Goal: Task Accomplishment & Management: Manage account settings

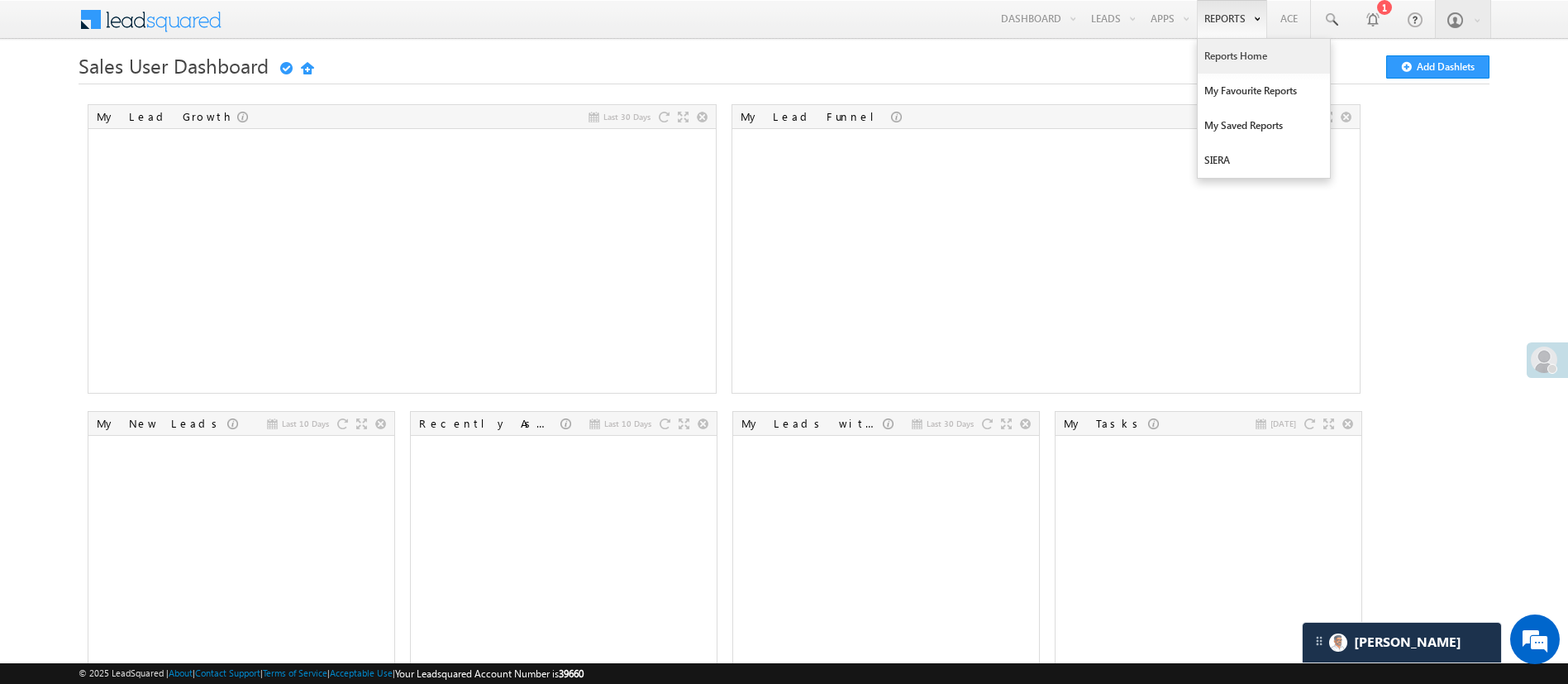
click at [1231, 59] on link "Reports Home" at bounding box center [1264, 56] width 132 height 35
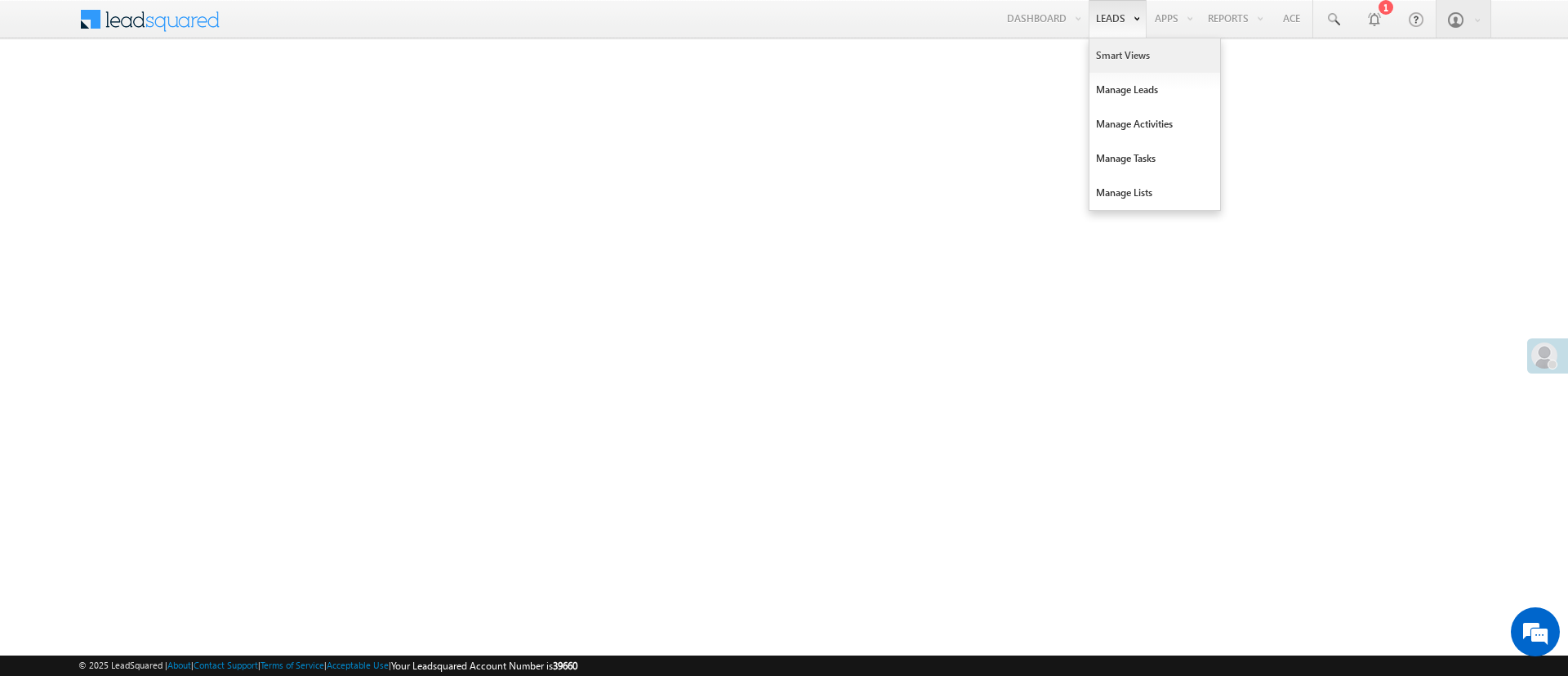
click at [1131, 58] on link "Smart Views" at bounding box center [1154, 56] width 131 height 35
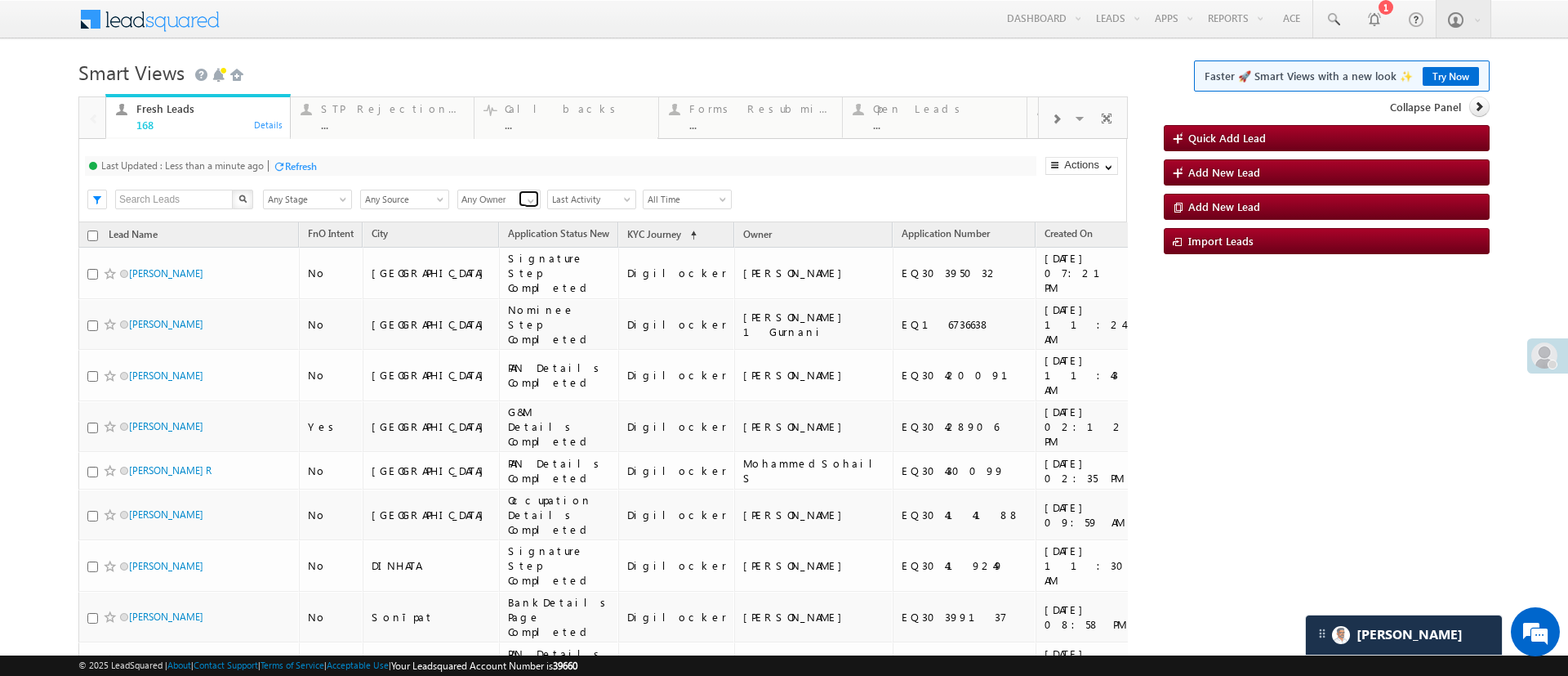
click at [519, 196] on link at bounding box center [528, 198] width 20 height 16
type input "n"
type input "o"
click at [506, 215] on link "MohammedSohail S" at bounding box center [500, 225] width 84 height 32
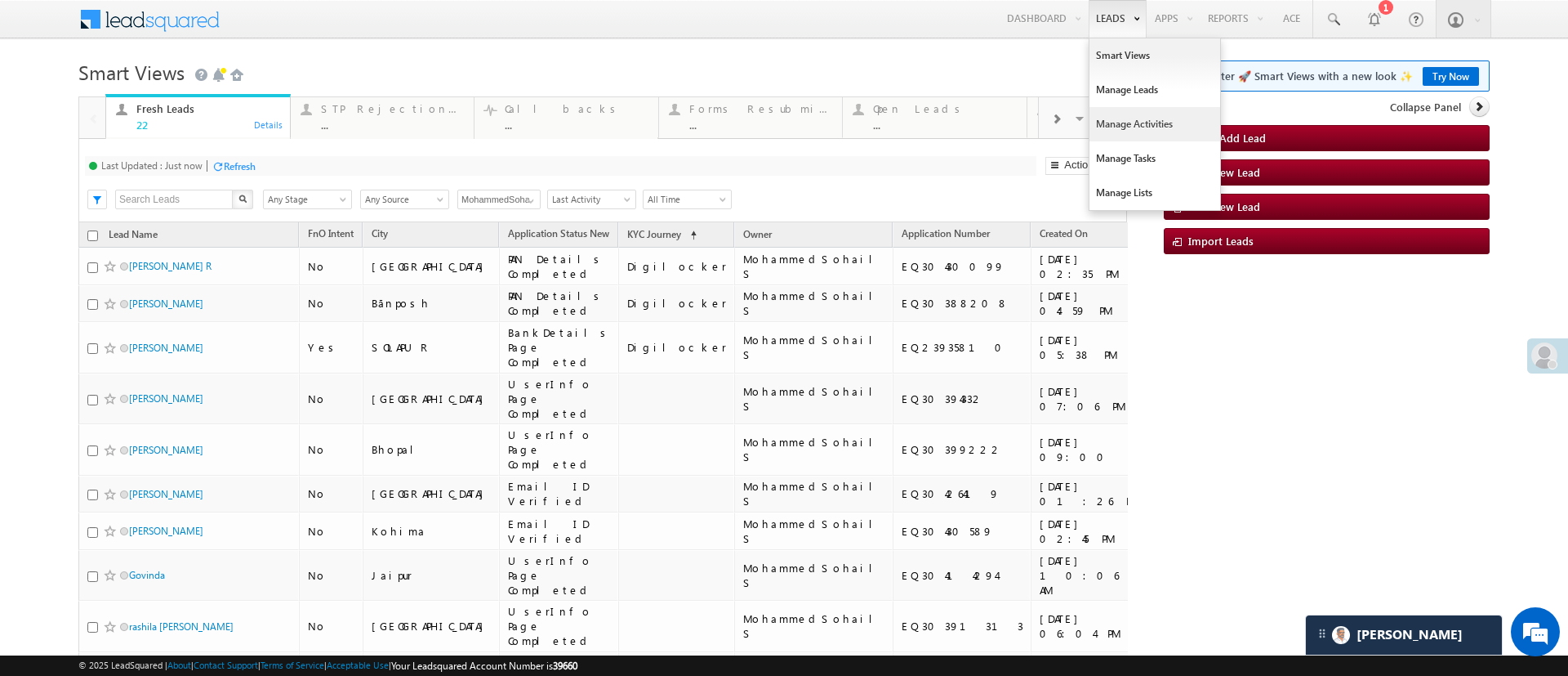
type input "MohammedSohail S"
click at [1131, 112] on link "Manage Activities" at bounding box center [1154, 124] width 131 height 35
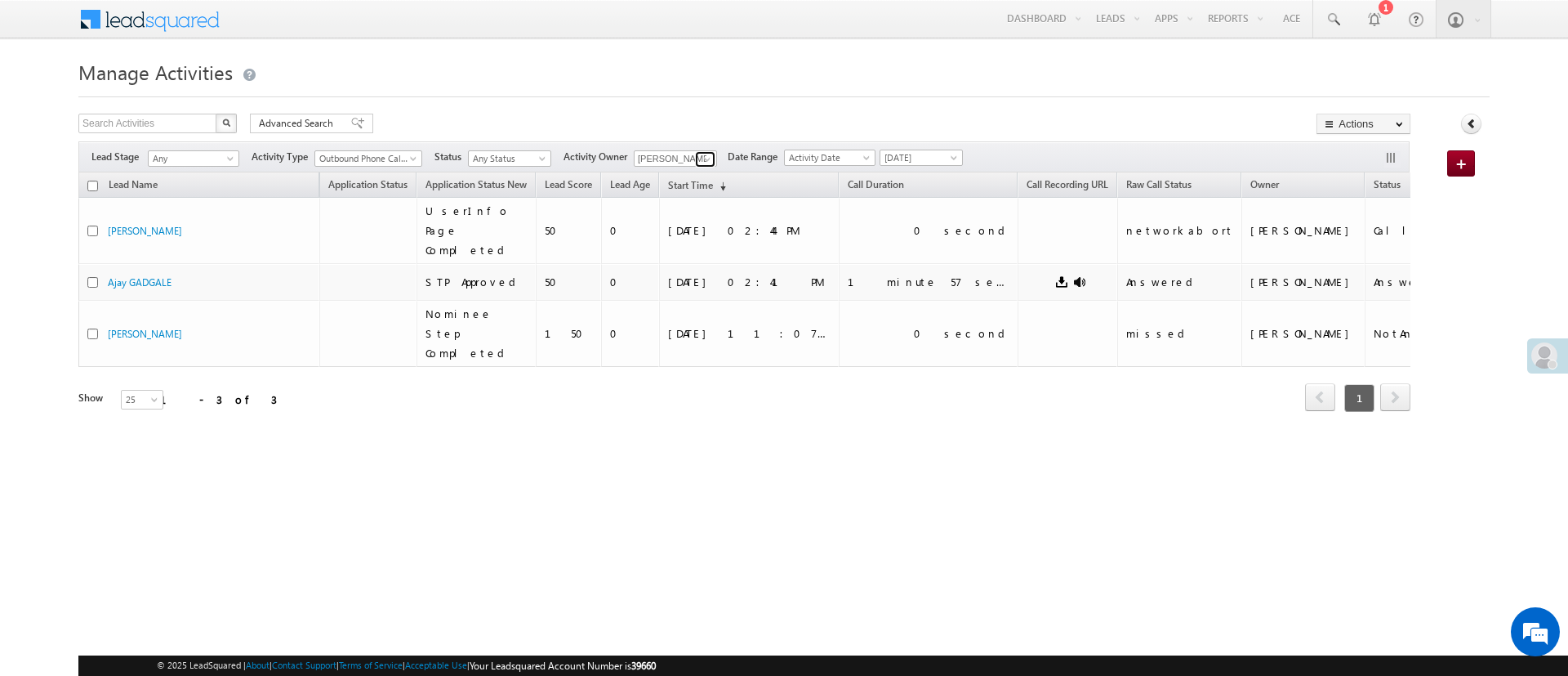
click at [714, 158] on span at bounding box center [707, 159] width 13 height 13
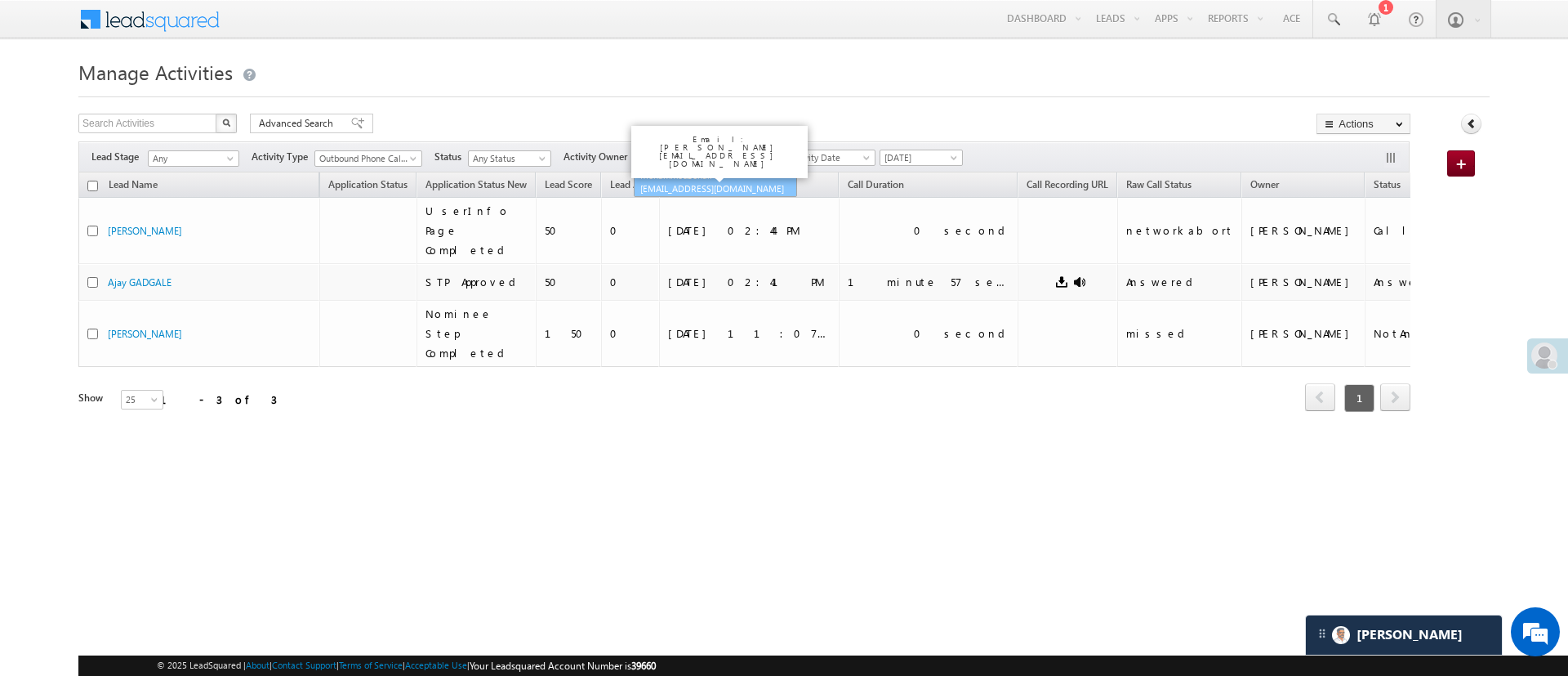
click at [716, 169] on link "MohammedSohail S MohammedSohail.S@angelbroking.com" at bounding box center [715, 182] width 163 height 31
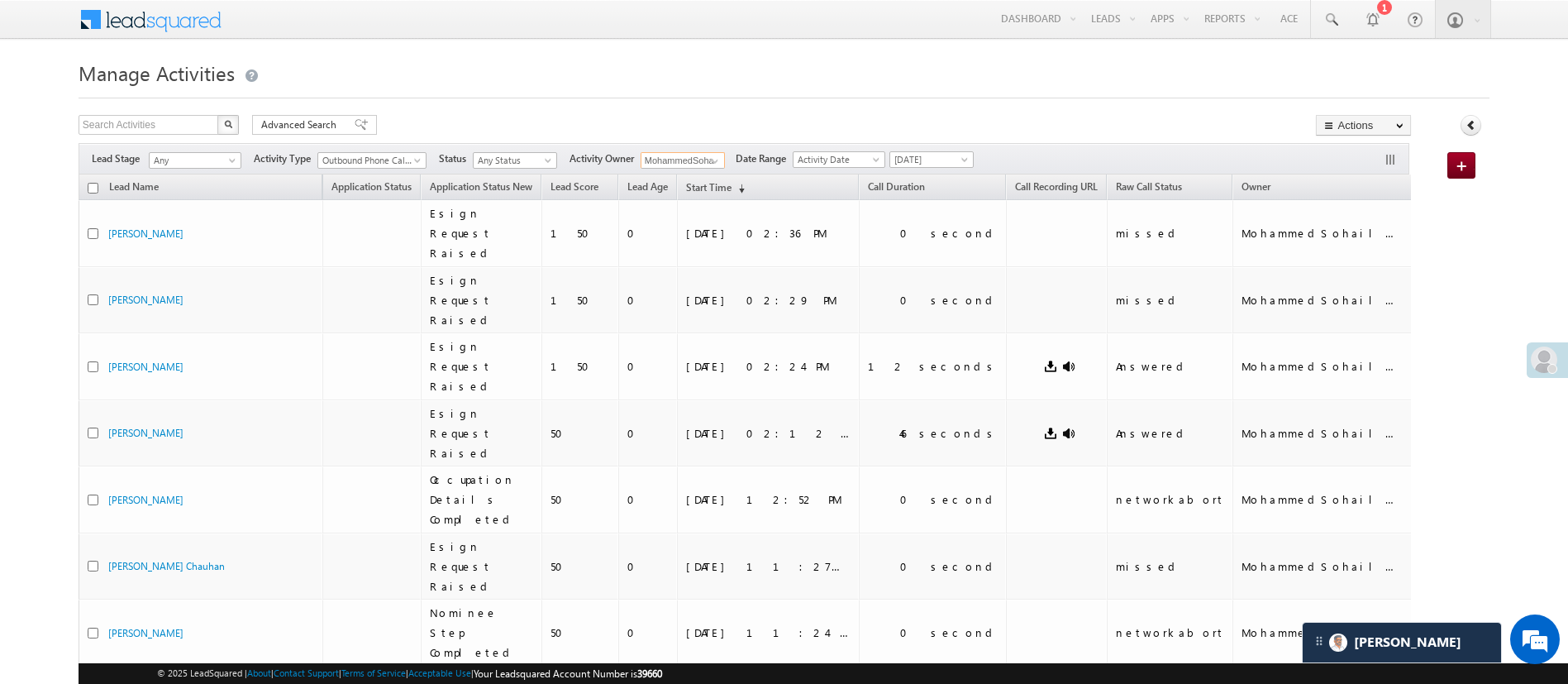
scroll to position [99, 0]
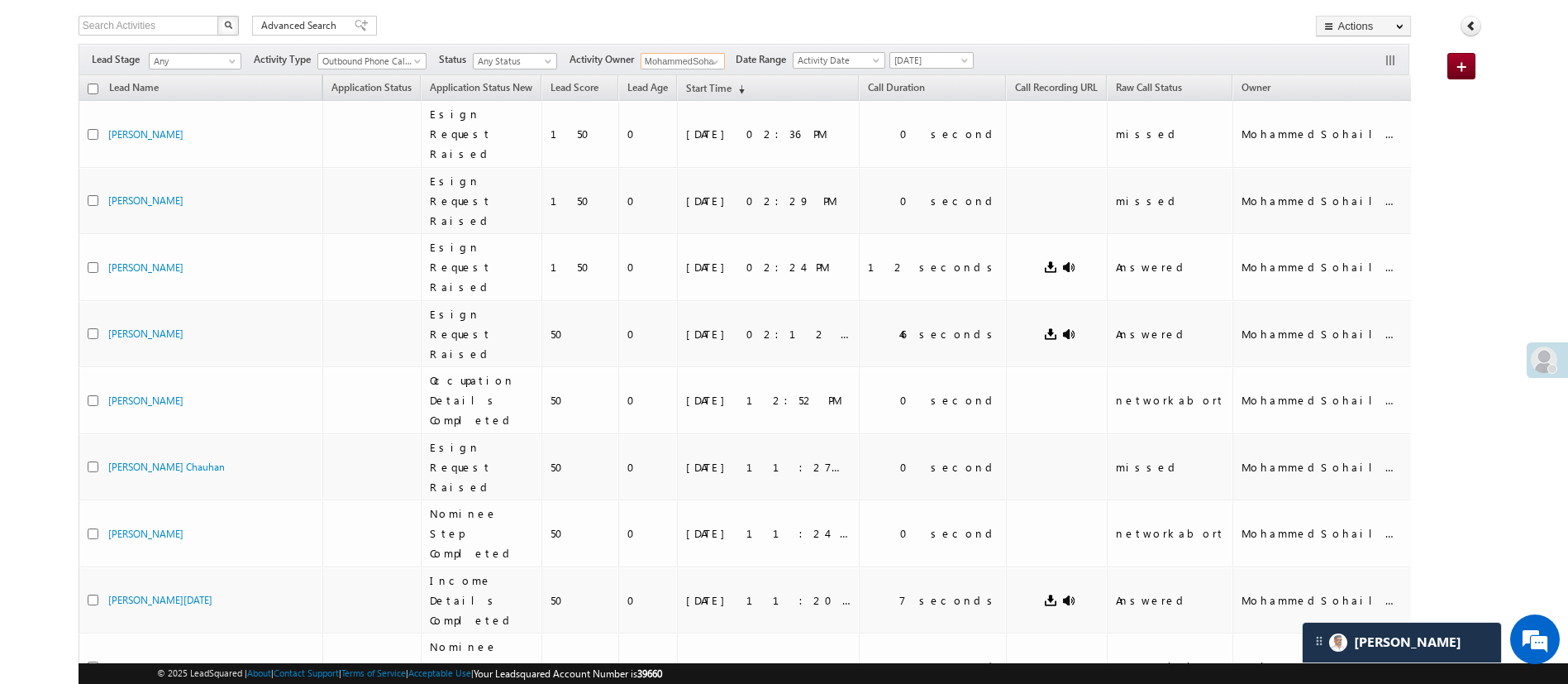
type input "MohammedSohail S"
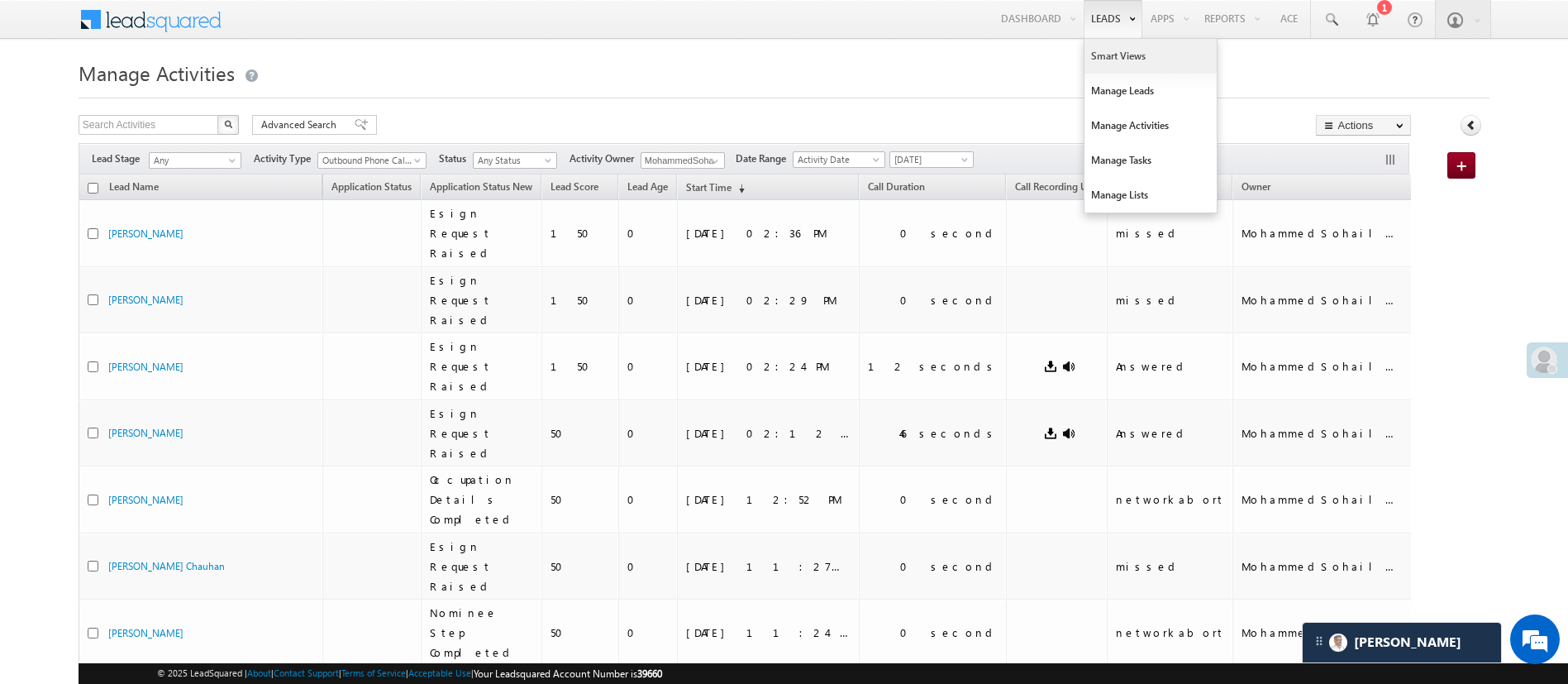
click at [1101, 52] on link "Smart Views" at bounding box center [1150, 56] width 132 height 35
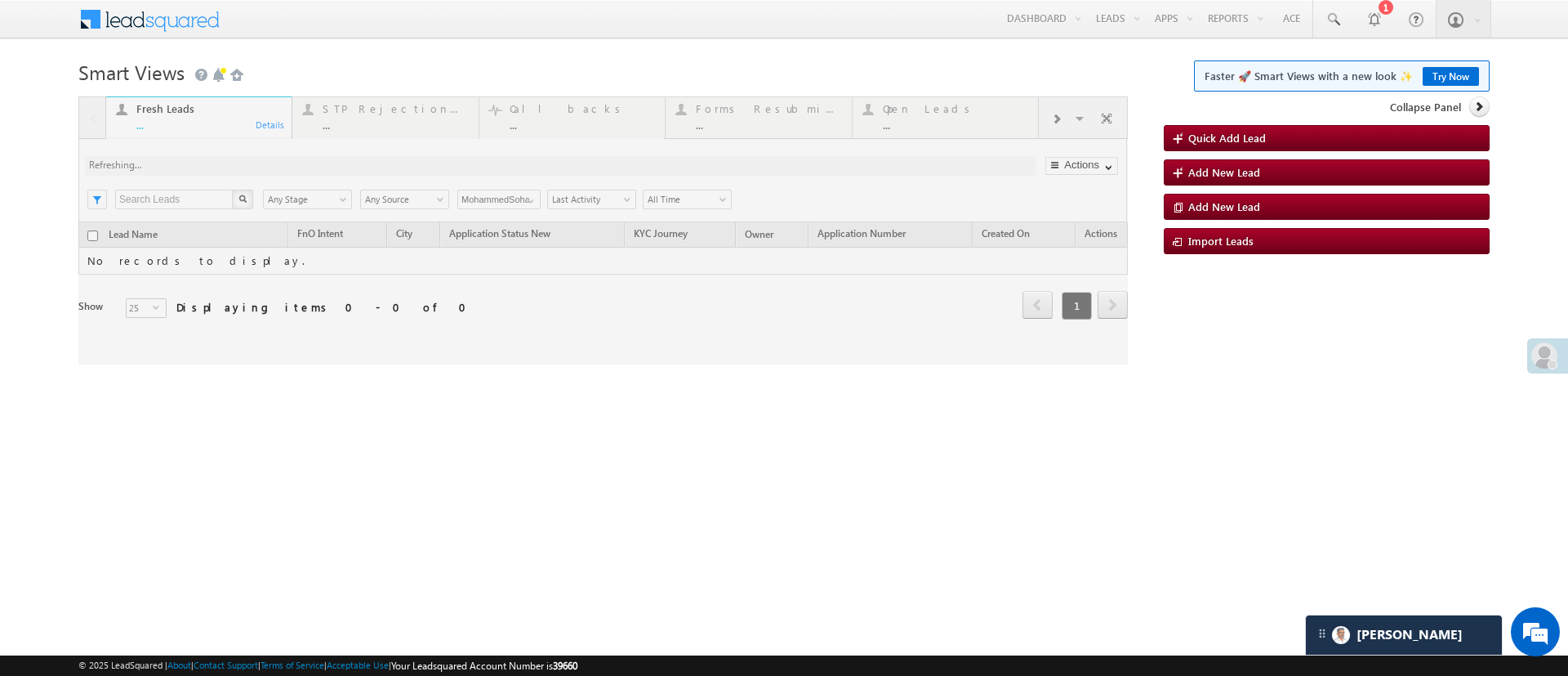
click at [530, 201] on div at bounding box center [603, 229] width 1049 height 268
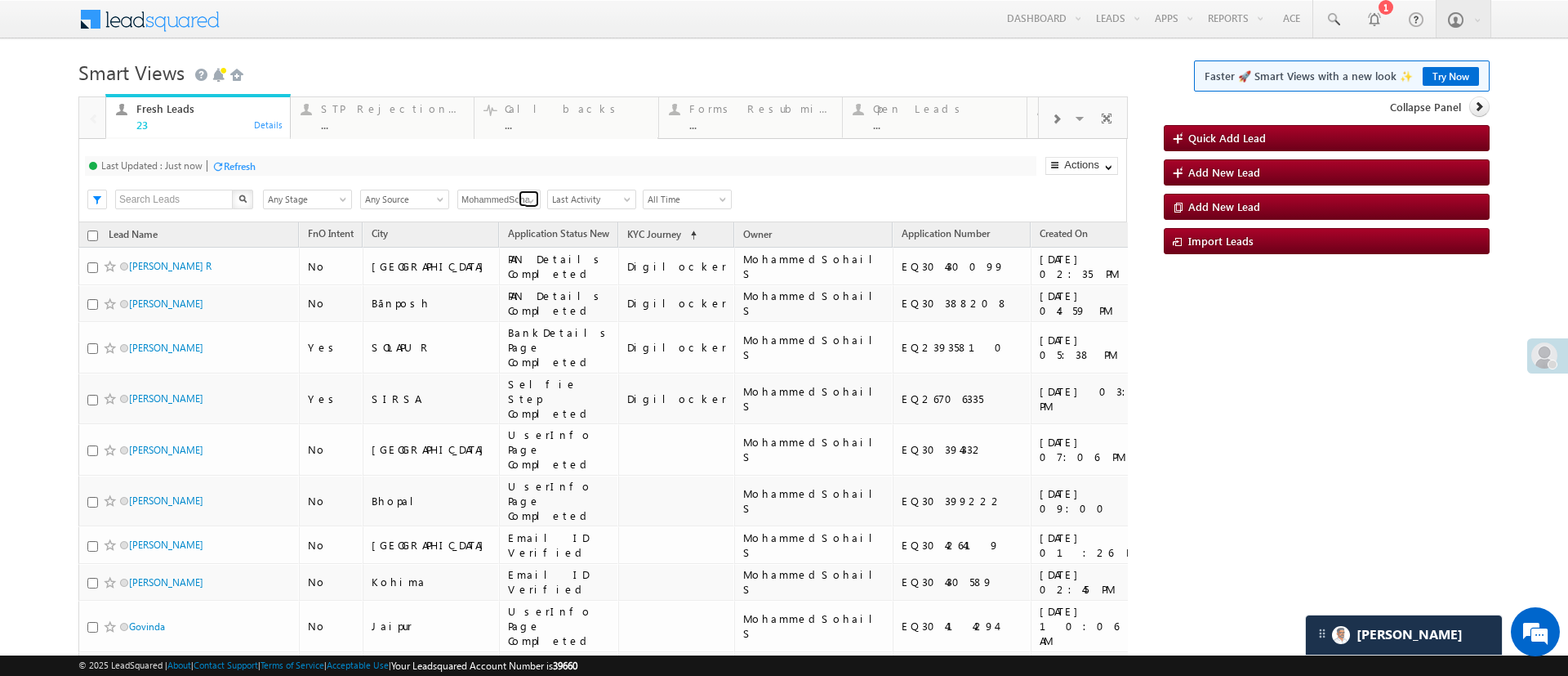
click at [529, 201] on span at bounding box center [531, 202] width 13 height 13
click at [518, 217] on link "[PERSON_NAME]" at bounding box center [500, 219] width 84 height 19
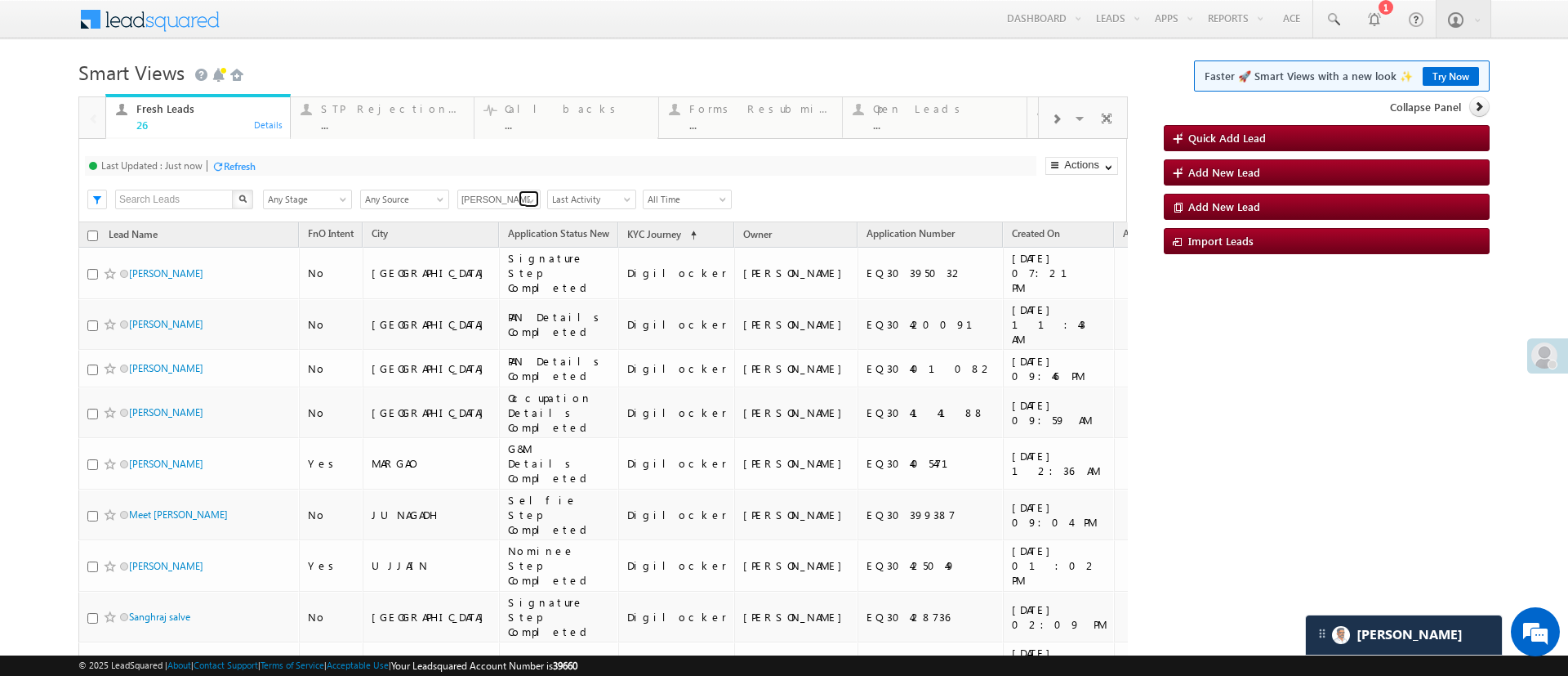
click at [528, 195] on span at bounding box center [531, 202] width 13 height 13
click at [492, 329] on link "[PERSON_NAME] 1Gurnani" at bounding box center [500, 336] width 84 height 32
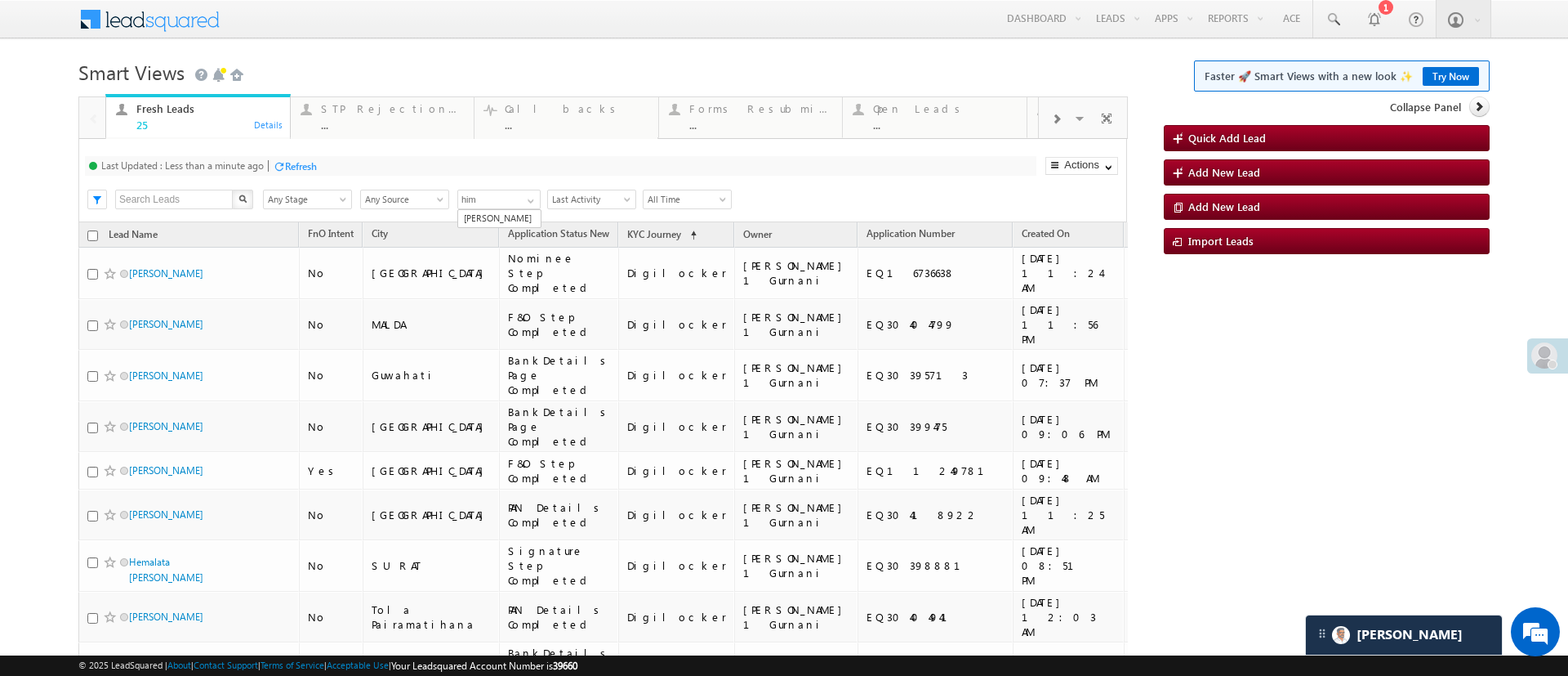
scroll to position [0, 0]
click at [476, 222] on link "[PERSON_NAME]" at bounding box center [500, 219] width 84 height 19
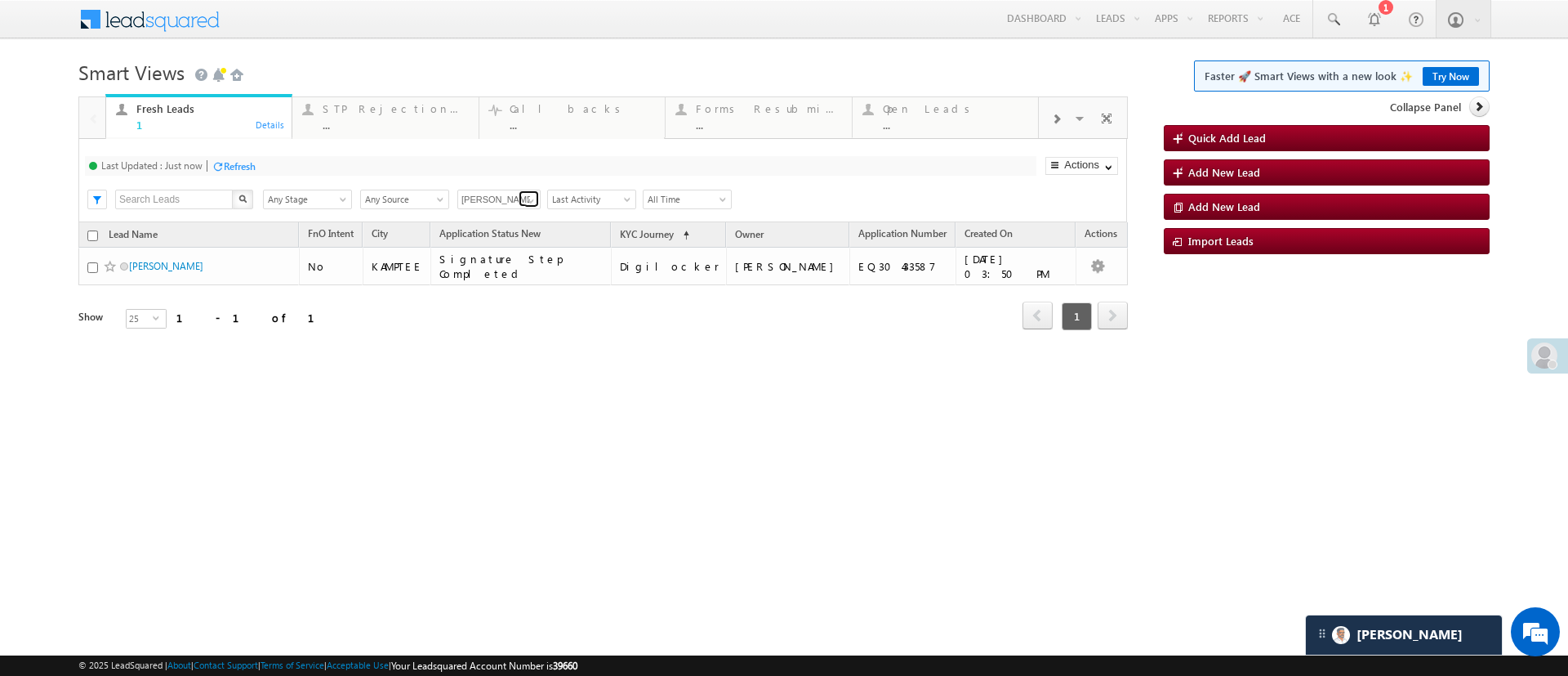
click at [534, 204] on span at bounding box center [531, 202] width 13 height 13
click at [496, 290] on link "[PERSON_NAME]" at bounding box center [500, 281] width 84 height 19
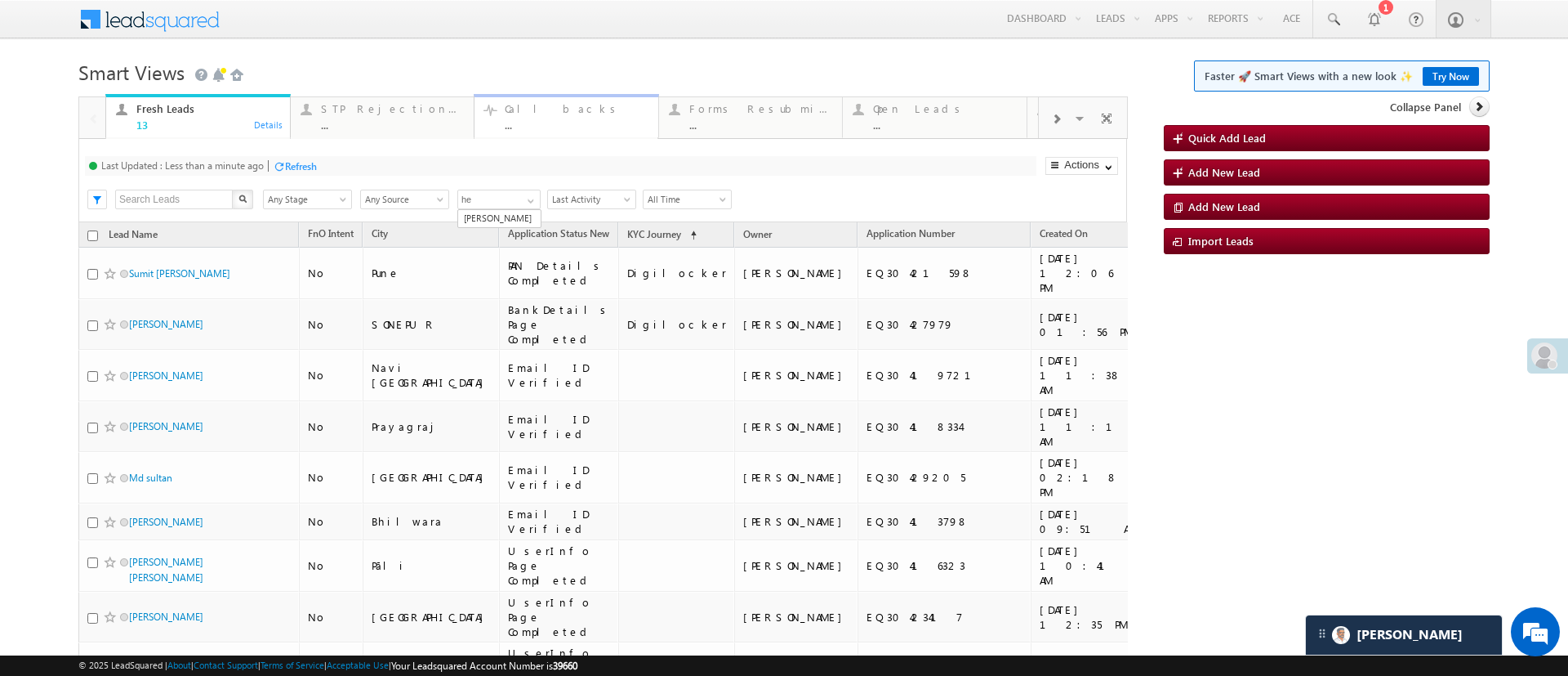
scroll to position [0, 0]
drag, startPoint x: 496, startPoint y: 205, endPoint x: 506, endPoint y: 228, distance: 25.1
click at [506, 209] on span "hem a445c947-63ab-11ec-a811-0adc8a9d82c2 [PERSON_NAME]" at bounding box center [498, 199] width 82 height 20
click at [506, 228] on link "[PERSON_NAME]" at bounding box center [499, 220] width 83 height 19
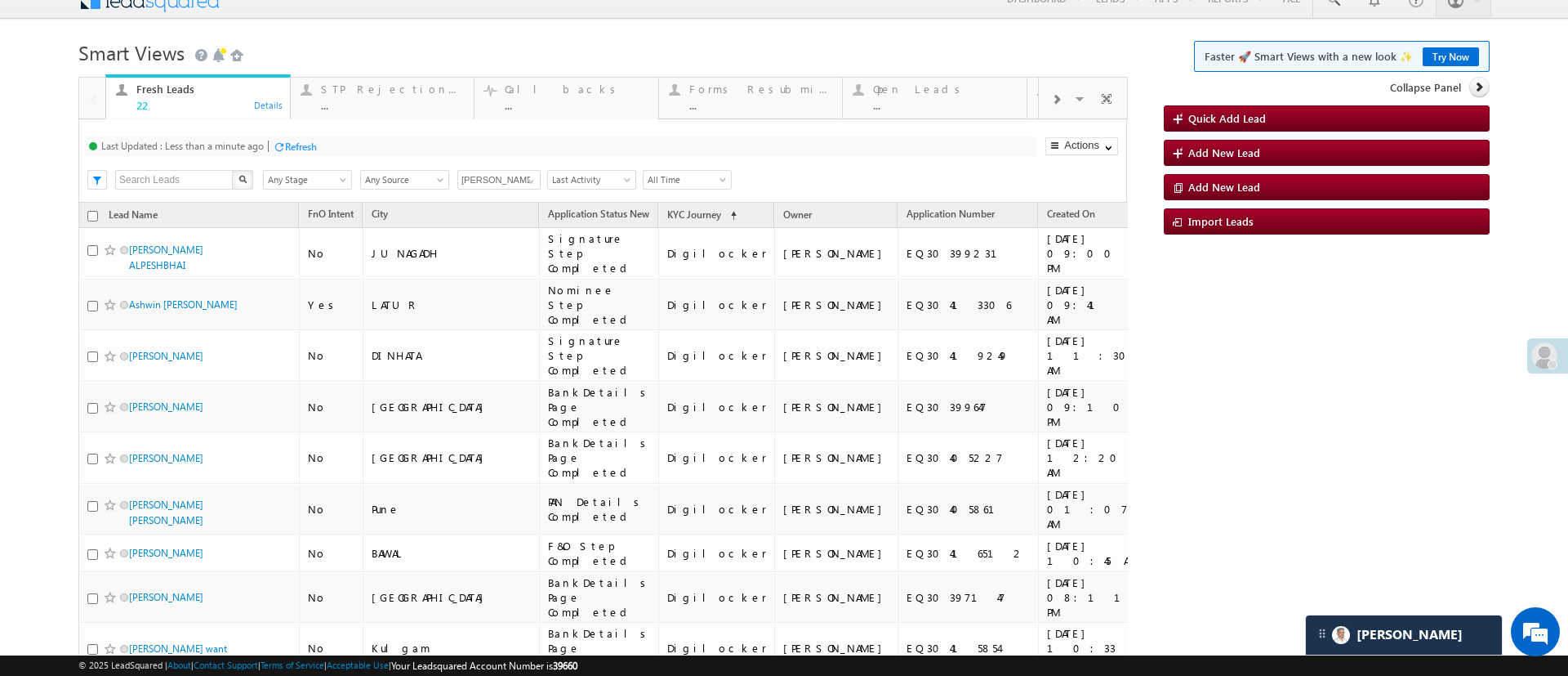
scroll to position [18, 0]
type input "[PERSON_NAME]"
click at [528, 180] on span at bounding box center [531, 183] width 13 height 13
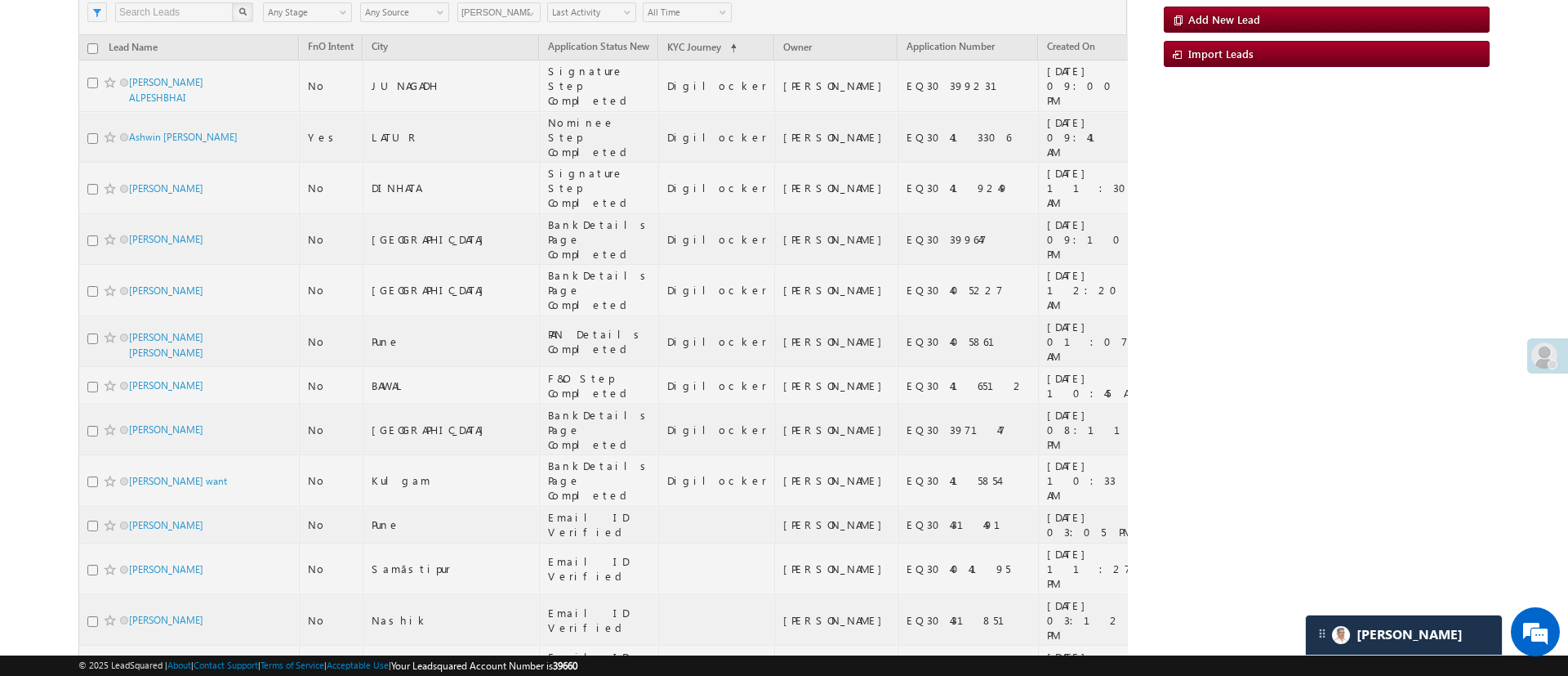
scroll to position [0, 0]
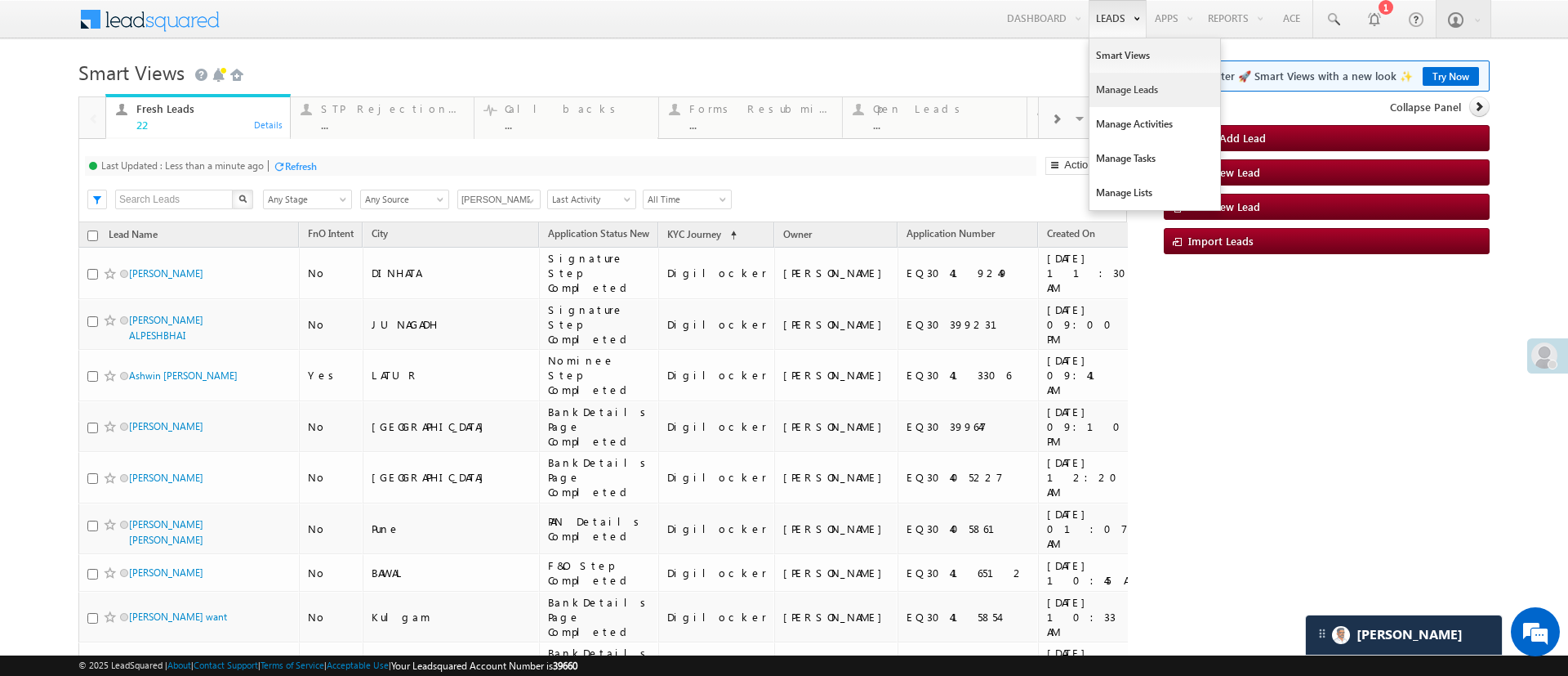
click at [1113, 100] on link "Manage Leads" at bounding box center [1154, 90] width 131 height 35
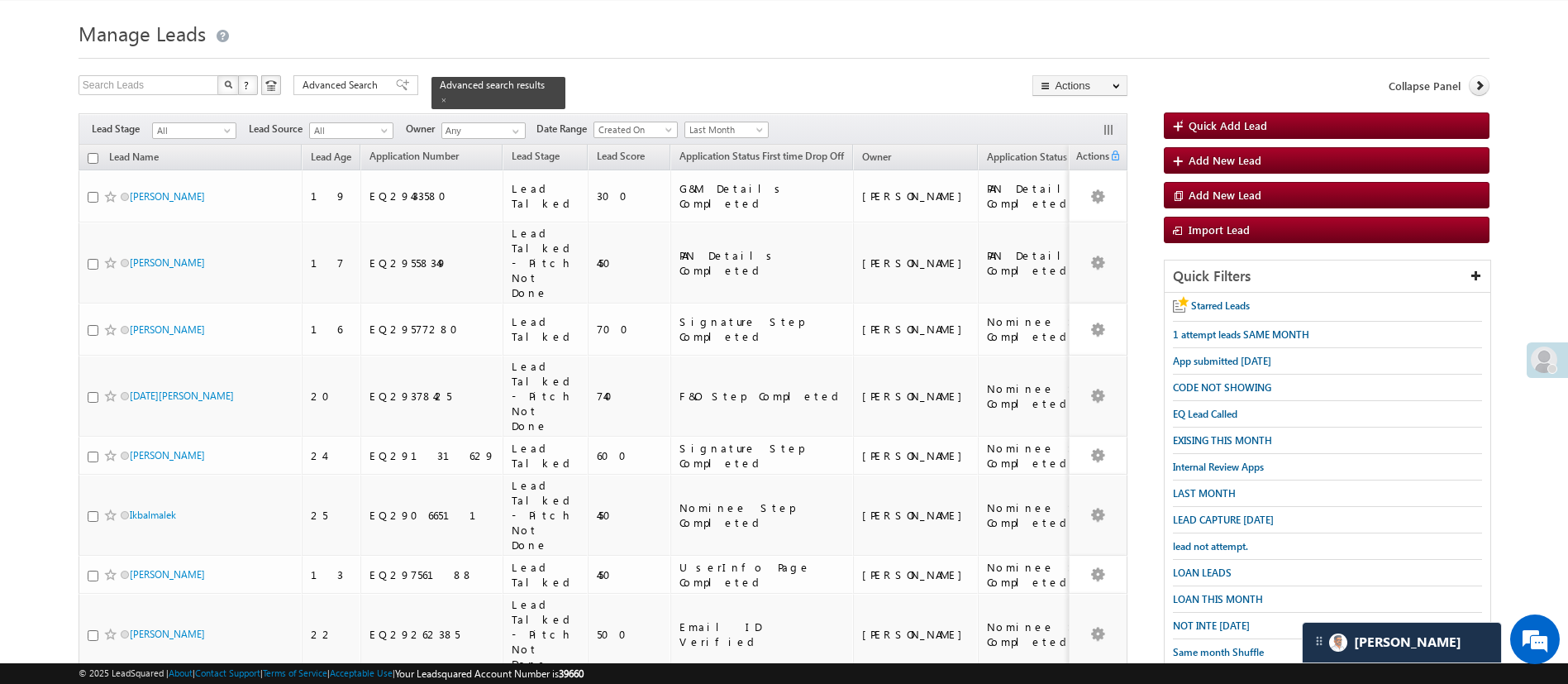
scroll to position [38, 0]
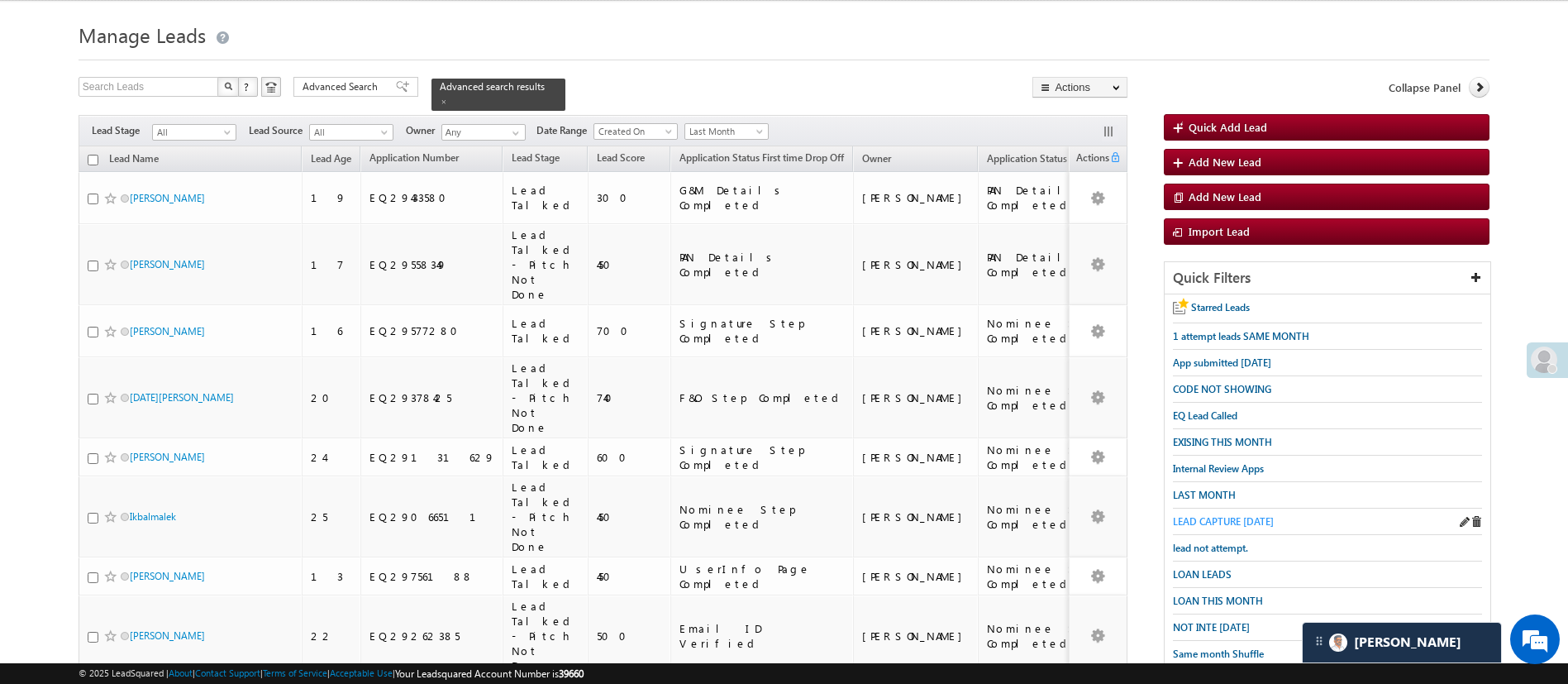
click at [1244, 516] on span "LEAD CAPTURE TODAY" at bounding box center [1224, 521] width 101 height 13
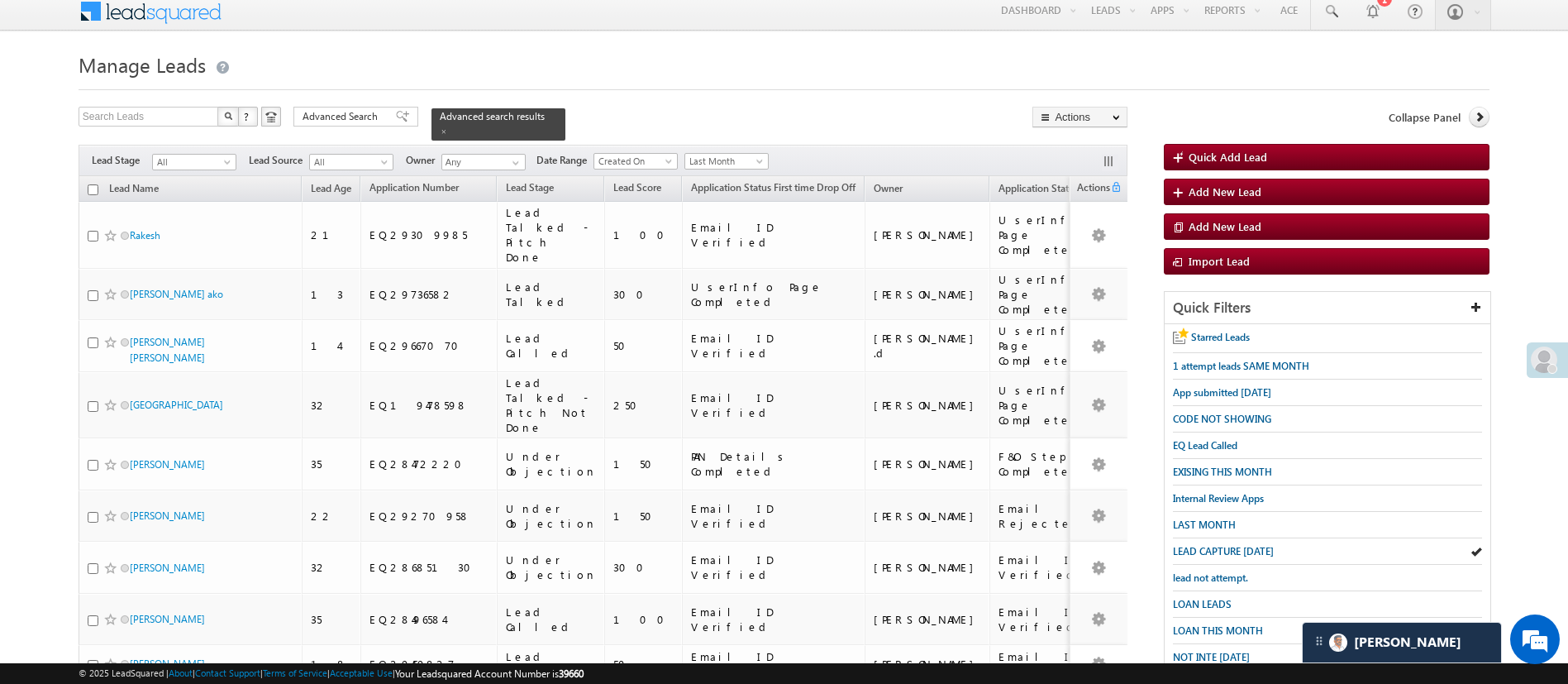
scroll to position [0, 0]
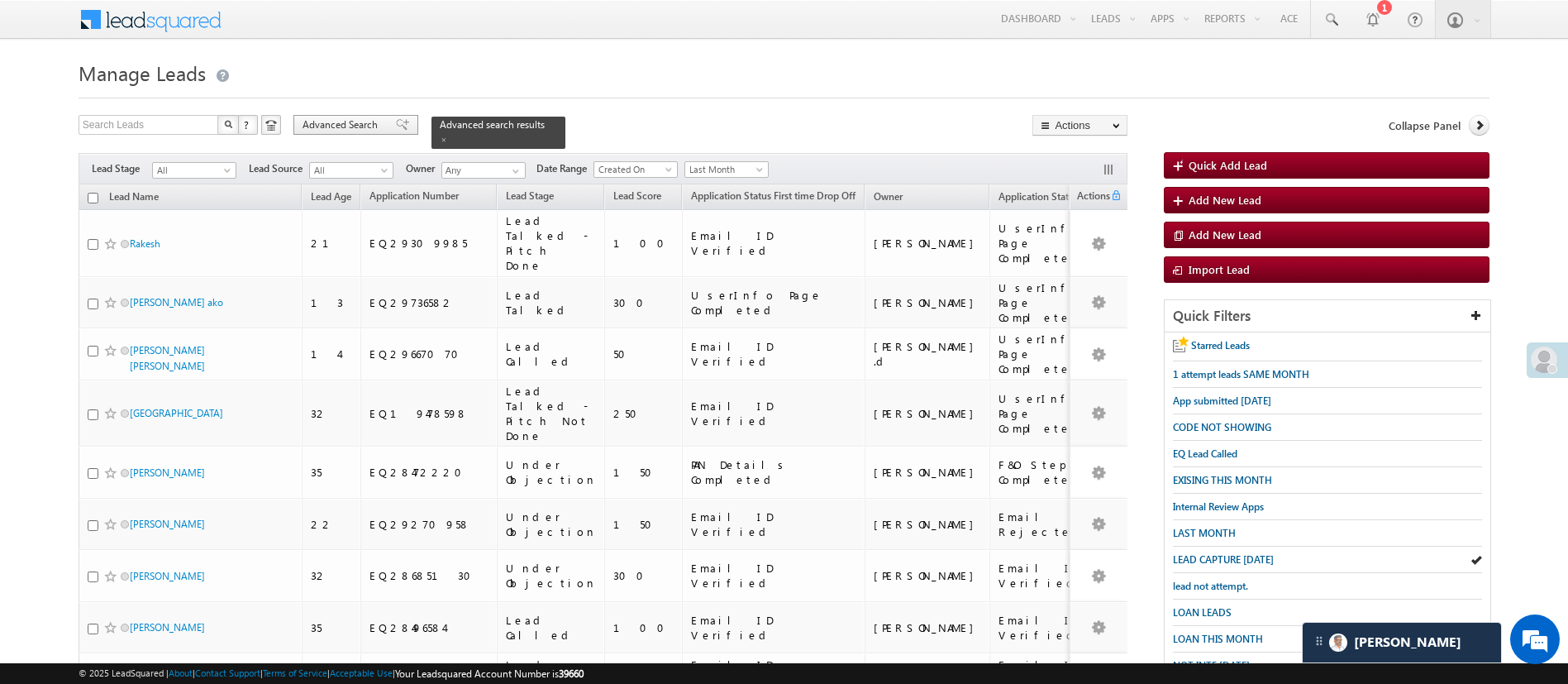
click at [334, 118] on span "Advanced Search" at bounding box center [342, 124] width 81 height 15
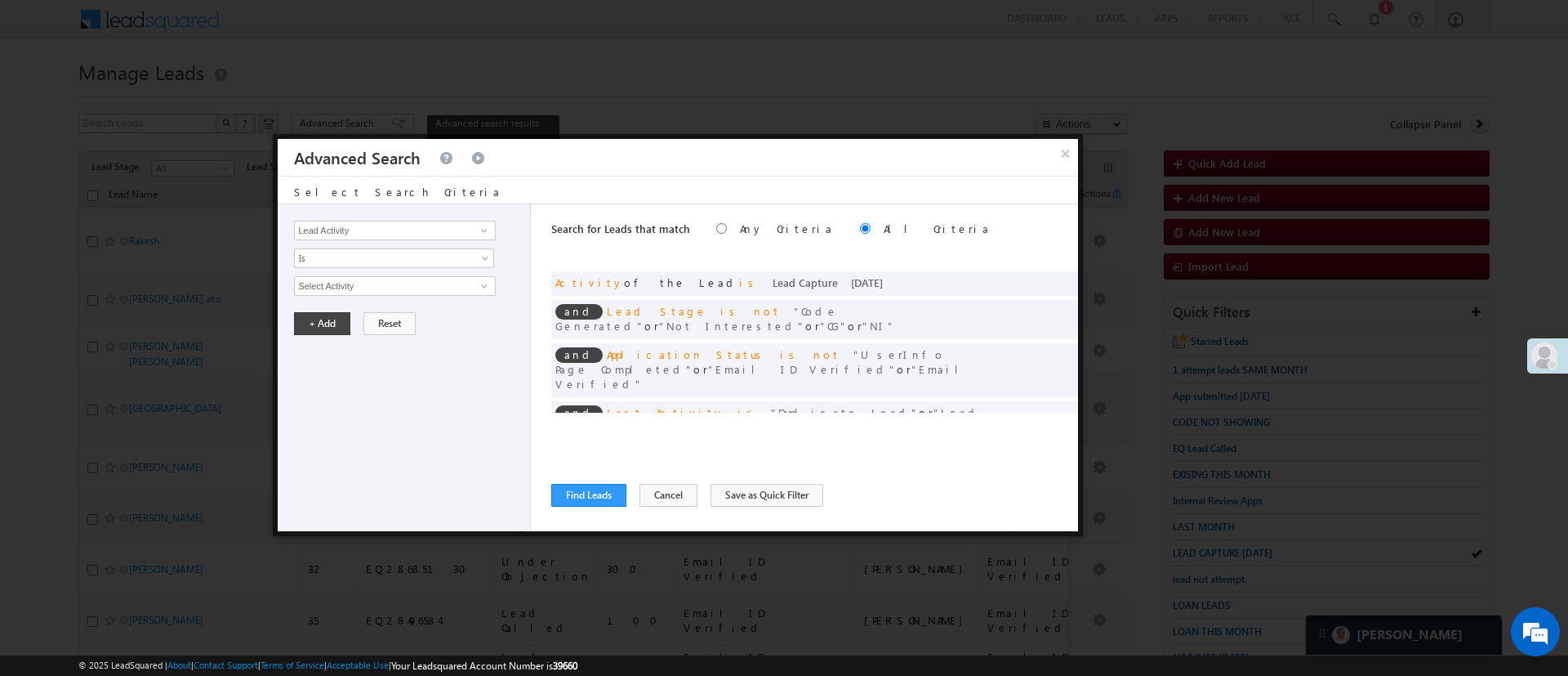
click at [1049, 161] on div "× Advanced Search" at bounding box center [677, 157] width 800 height 36
click at [1055, 157] on button "×" at bounding box center [1065, 154] width 27 height 29
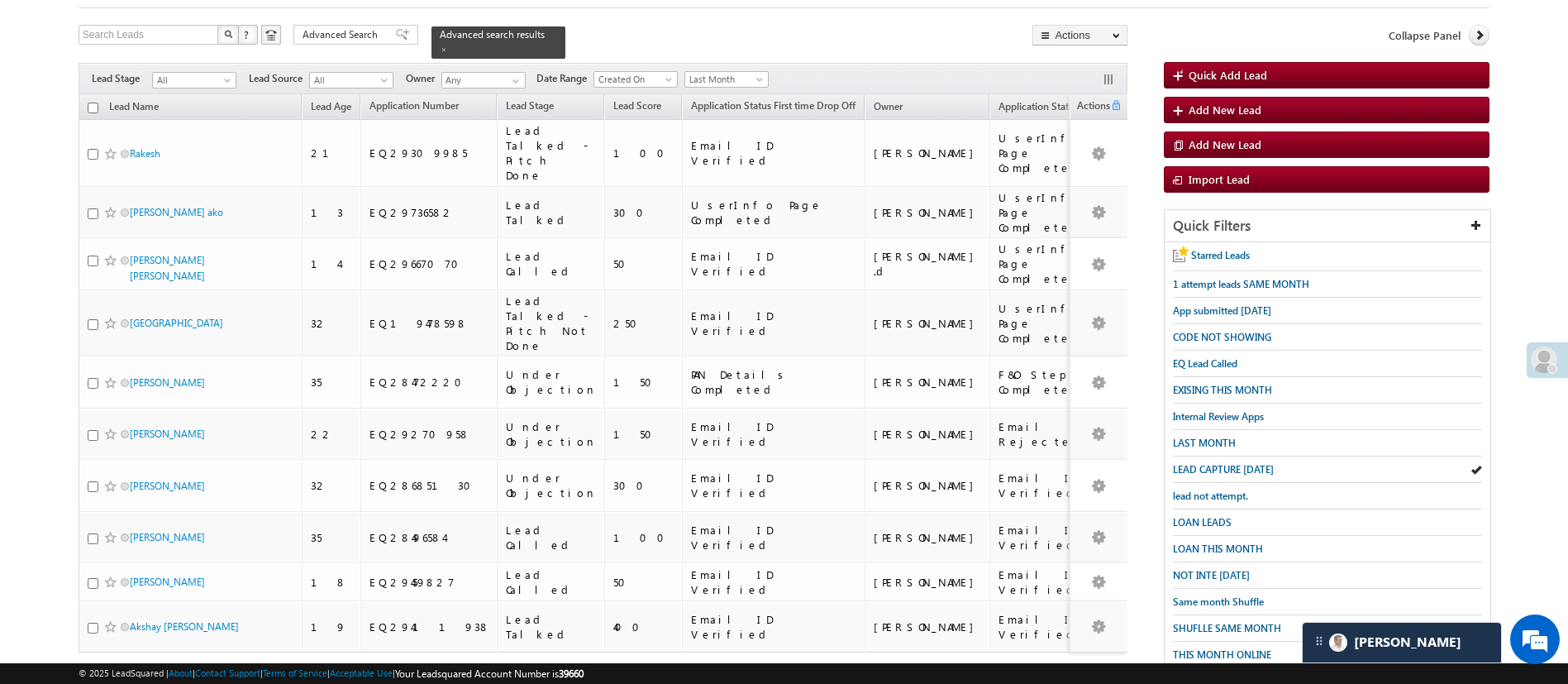
scroll to position [93, 0]
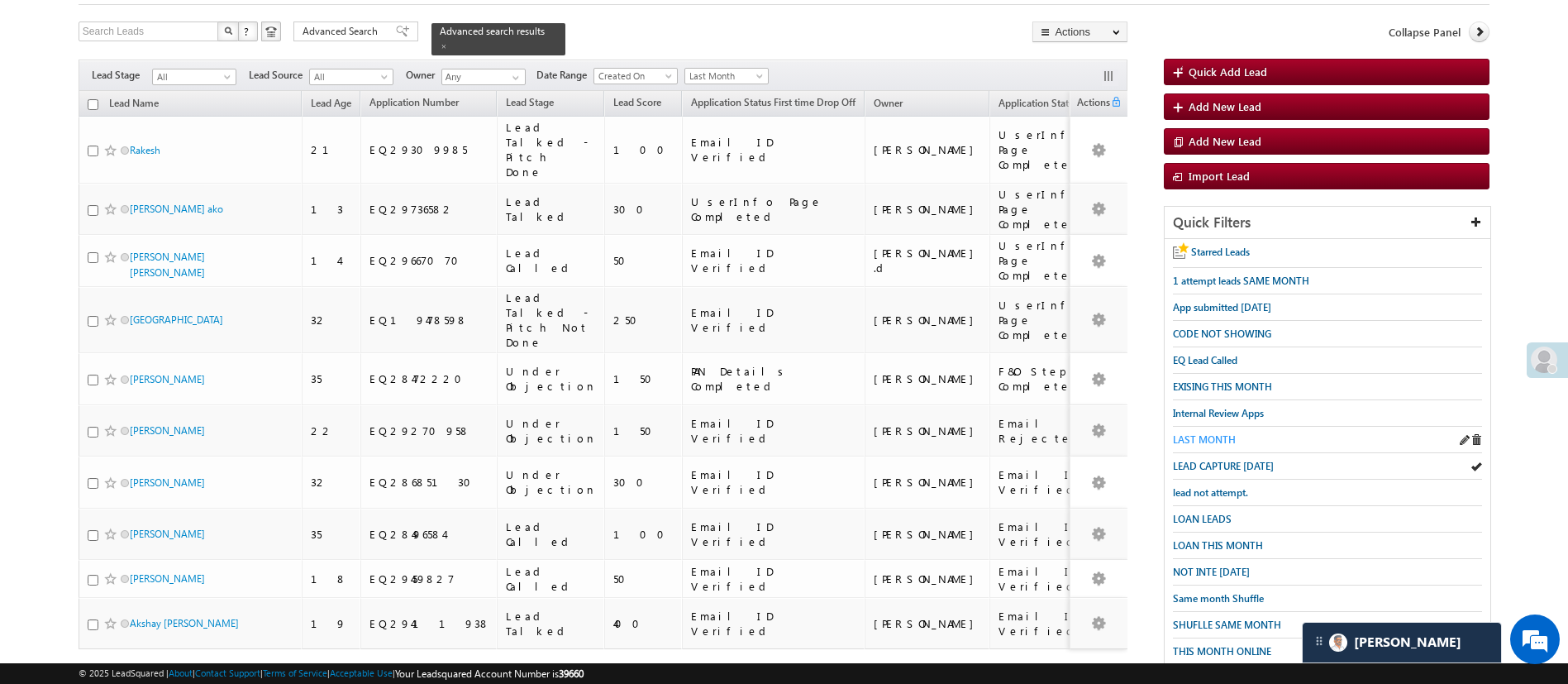
click at [1195, 433] on span "LAST MONTH" at bounding box center [1205, 439] width 63 height 13
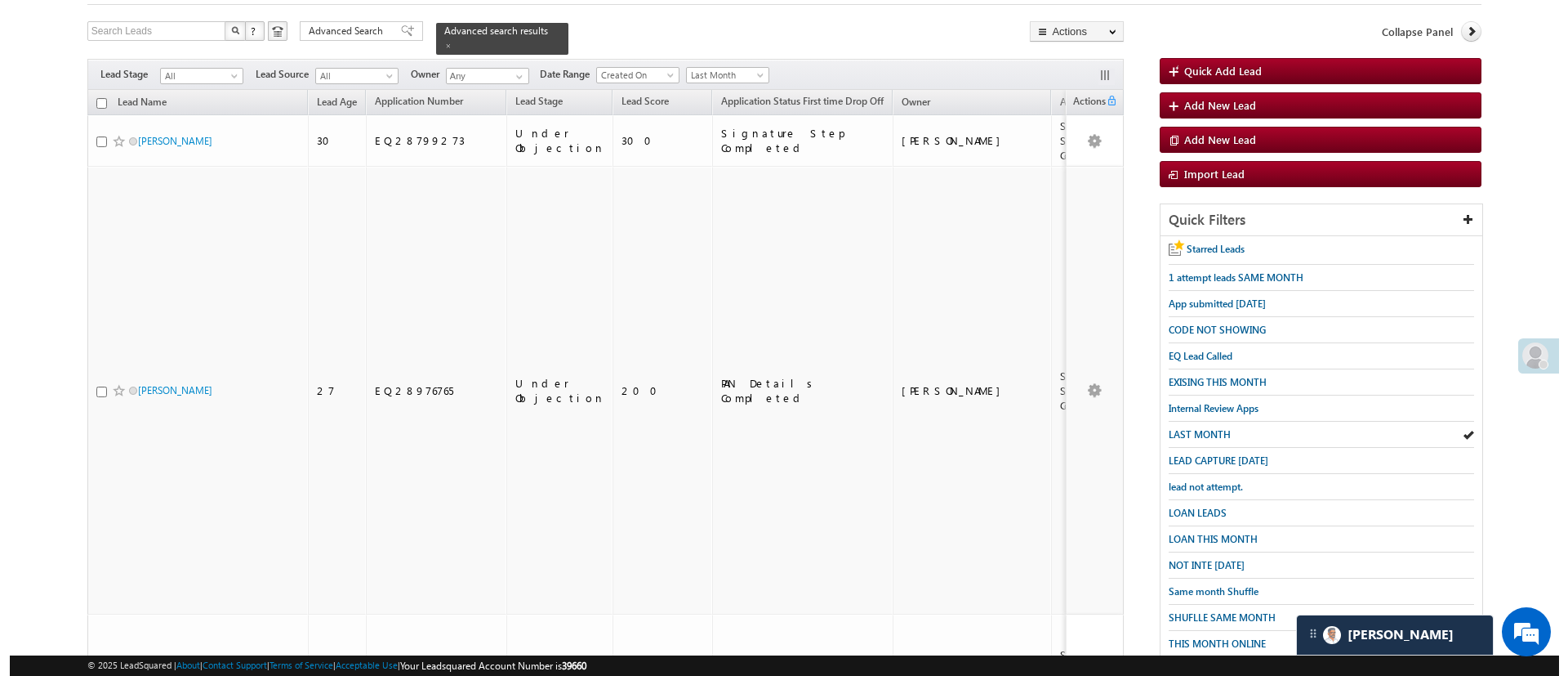
scroll to position [0, 0]
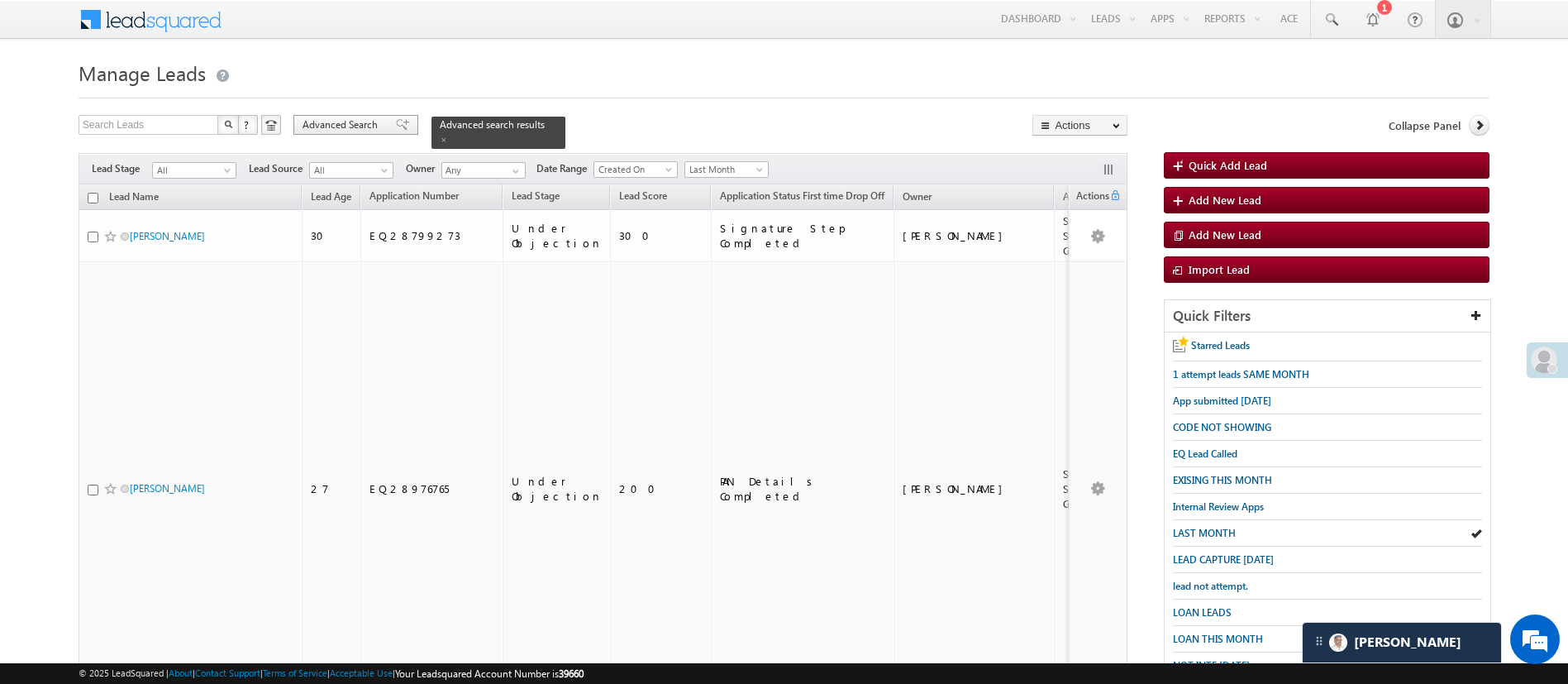
click at [396, 128] on span at bounding box center [403, 125] width 14 height 12
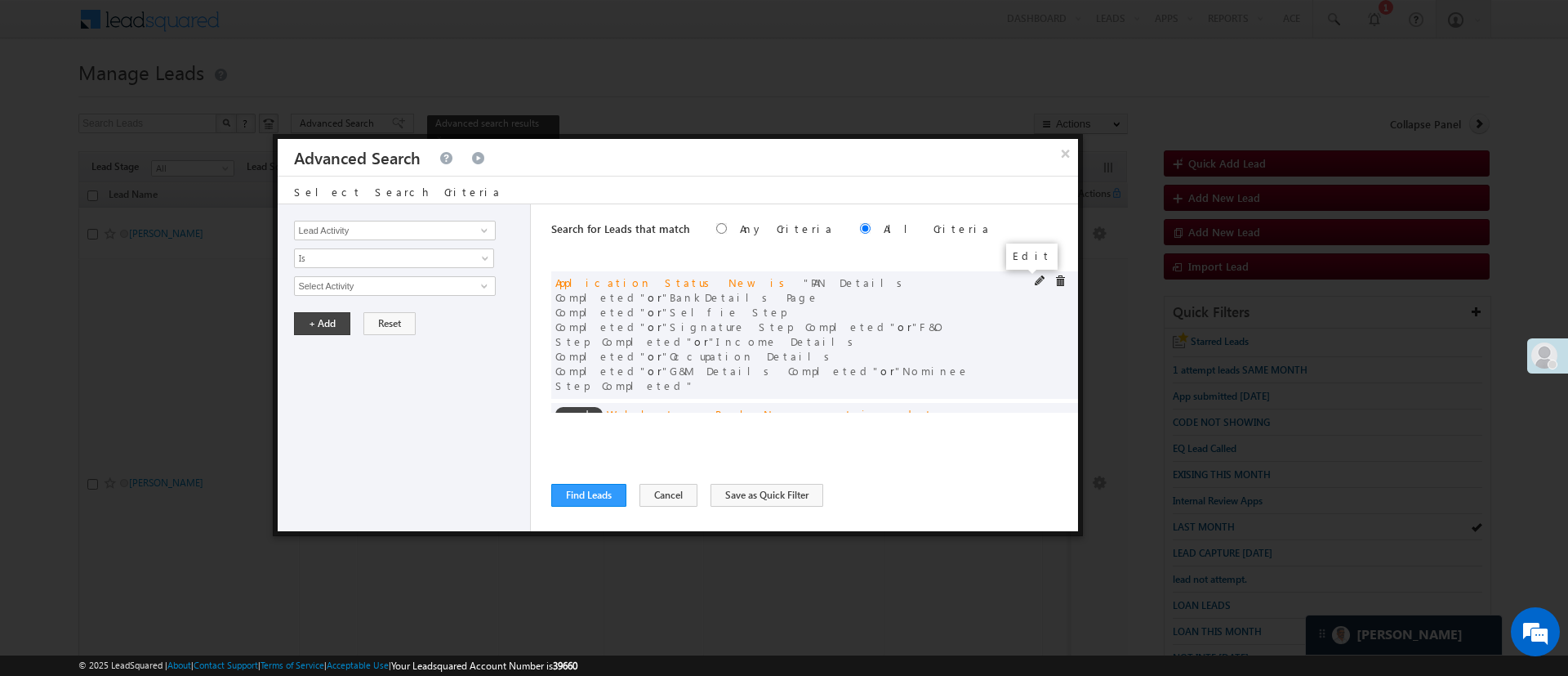
click at [1034, 277] on span at bounding box center [1040, 281] width 12 height 12
click at [373, 288] on span "None Selected" at bounding box center [387, 285] width 185 height 18
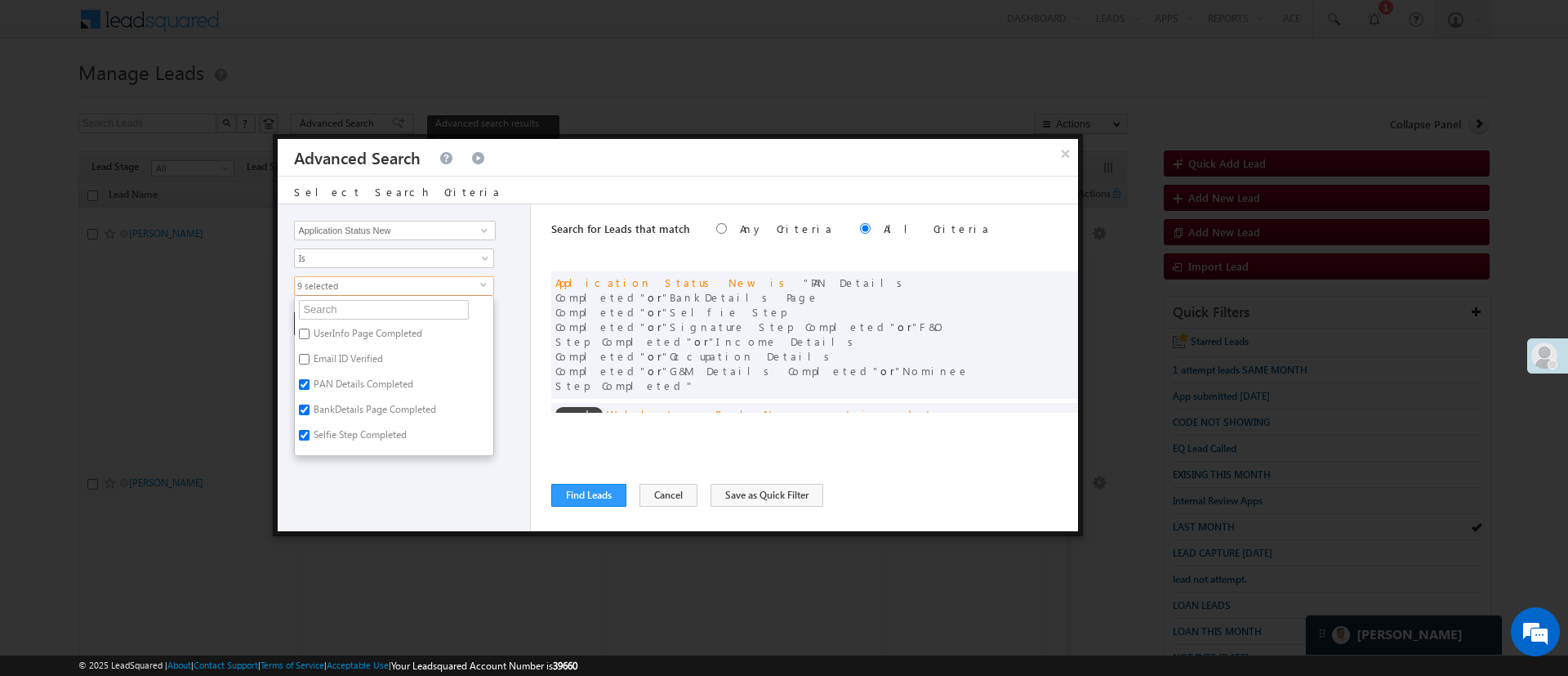
click at [472, 408] on li "Selfie Step Completed" at bounding box center [393, 412] width 199 height 25
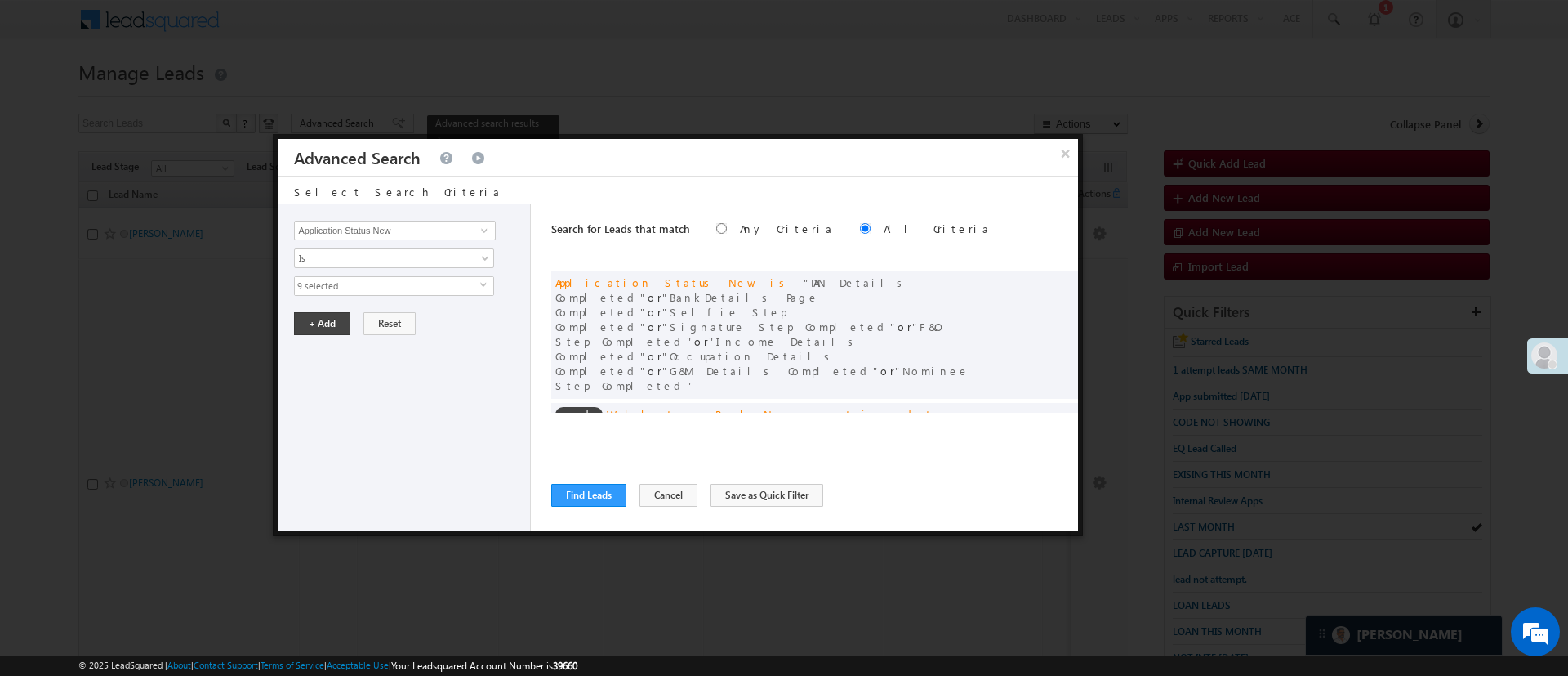
click at [468, 287] on span "9 selected" at bounding box center [387, 285] width 185 height 18
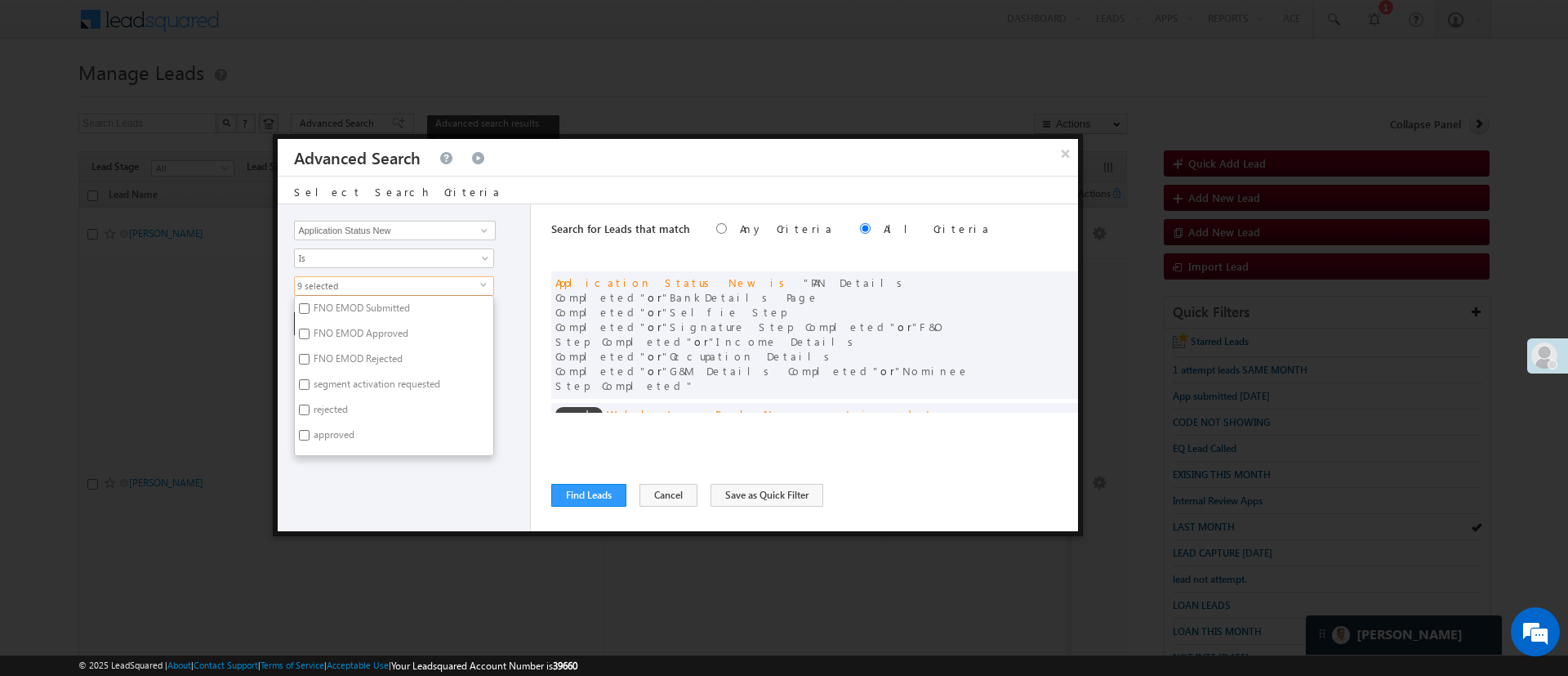
scroll to position [1154, 0]
click at [365, 433] on label "Esign Request Raised" at bounding box center [357, 443] width 125 height 25
click at [310, 435] on input "Esign Request Raised" at bounding box center [303, 440] width 11 height 11
checkbox input "true"
click at [379, 476] on div "Lead Activity Task Sales Group Prospect Id WA Last Message Timestamp 4th Day Di…" at bounding box center [404, 368] width 253 height 326
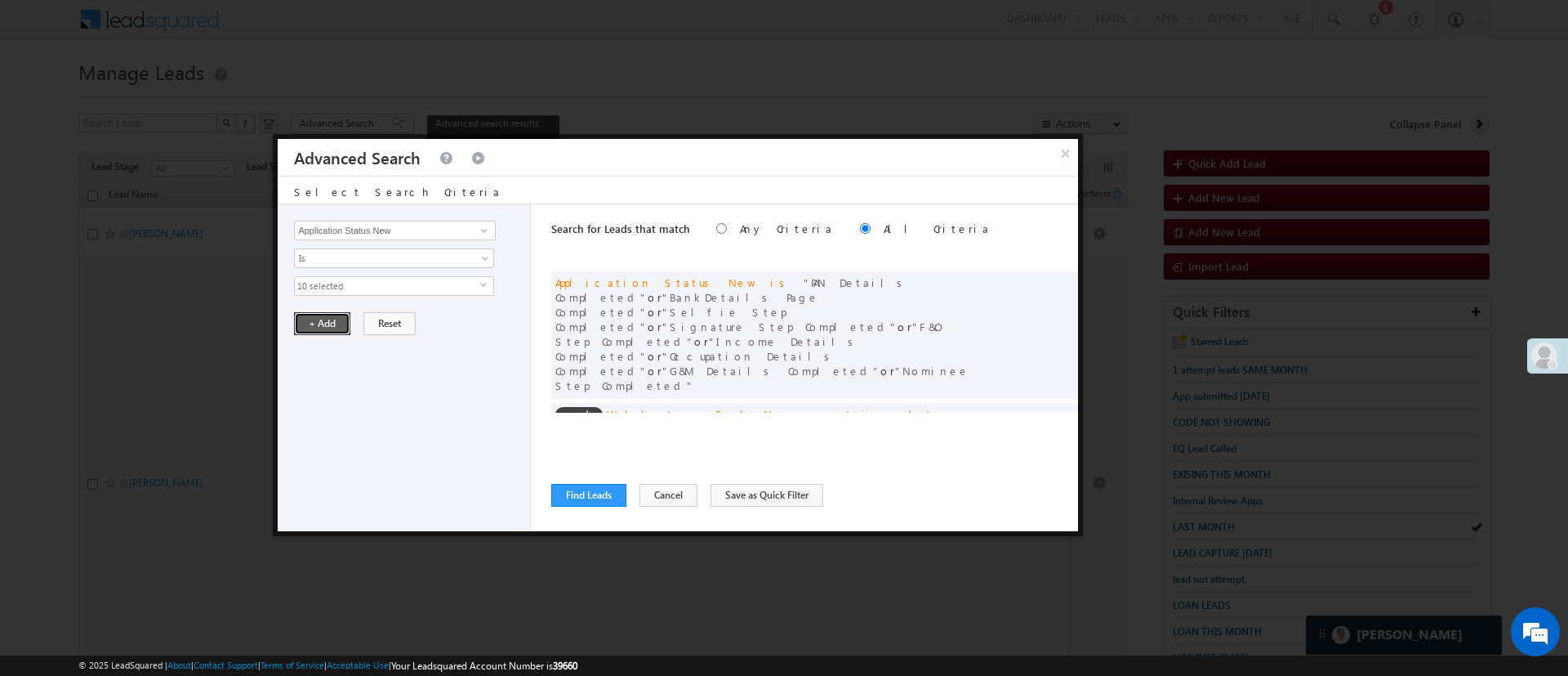
click at [326, 323] on button "+ Add" at bounding box center [321, 324] width 57 height 23
click at [1034, 281] on span at bounding box center [1040, 281] width 12 height 12
click at [425, 289] on span "10 selected" at bounding box center [387, 285] width 185 height 18
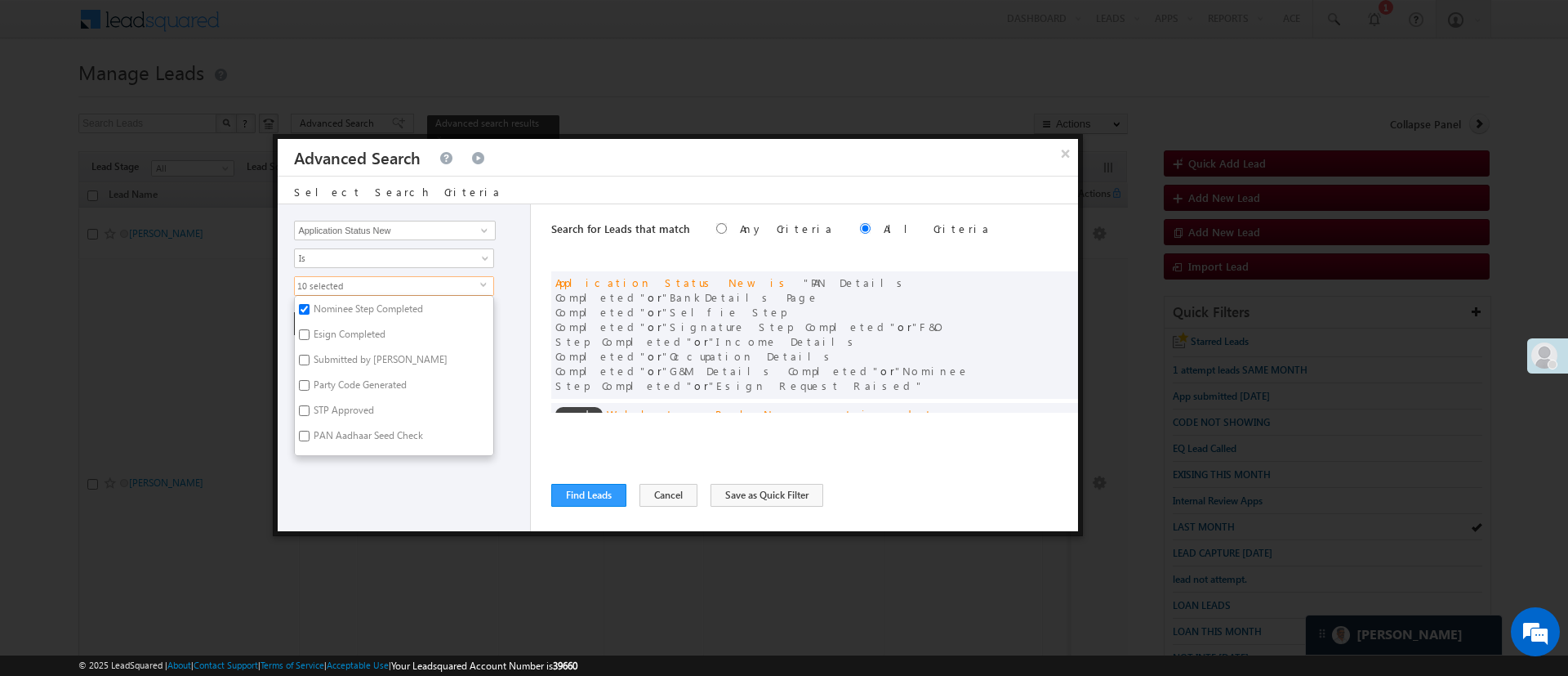
scroll to position [417, 0]
click at [425, 417] on label "PERSONAL INFO DETAILS PAGE COMPLETED" at bounding box center [393, 431] width 199 height 35
click at [310, 419] on input "PERSONAL INFO DETAILS PAGE COMPLETED" at bounding box center [303, 423] width 11 height 11
checkbox input "true"
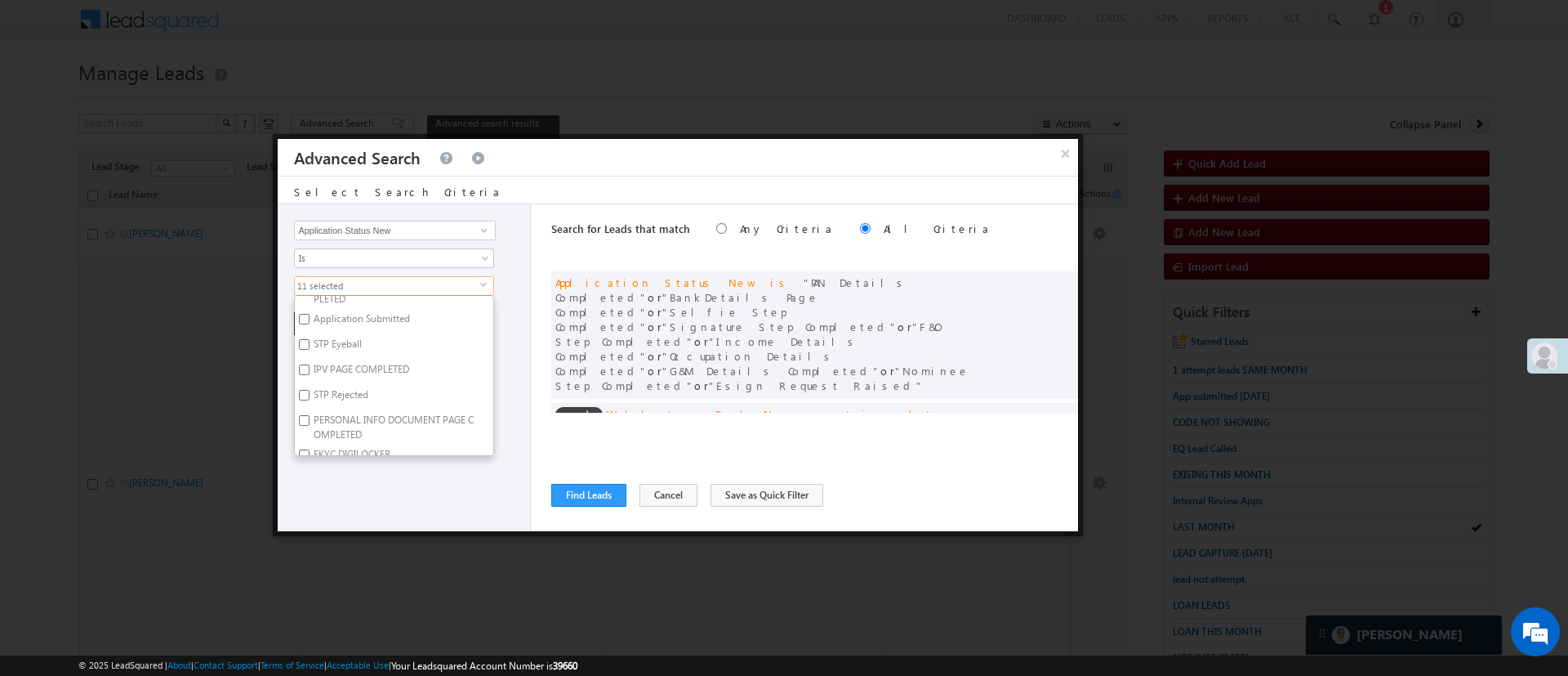
click at [440, 410] on label "PERSONAL INFO DOCUMENT PAGE COMPLETED" at bounding box center [393, 427] width 199 height 35
click at [310, 415] on input "PERSONAL INFO DOCUMENT PAGE COMPLETED" at bounding box center [303, 420] width 11 height 11
checkbox input "true"
click at [465, 471] on div "Lead Activity Task Sales Group Prospect Id WA Last Message Timestamp 4th Day Di…" at bounding box center [404, 368] width 253 height 326
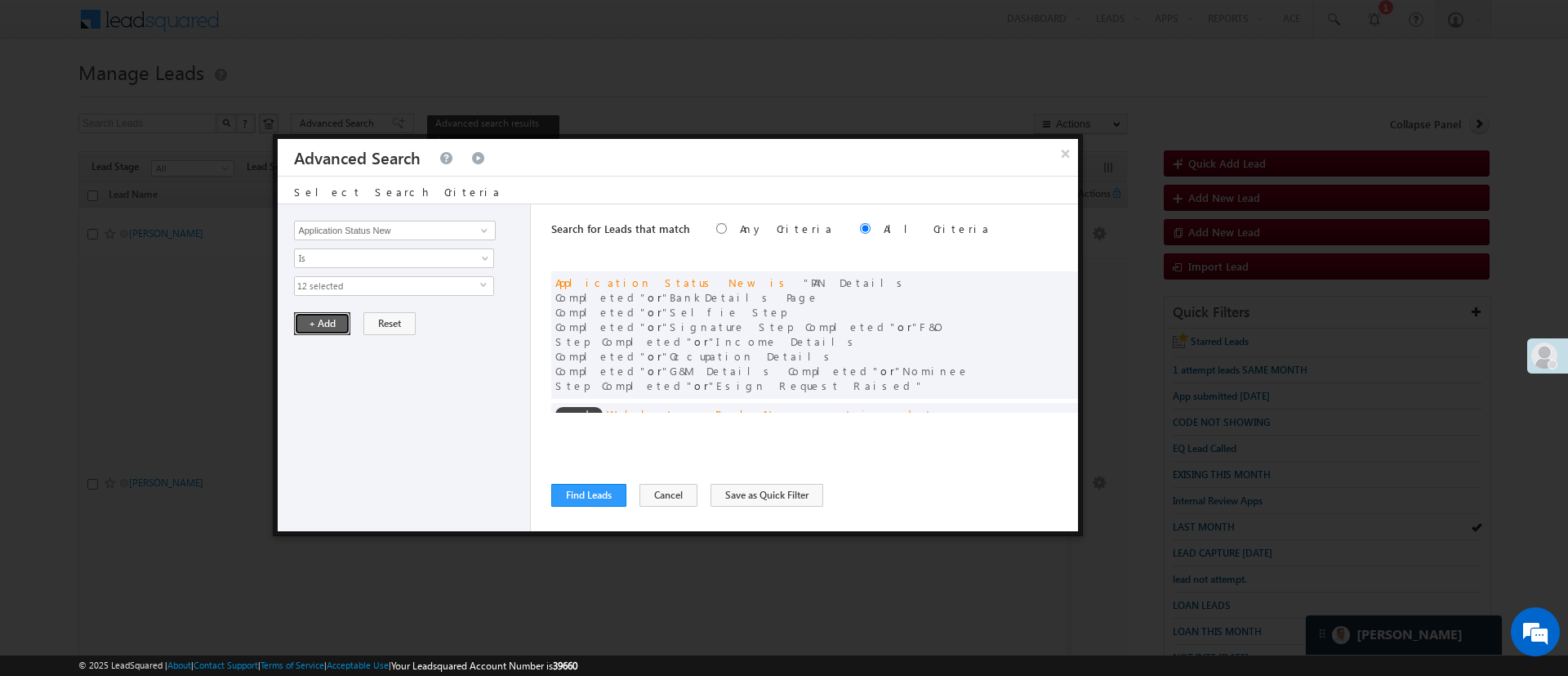
click at [332, 327] on button "+ Add" at bounding box center [321, 324] width 57 height 23
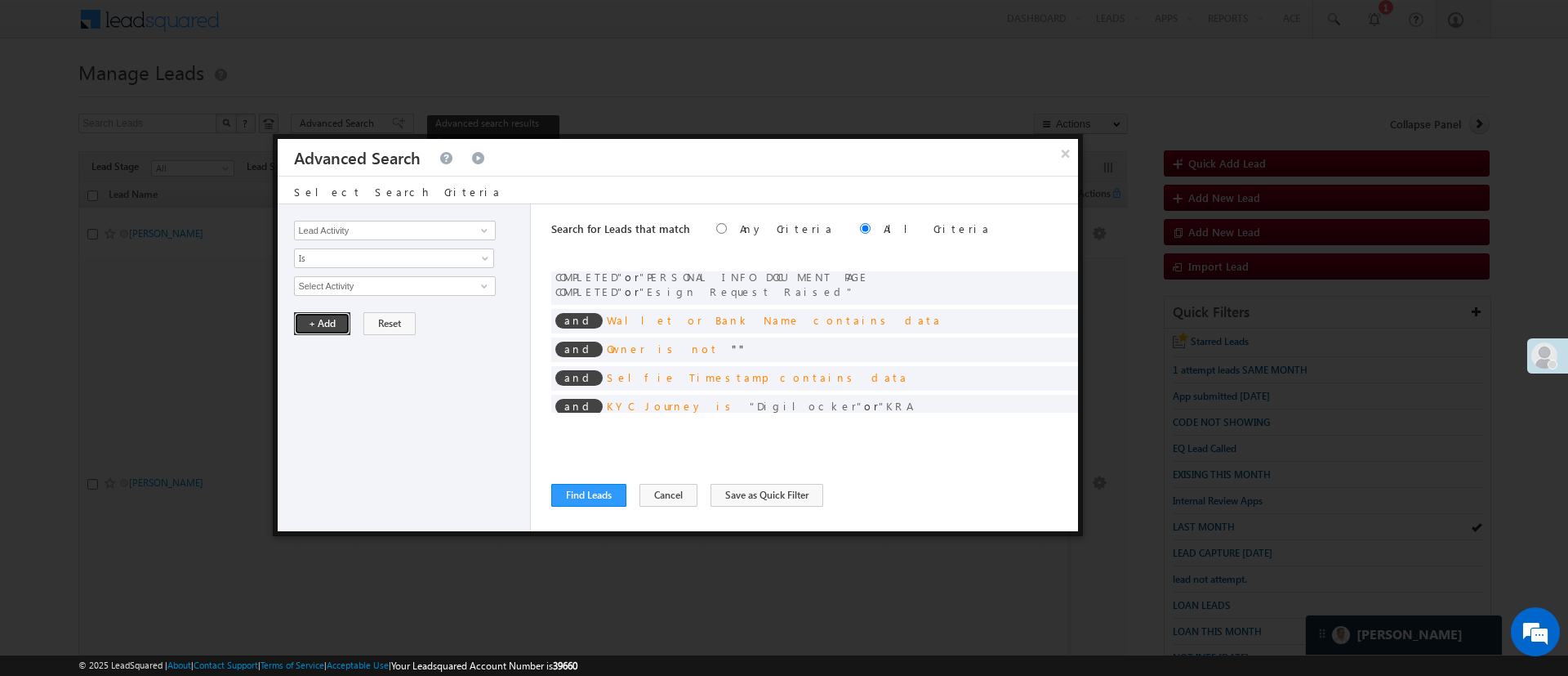
scroll to position [161, 0]
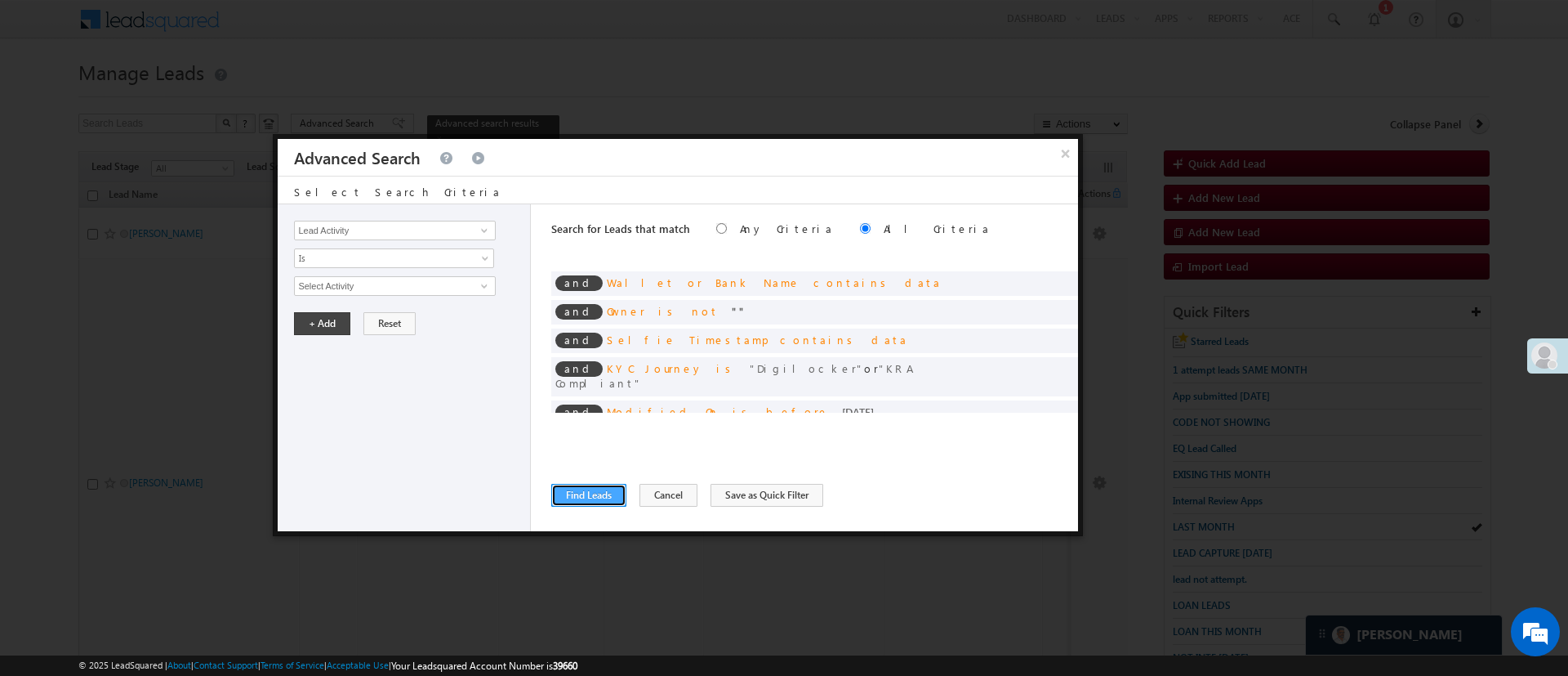
click at [596, 489] on button "Find Leads" at bounding box center [588, 495] width 75 height 23
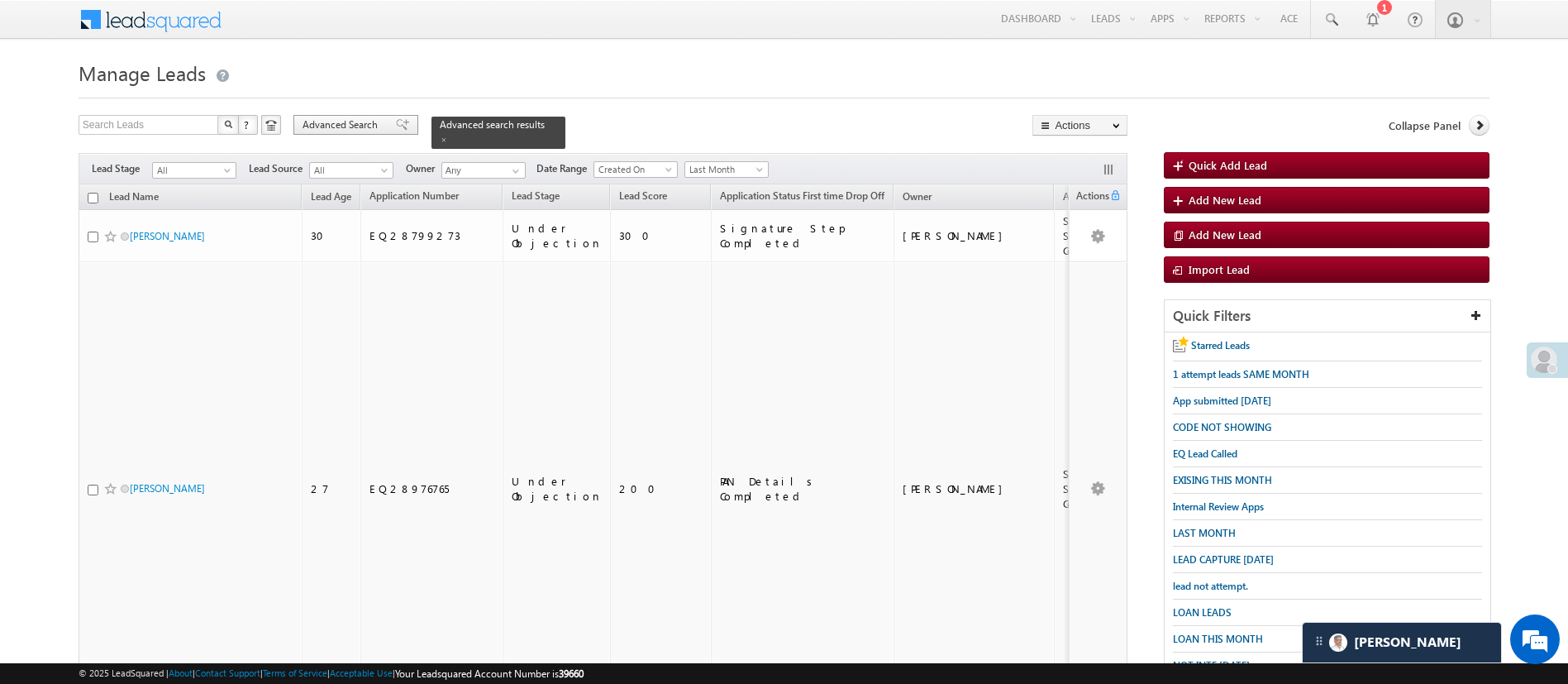
click at [350, 121] on span "Advanced Search" at bounding box center [342, 124] width 81 height 15
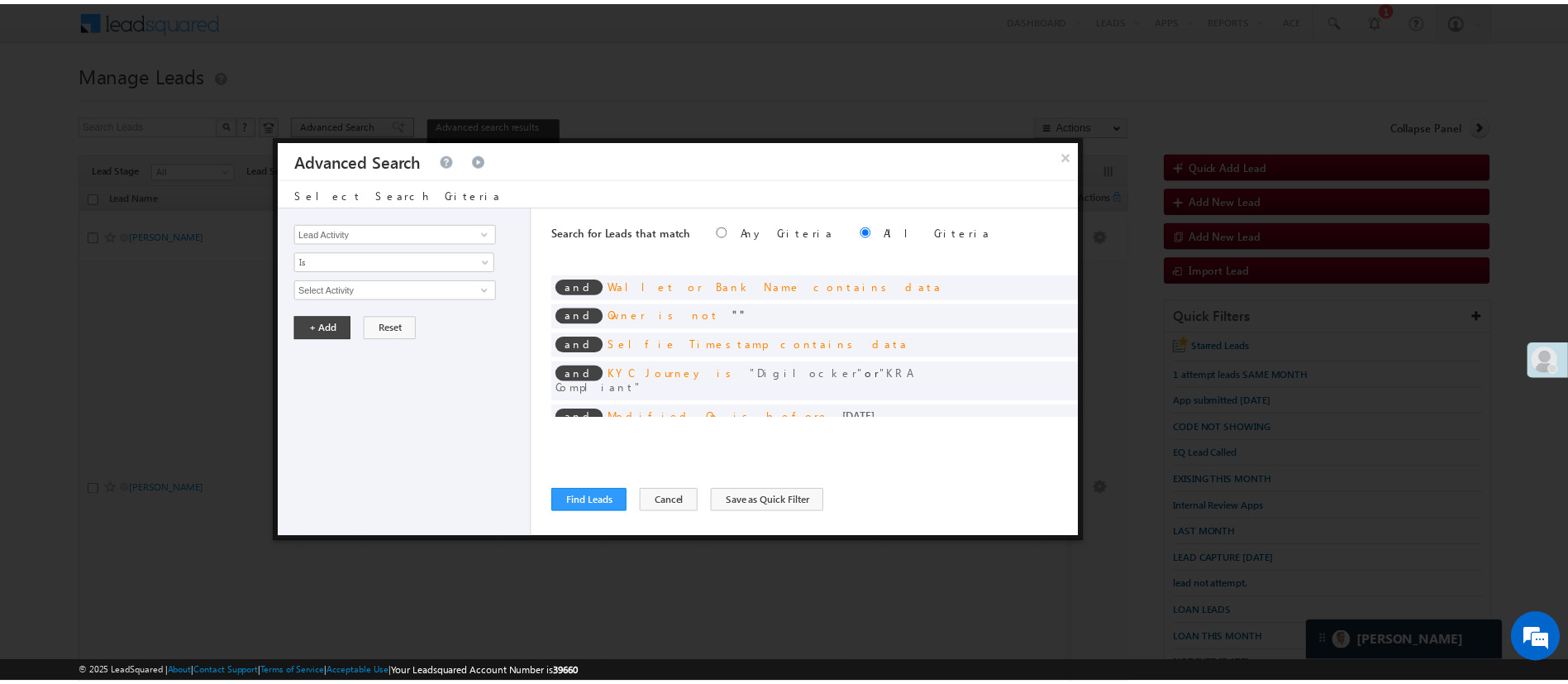
scroll to position [0, 0]
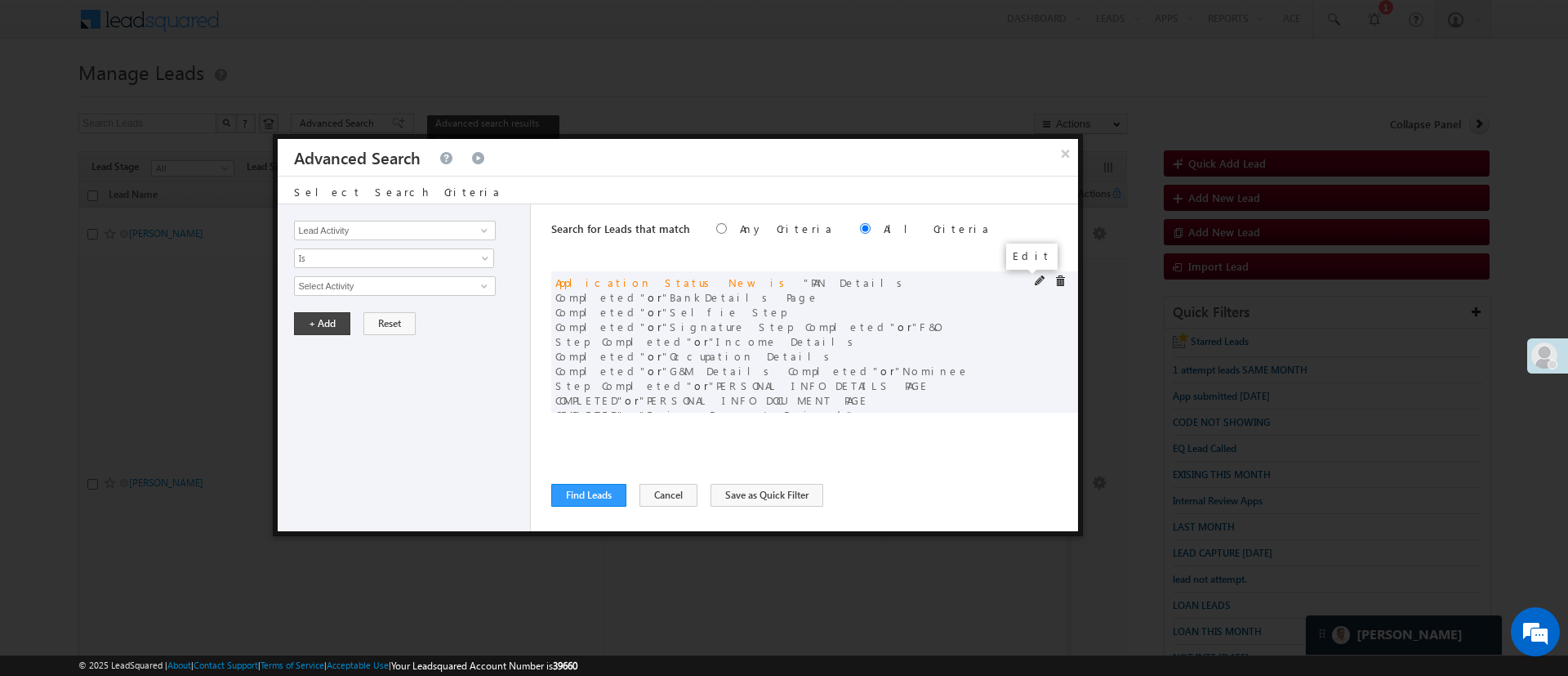
click at [1034, 282] on span at bounding box center [1040, 281] width 12 height 12
click at [386, 282] on span "12 selected" at bounding box center [387, 285] width 185 height 18
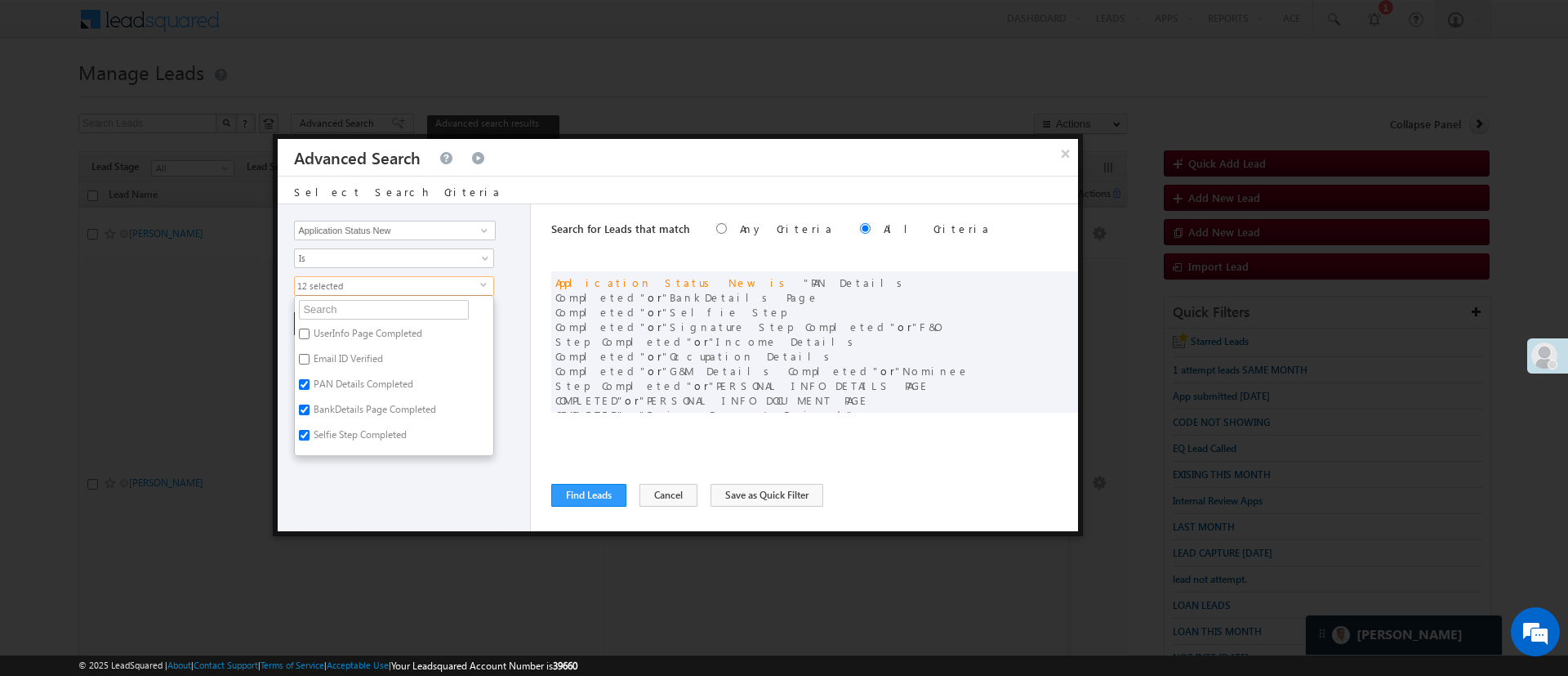
click at [360, 373] on label "Email ID Verified" at bounding box center [346, 361] width 105 height 25
click at [310, 365] on input "Email ID Verified" at bounding box center [303, 358] width 11 height 11
checkbox input "true"
click at [353, 392] on label "PAN Details Completed" at bounding box center [362, 387] width 134 height 25
click at [310, 390] on input "PAN Details Completed" at bounding box center [303, 384] width 11 height 11
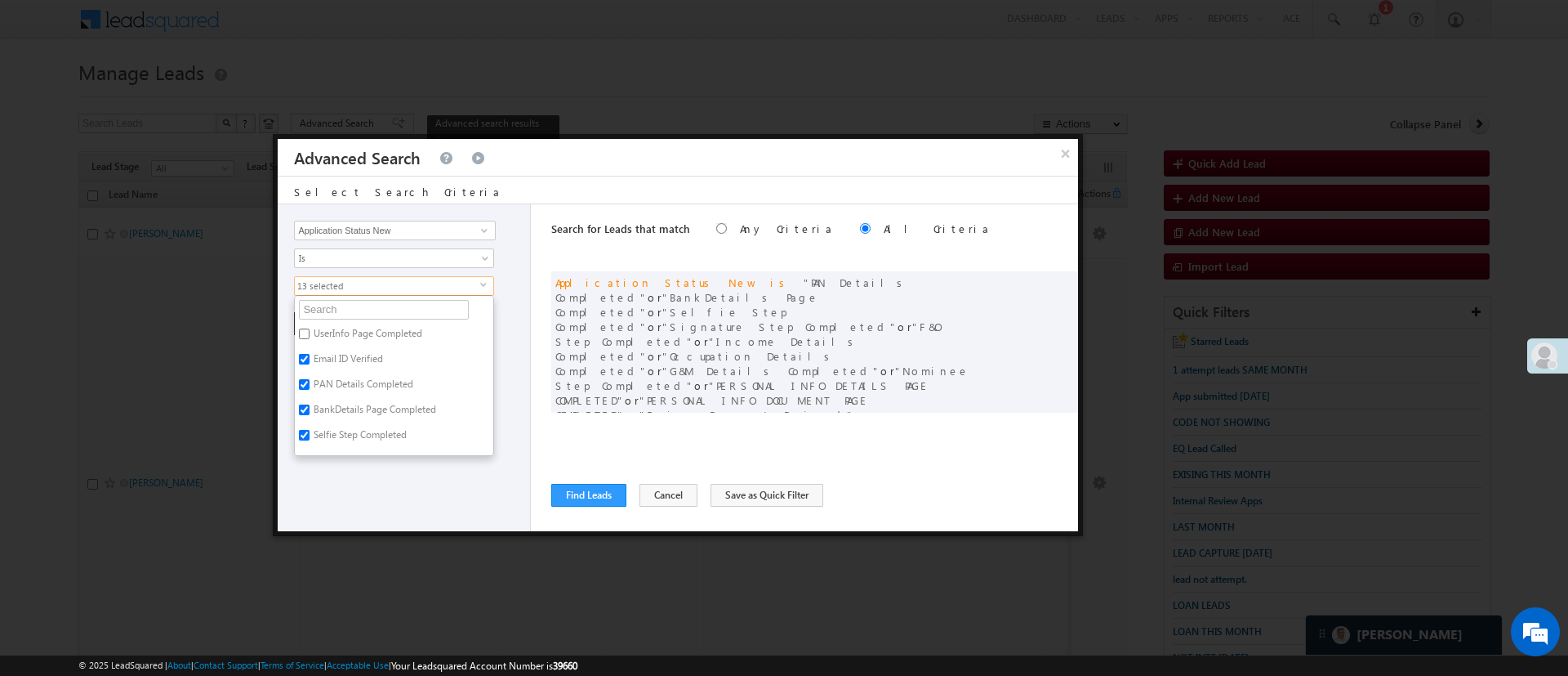
checkbox input "false"
click at [356, 408] on label "BankDetails Page Completed" at bounding box center [373, 412] width 157 height 25
click at [310, 408] on input "BankDetails Page Completed" at bounding box center [303, 409] width 11 height 11
checkbox input "false"
click at [353, 362] on label "Email ID Verified" at bounding box center [346, 361] width 105 height 25
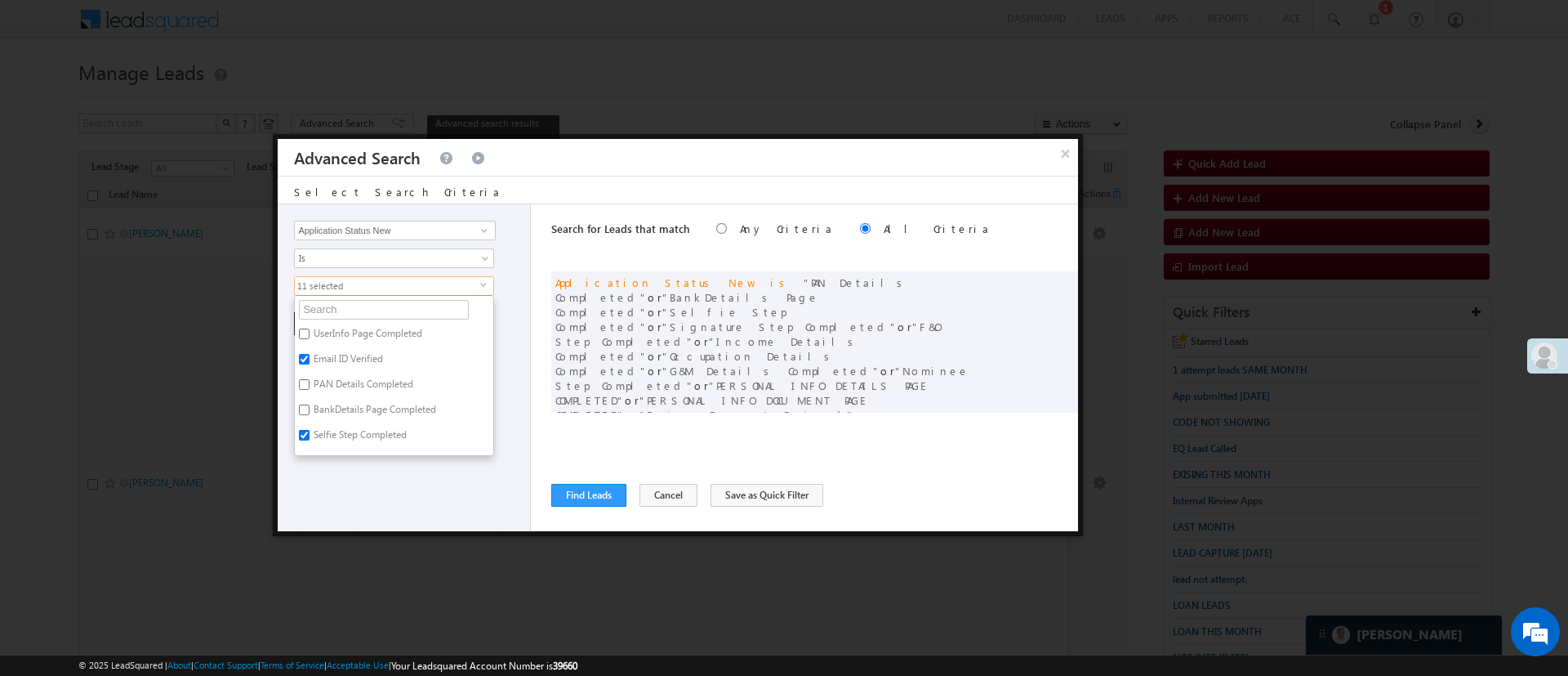
click at [310, 362] on input "Email ID Verified" at bounding box center [303, 358] width 11 height 11
checkbox input "false"
click at [399, 481] on div "Lead Activity Task Sales Group Prospect Id WA Last Message Timestamp 4th Day Di…" at bounding box center [404, 368] width 253 height 326
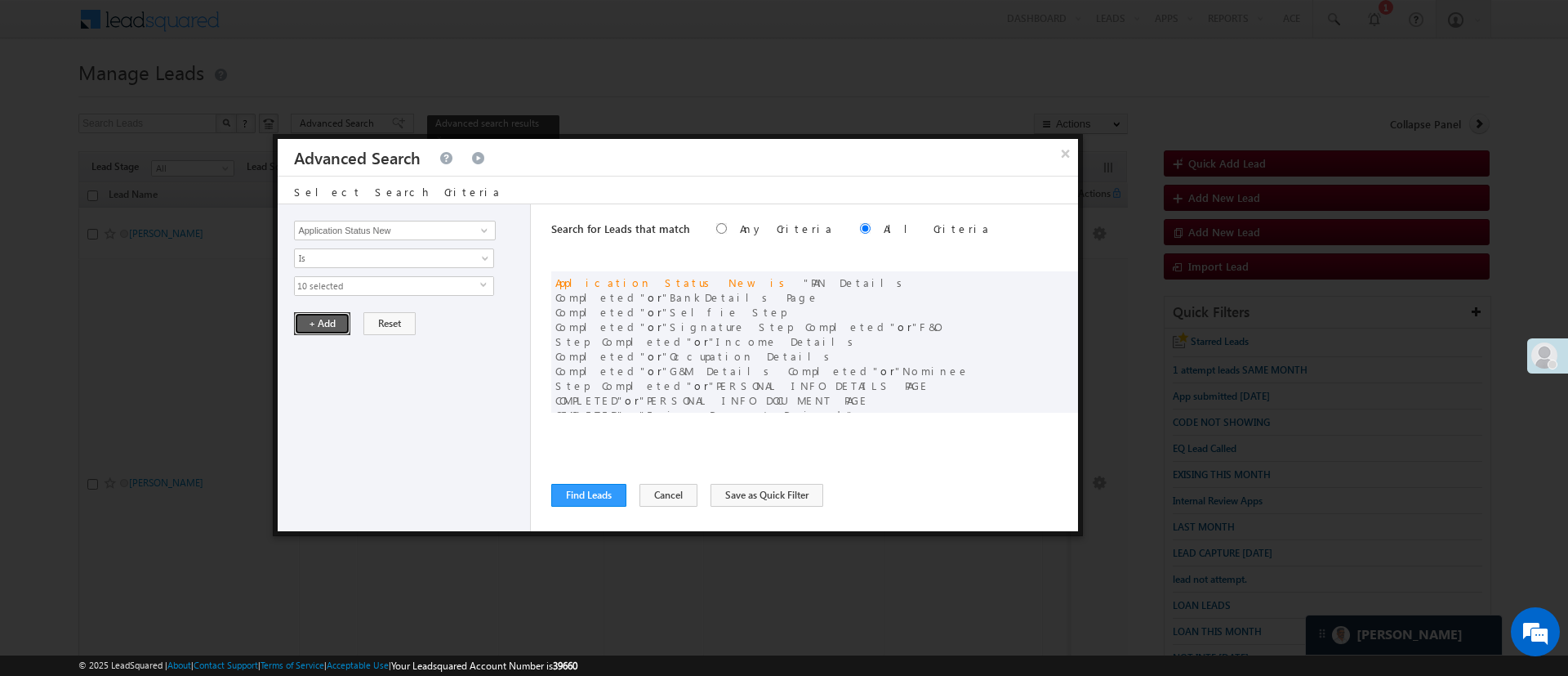
click at [331, 312] on button "+ Add" at bounding box center [321, 324] width 57 height 23
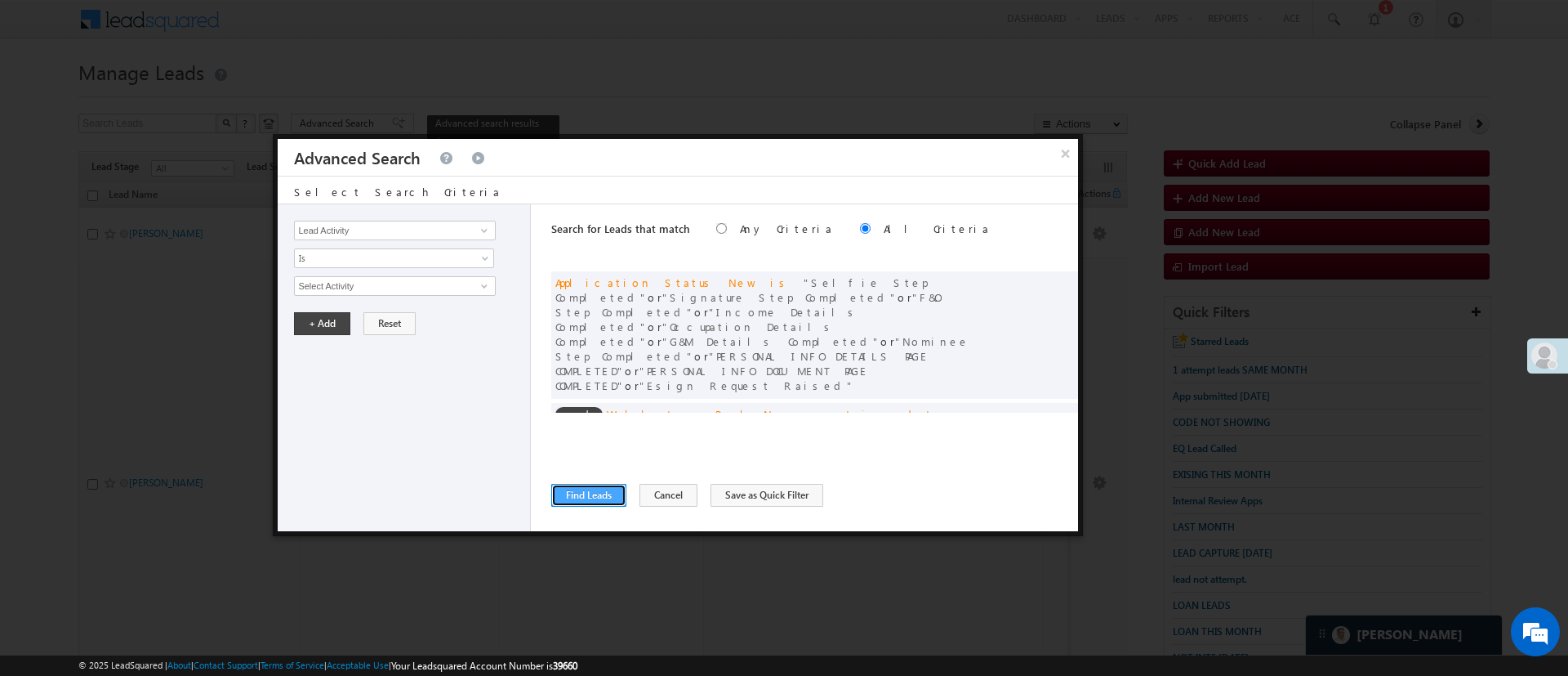
click at [567, 486] on button "Find Leads" at bounding box center [588, 495] width 75 height 23
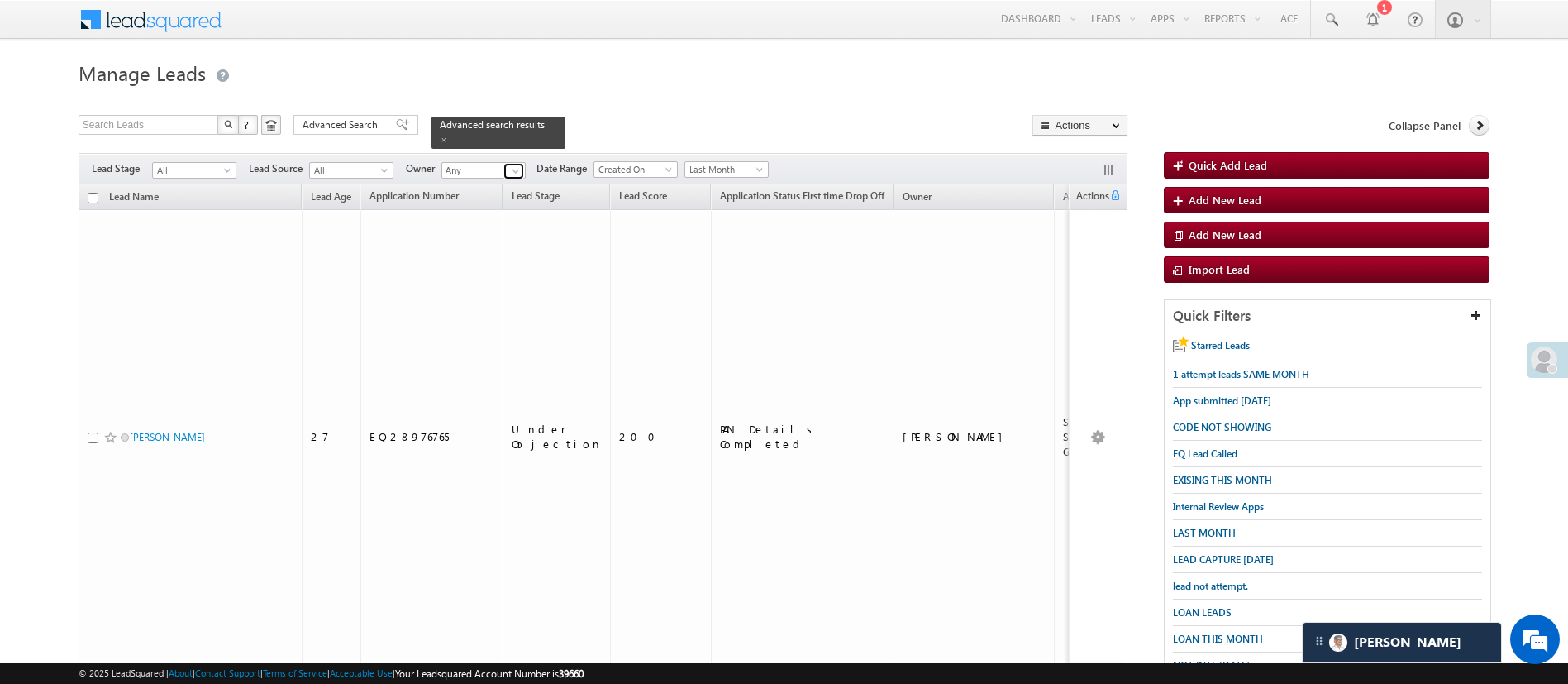
click at [518, 164] on span at bounding box center [516, 171] width 14 height 14
click at [513, 194] on span "MohammedSohail.S@angelbroking.com" at bounding box center [522, 200] width 149 height 13
type input "MohammedSohail S"
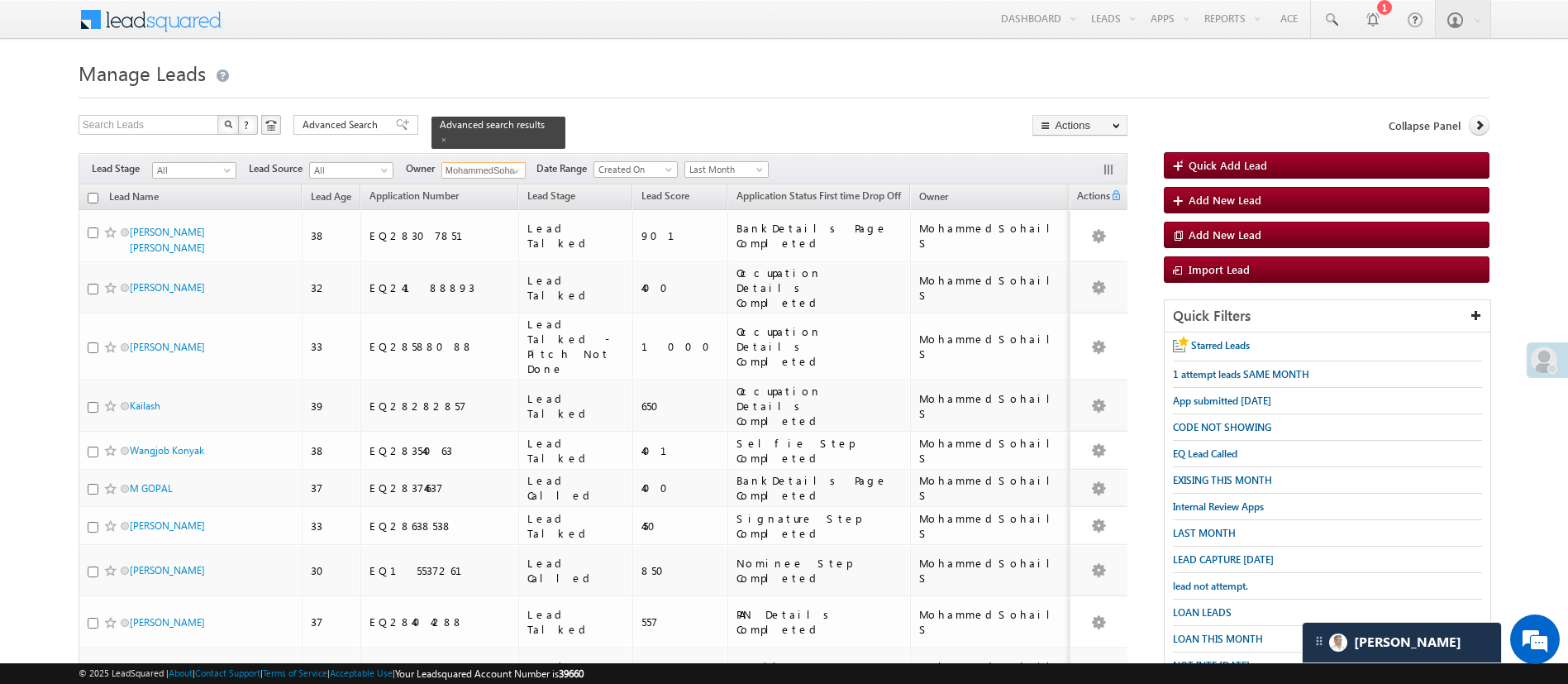
click at [90, 192] on input "checkbox" at bounding box center [92, 197] width 11 height 11
checkbox input "true"
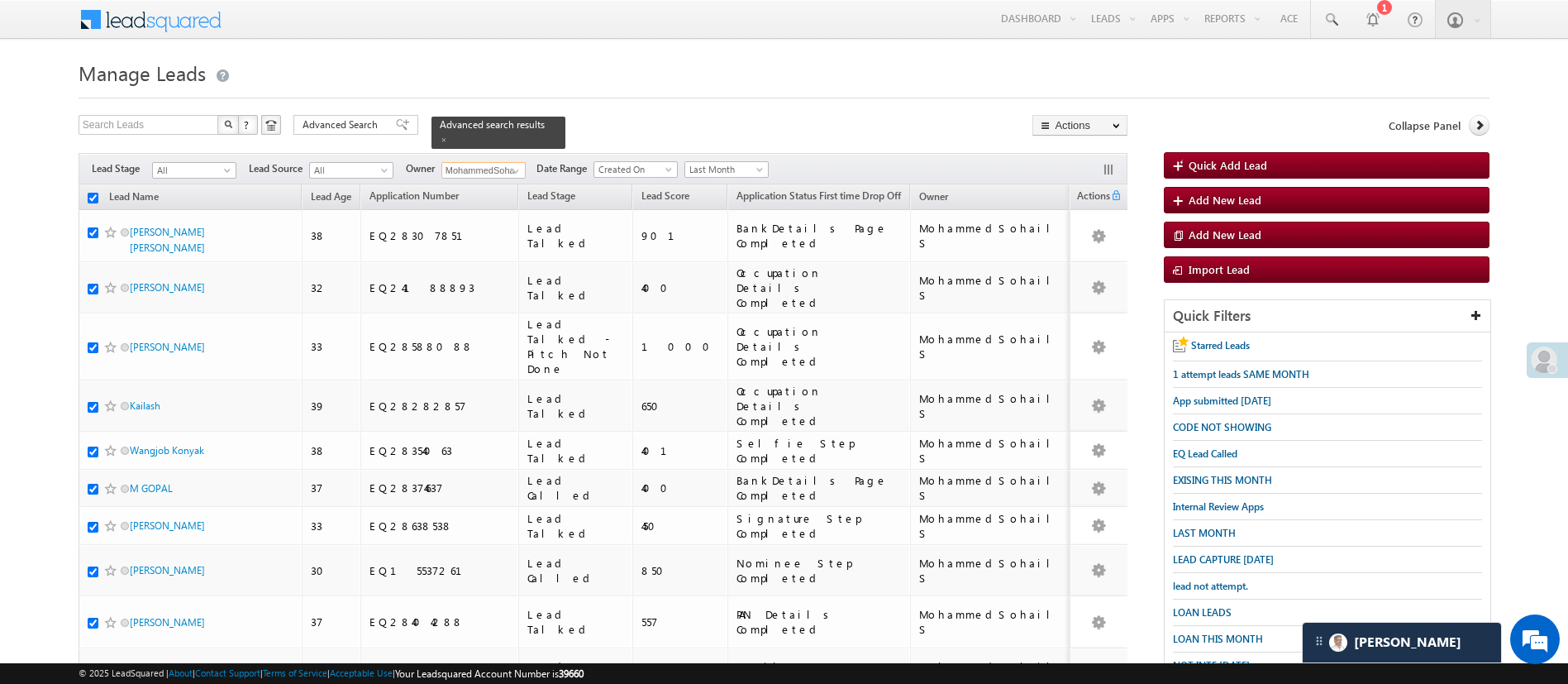
checkbox input "true"
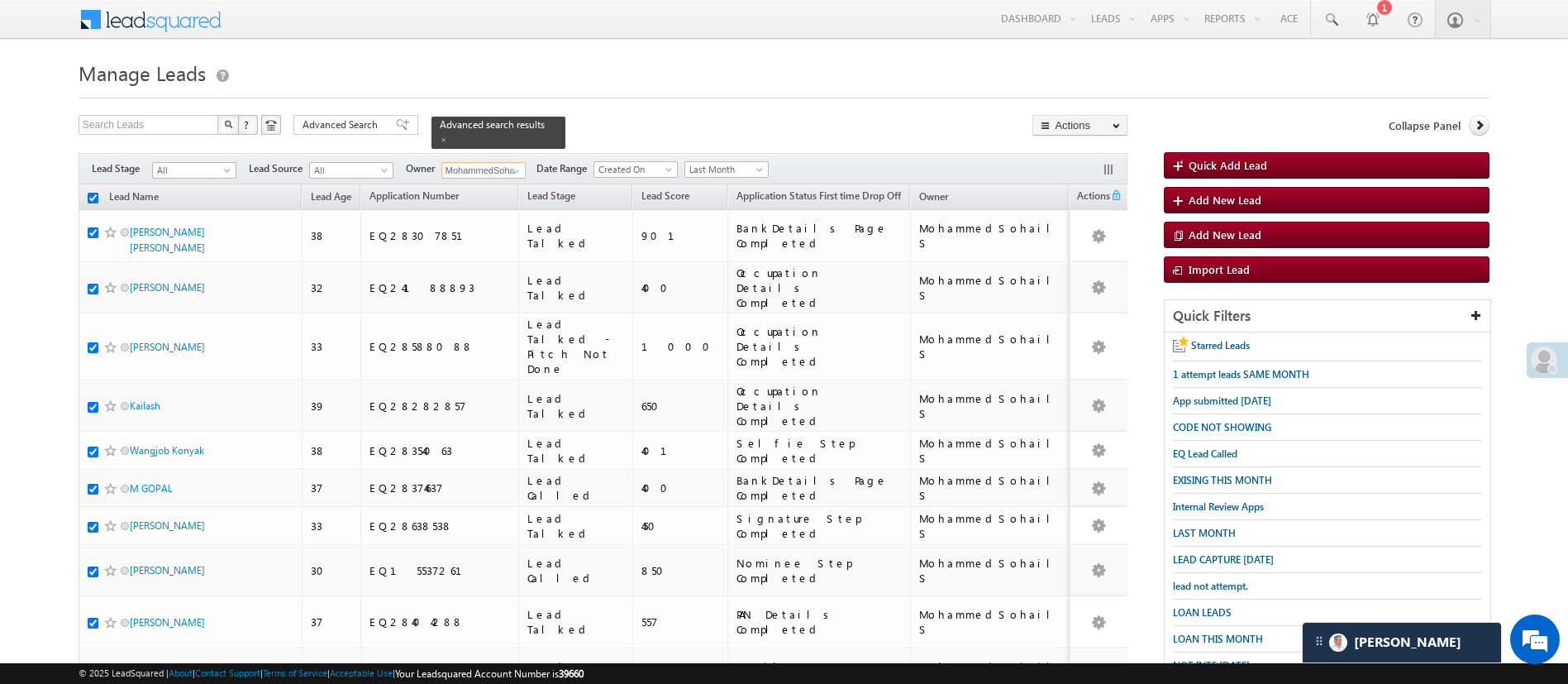
checkbox input "true"
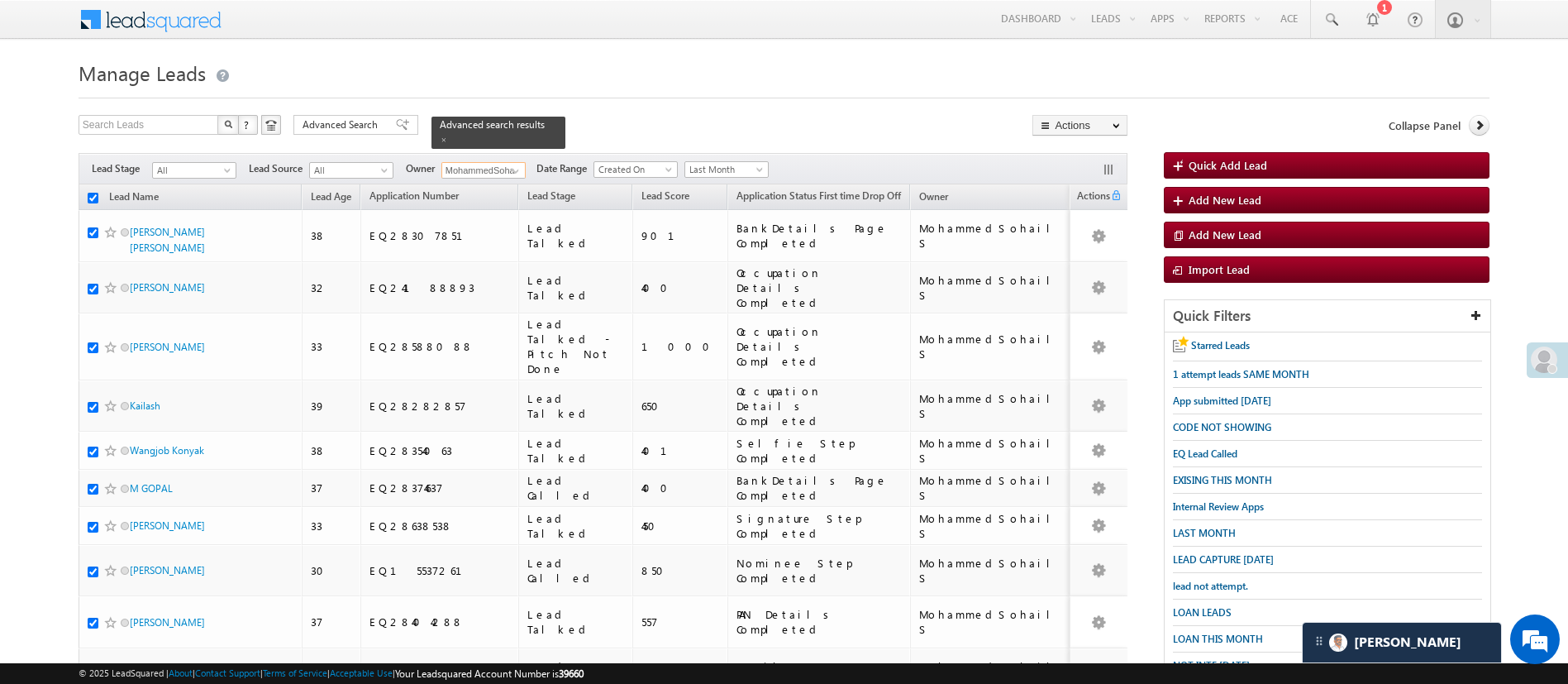
checkbox input "true"
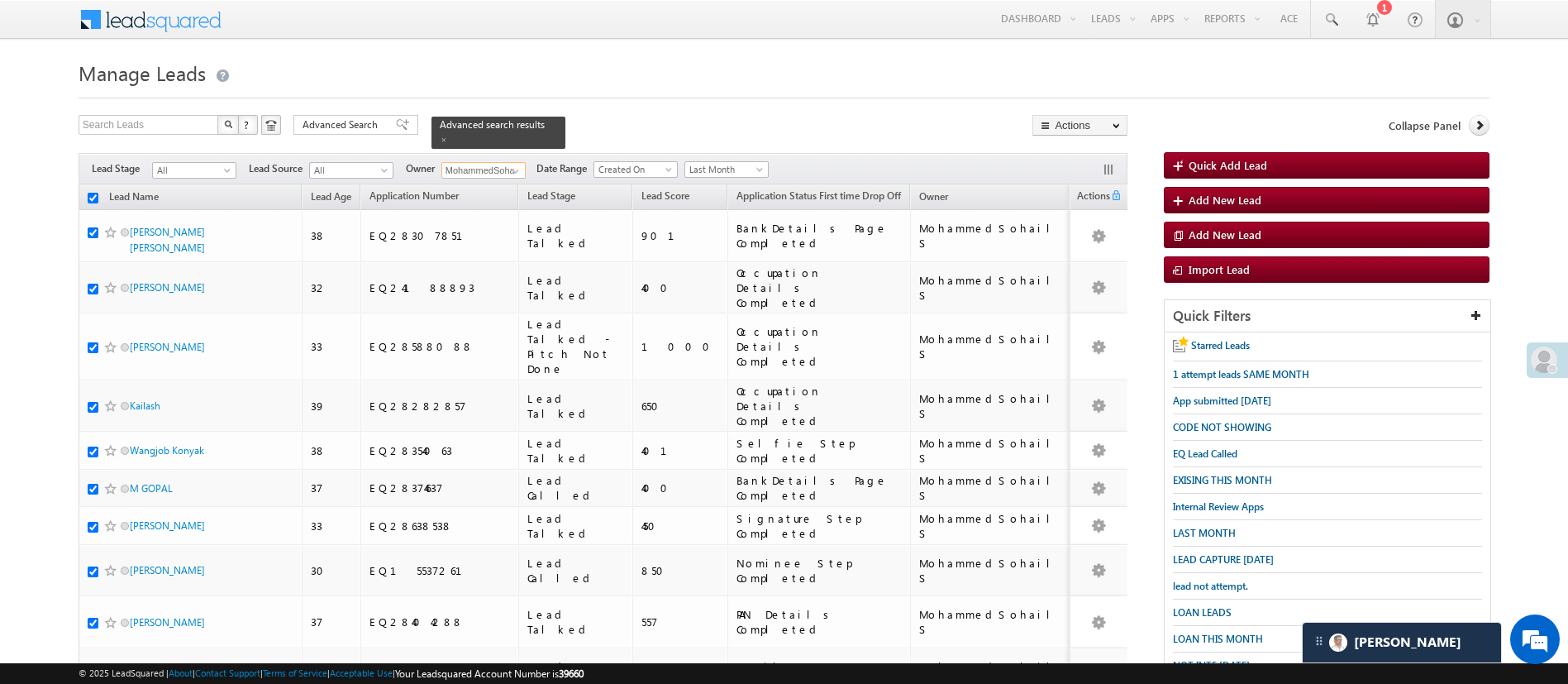
checkbox input "true"
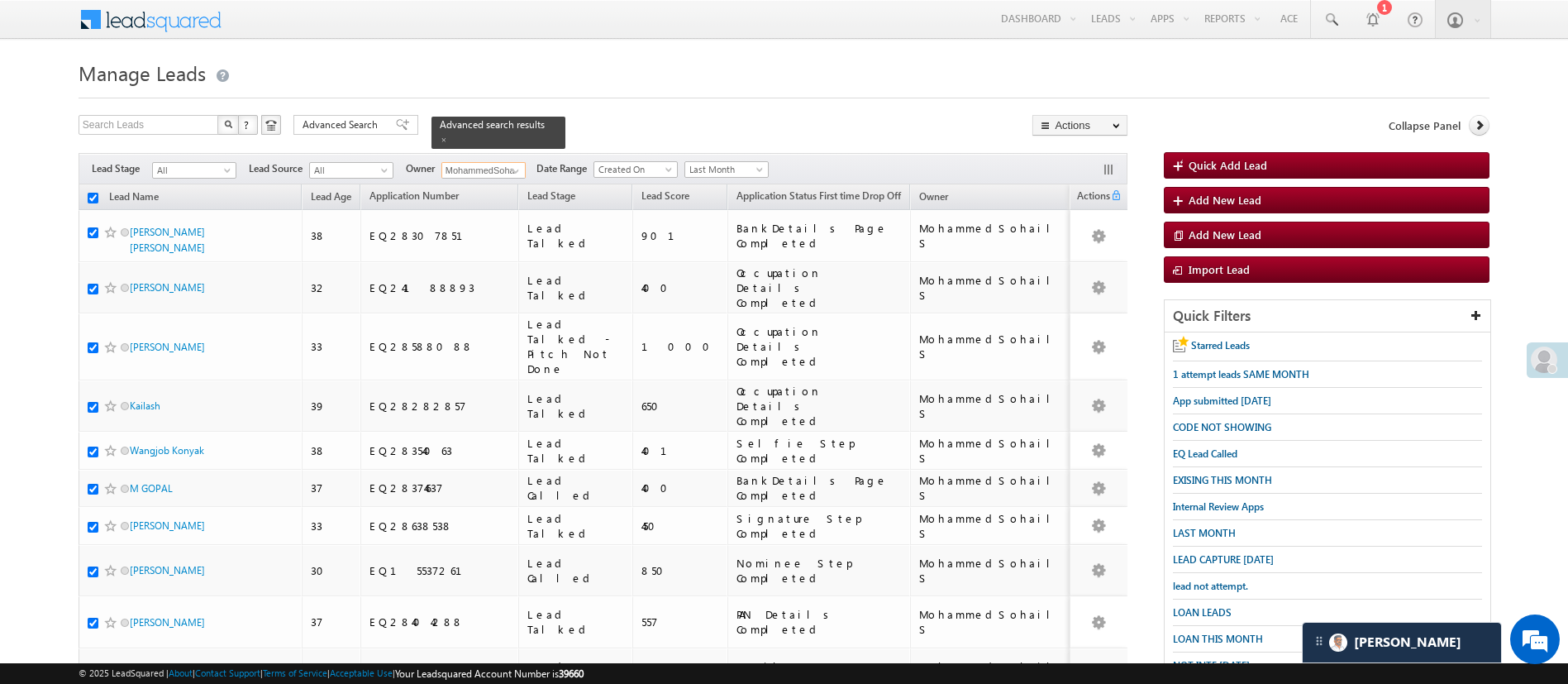
checkbox input "true"
type input "MohammedSohail S"
click at [1071, 242] on link "Change Owner" at bounding box center [1080, 248] width 93 height 19
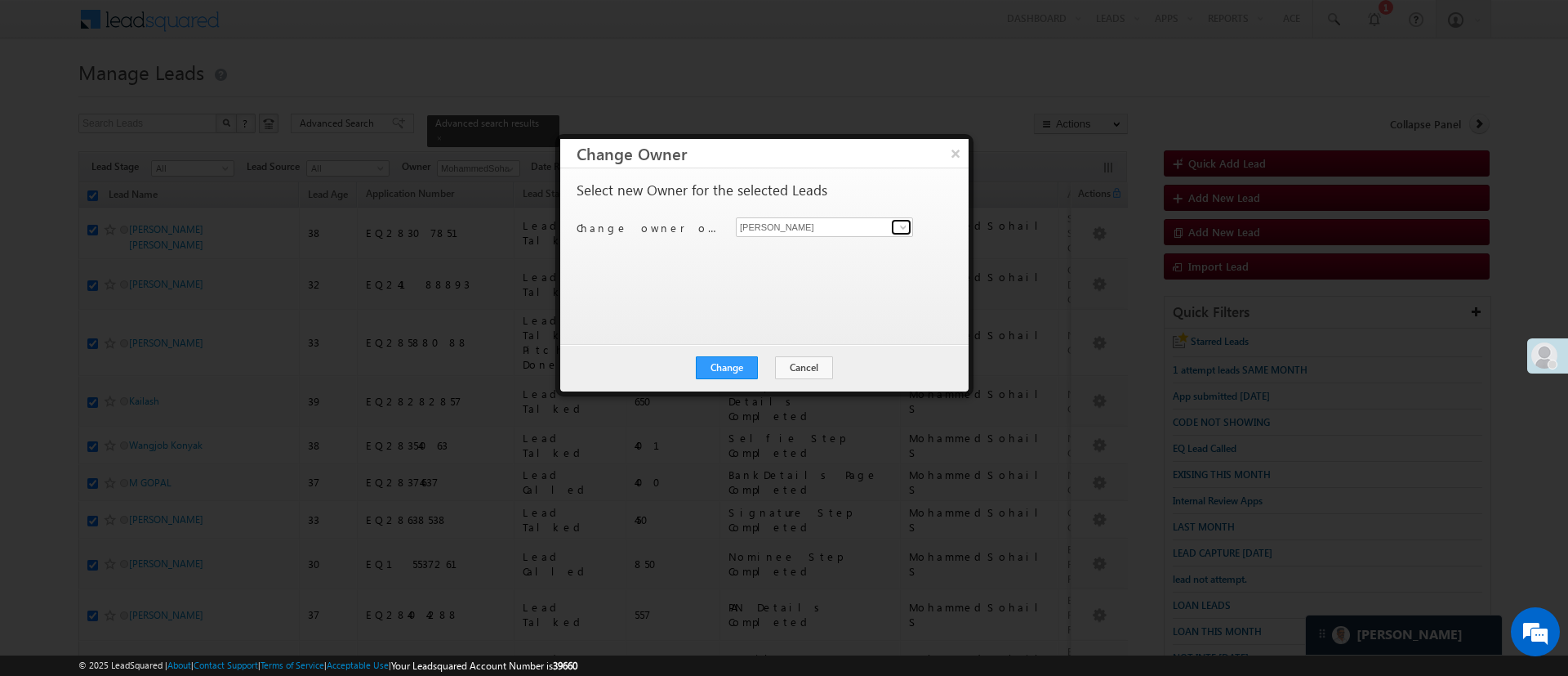
click at [901, 227] on span at bounding box center [903, 228] width 13 height 13
click at [841, 247] on link "MohammedSohail S MohammedSohail.S@angelbroking.com" at bounding box center [824, 253] width 178 height 31
type input "MohammedSohail S"
click at [735, 365] on button "Change" at bounding box center [726, 368] width 62 height 23
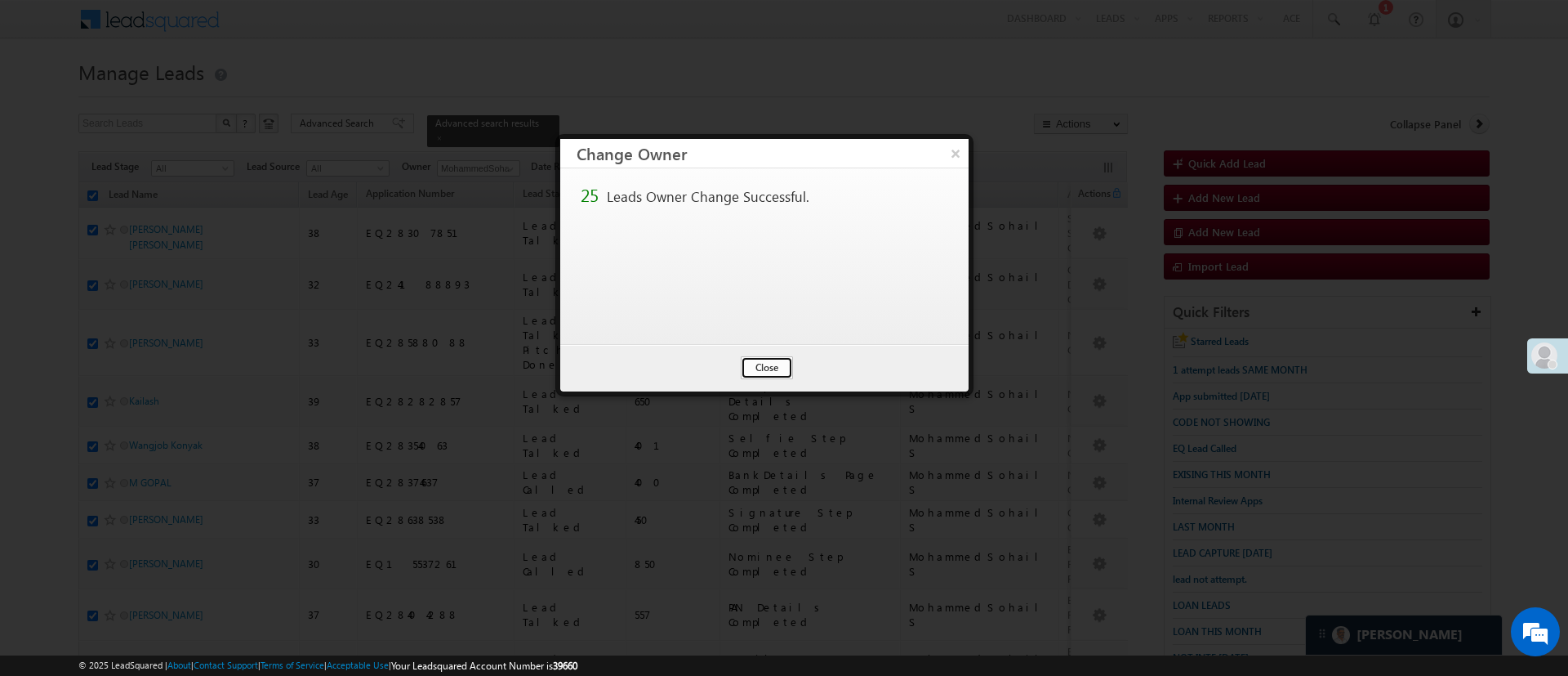
click at [750, 366] on button "Close" at bounding box center [767, 368] width 52 height 23
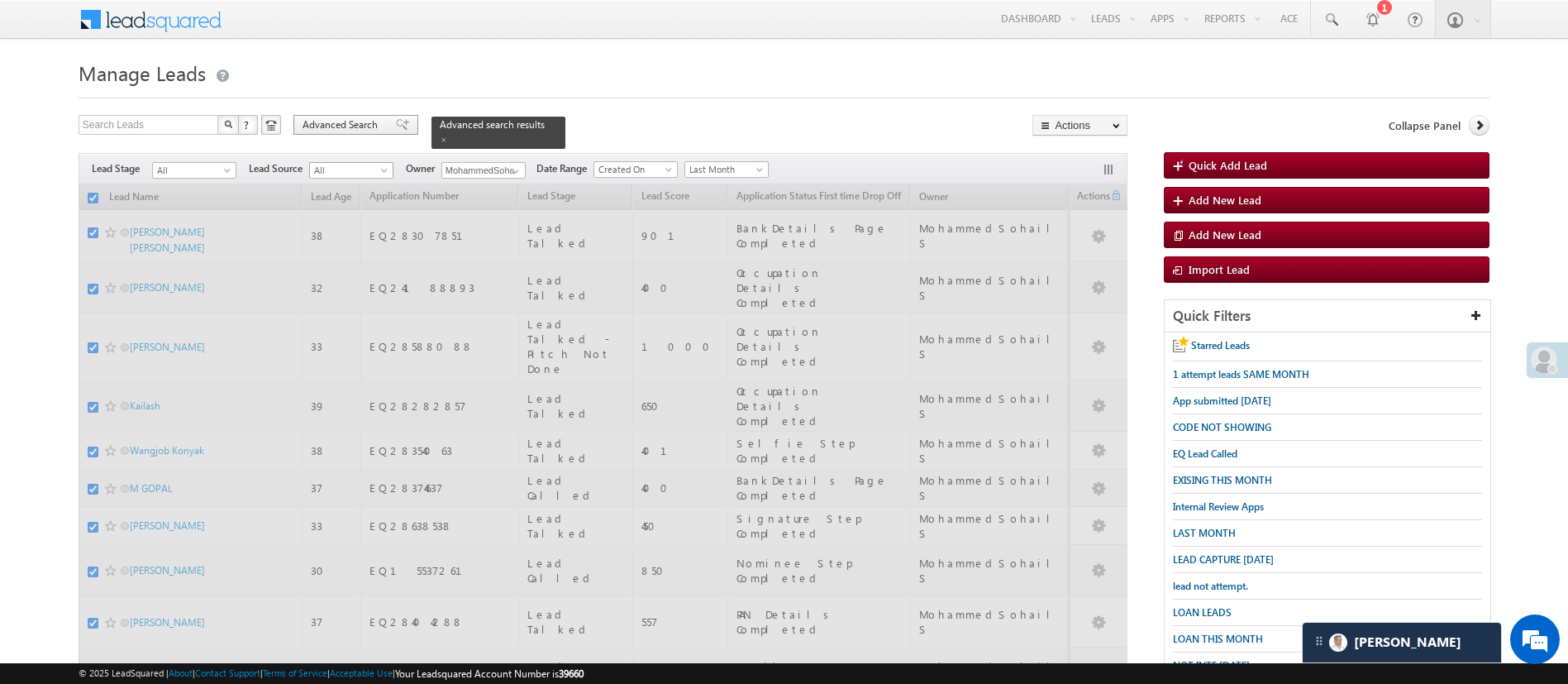
checkbox input "false"
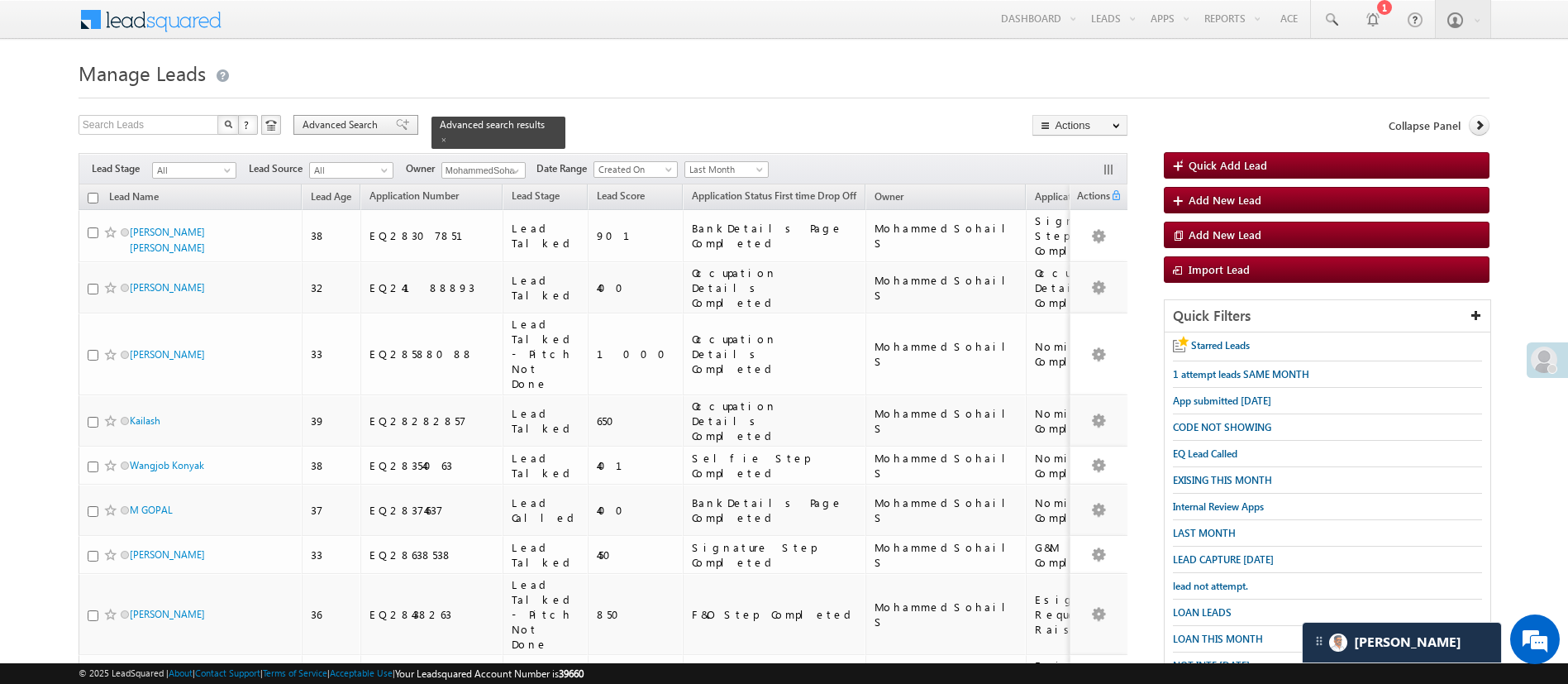
click at [347, 123] on span "Advanced Search" at bounding box center [342, 124] width 81 height 15
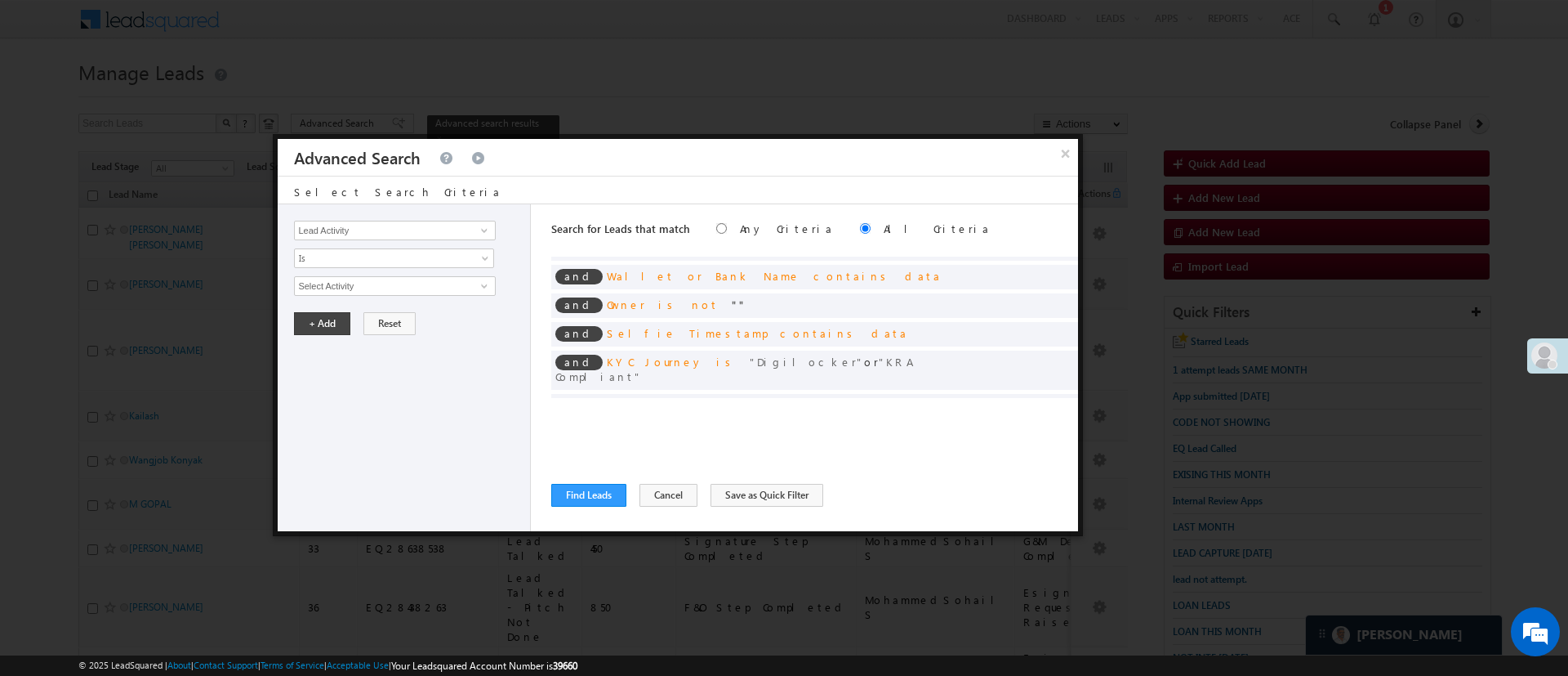
scroll to position [146, 0]
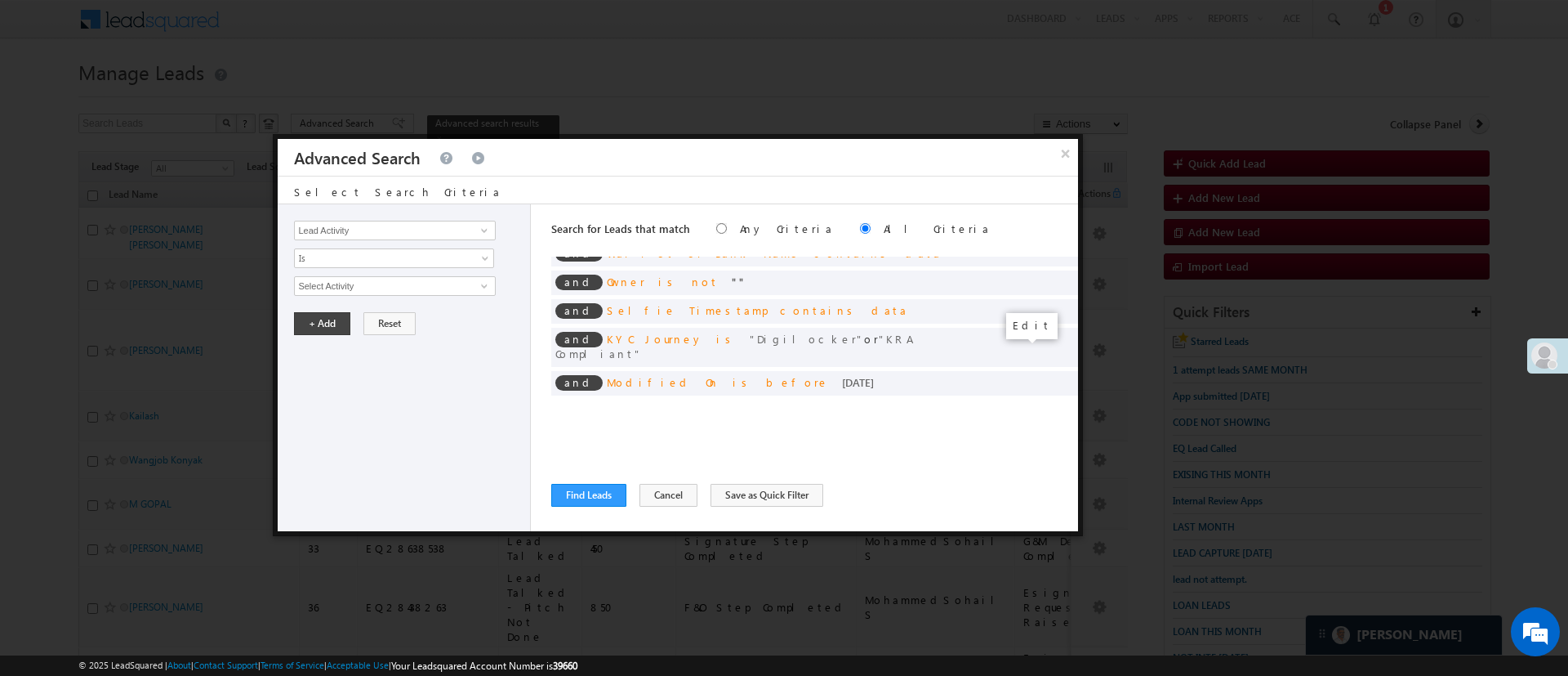
click at [1034, 403] on span at bounding box center [1040, 409] width 12 height 12
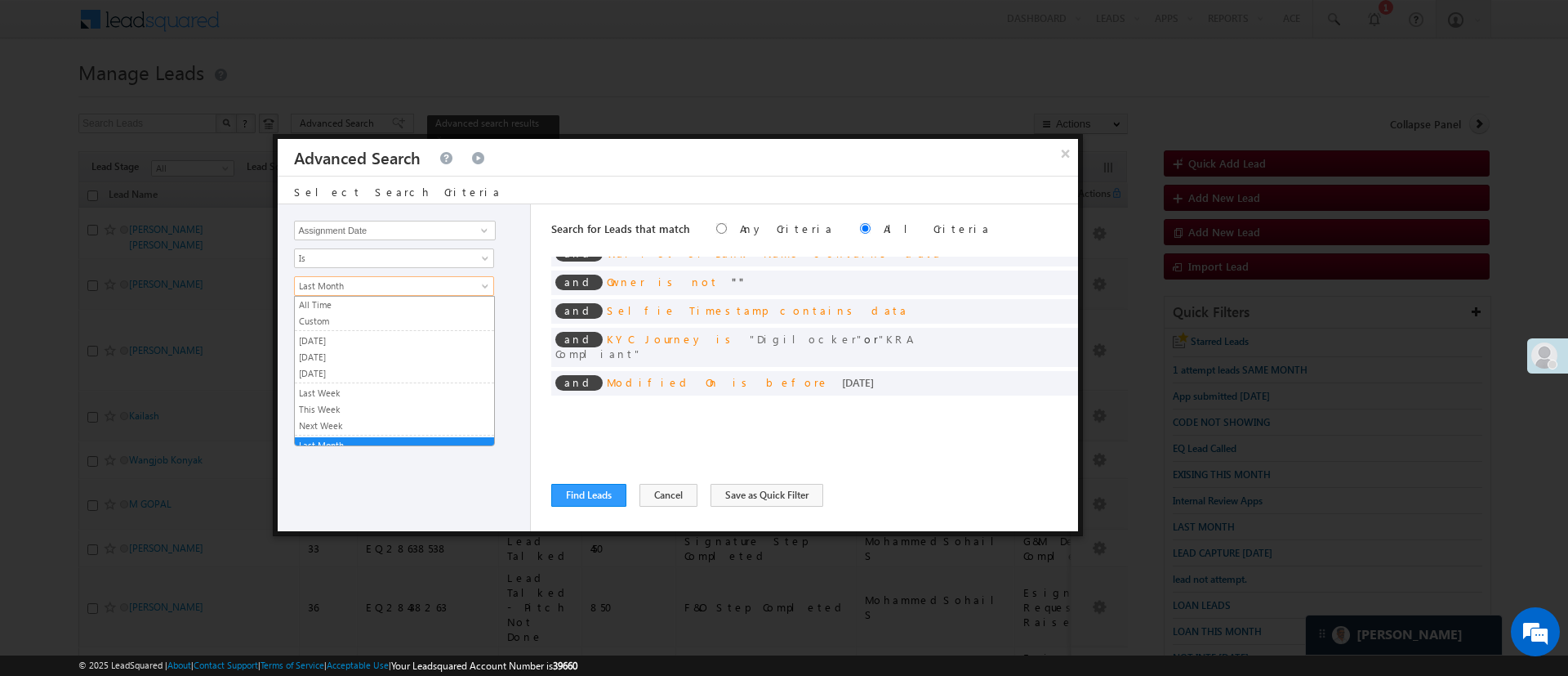
click at [322, 285] on span "Last Month" at bounding box center [383, 285] width 178 height 14
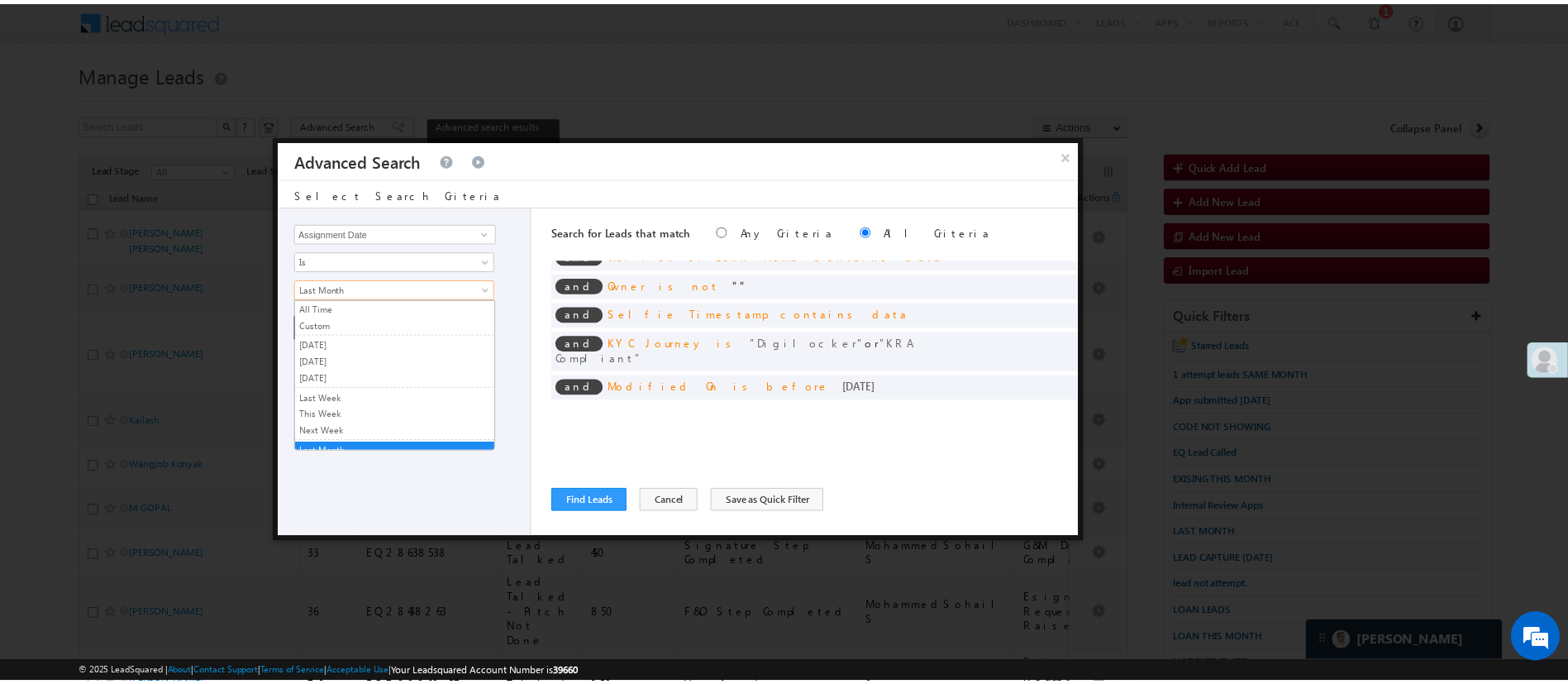
scroll to position [8, 0]
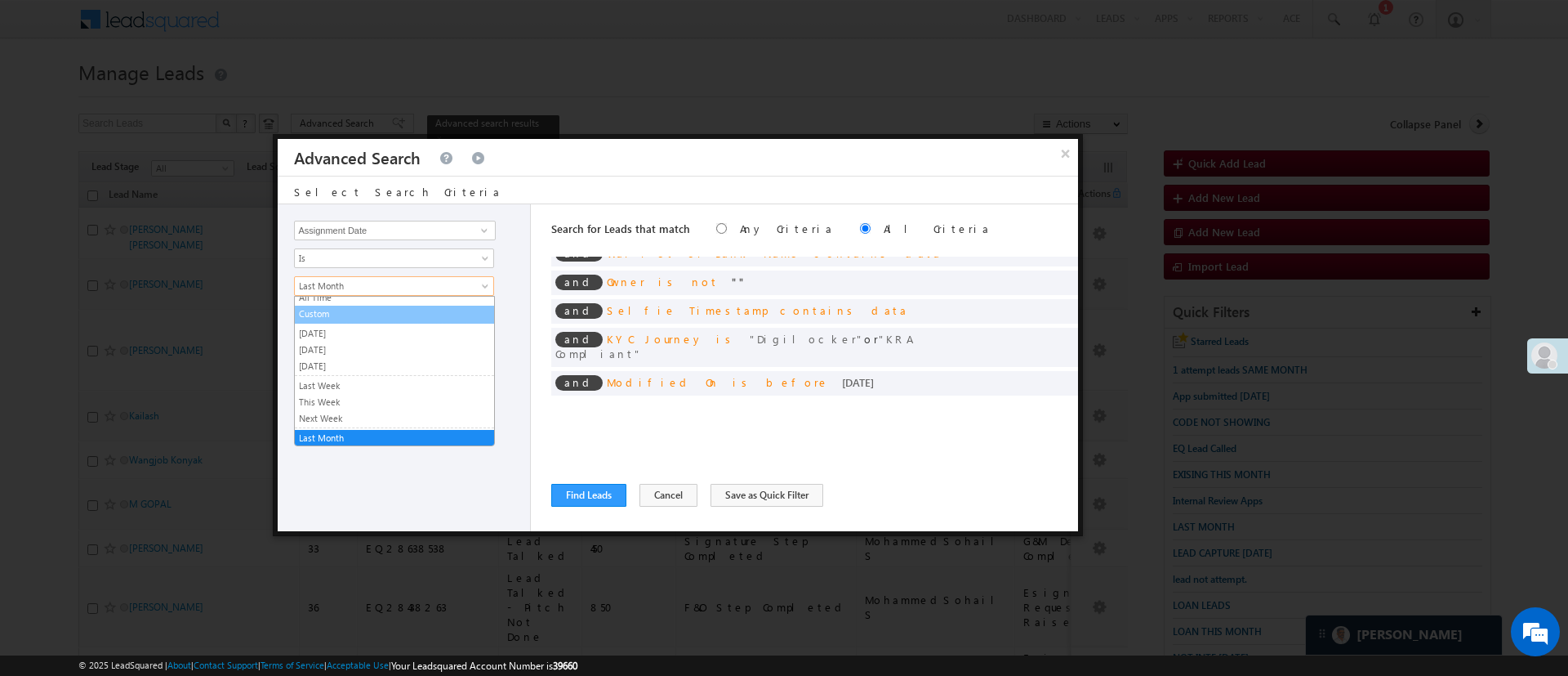
click at [336, 310] on link "Custom" at bounding box center [394, 313] width 200 height 14
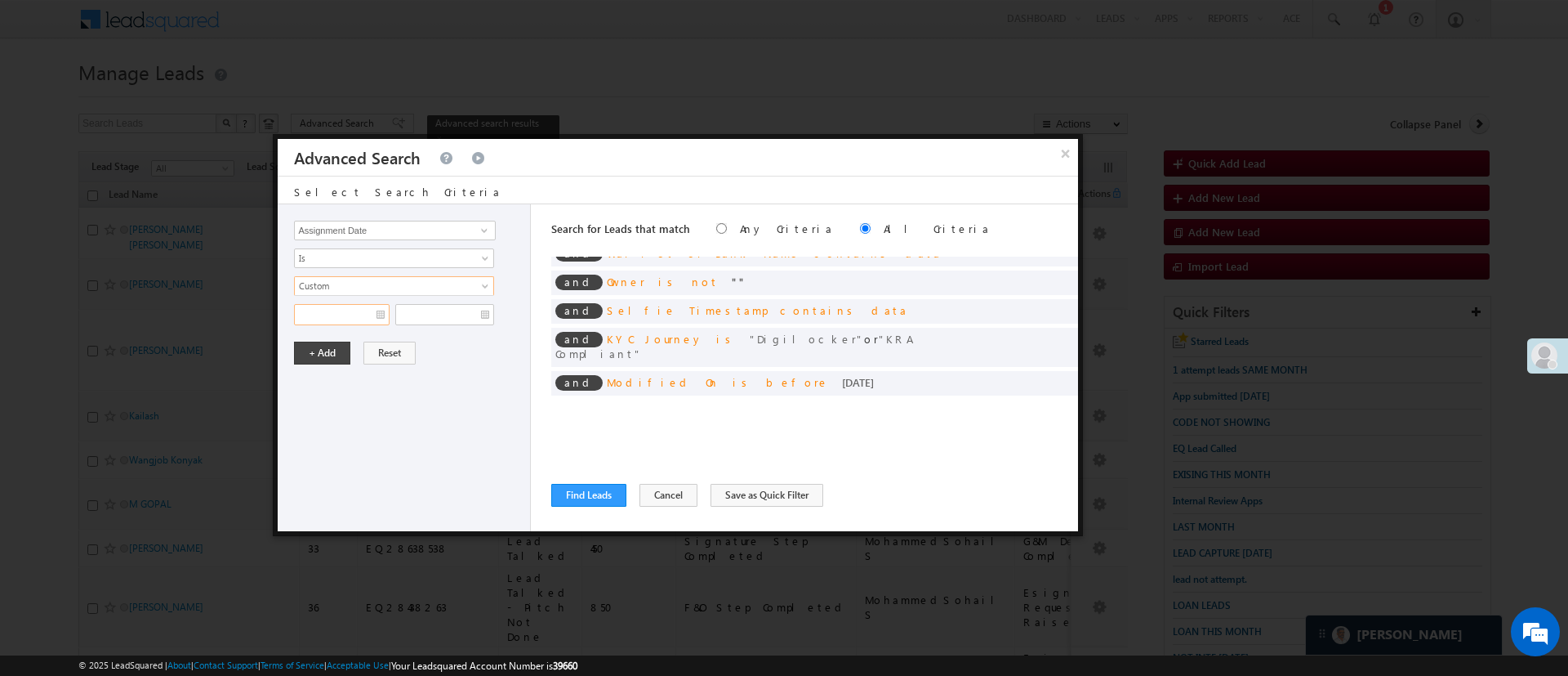
click at [332, 312] on input "text" at bounding box center [342, 315] width 96 height 21
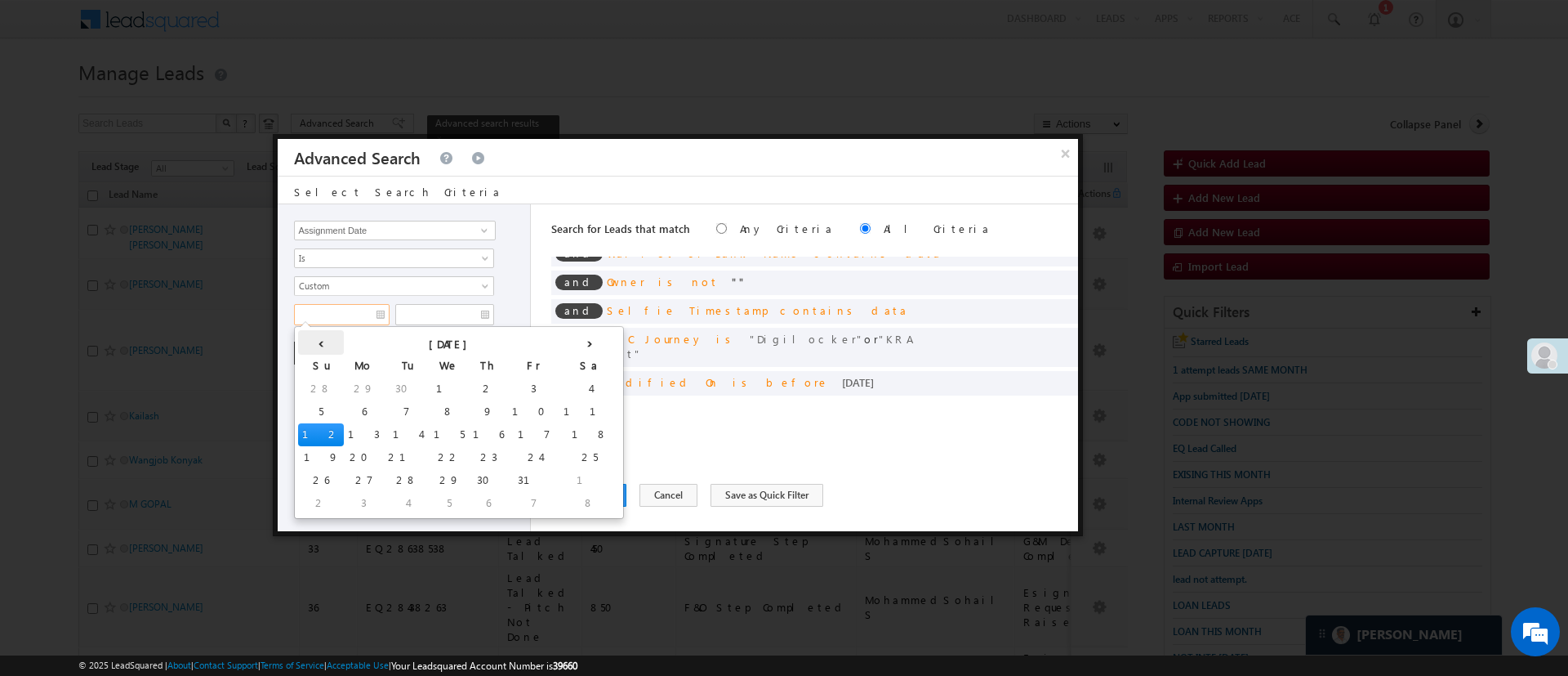
click at [310, 331] on th "‹" at bounding box center [321, 343] width 46 height 25
click at [422, 451] on td "24" at bounding box center [448, 458] width 52 height 23
type input "09/24/25"
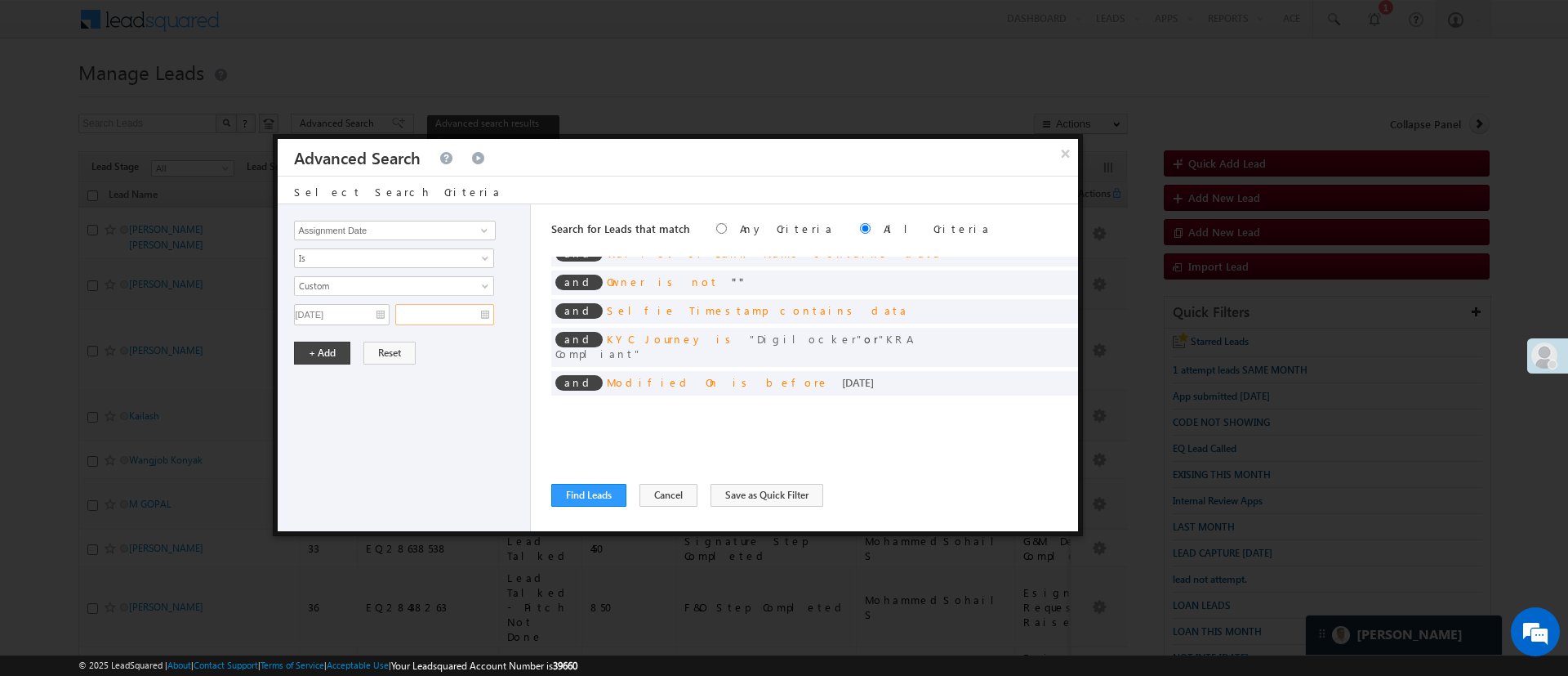
click at [433, 321] on input "text" at bounding box center [444, 315] width 99 height 21
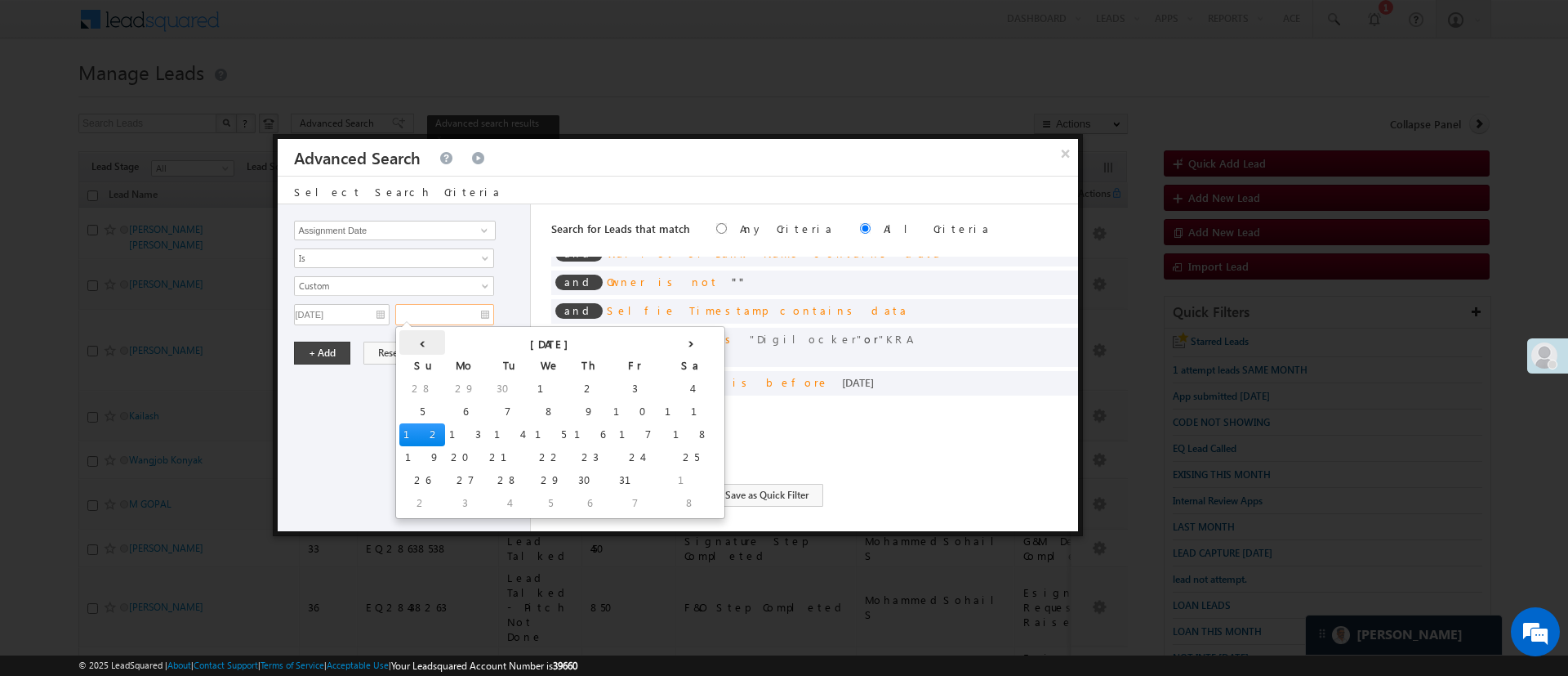
click at [414, 344] on th "‹" at bounding box center [422, 343] width 46 height 25
click at [485, 470] on td "30" at bounding box center [504, 480] width 39 height 23
type input "09/30/25"
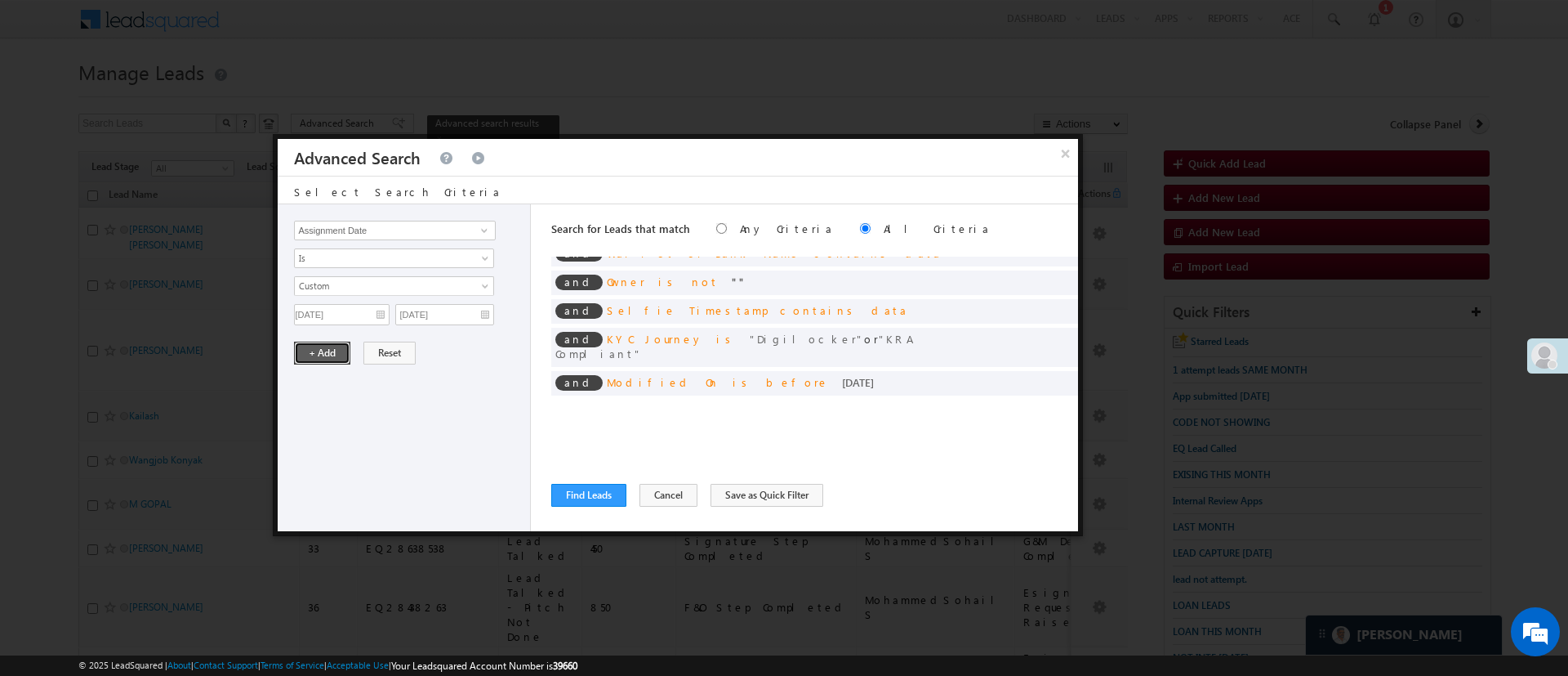
click at [326, 353] on button "+ Add" at bounding box center [321, 353] width 57 height 23
click at [610, 500] on button "Find Leads" at bounding box center [588, 495] width 75 height 23
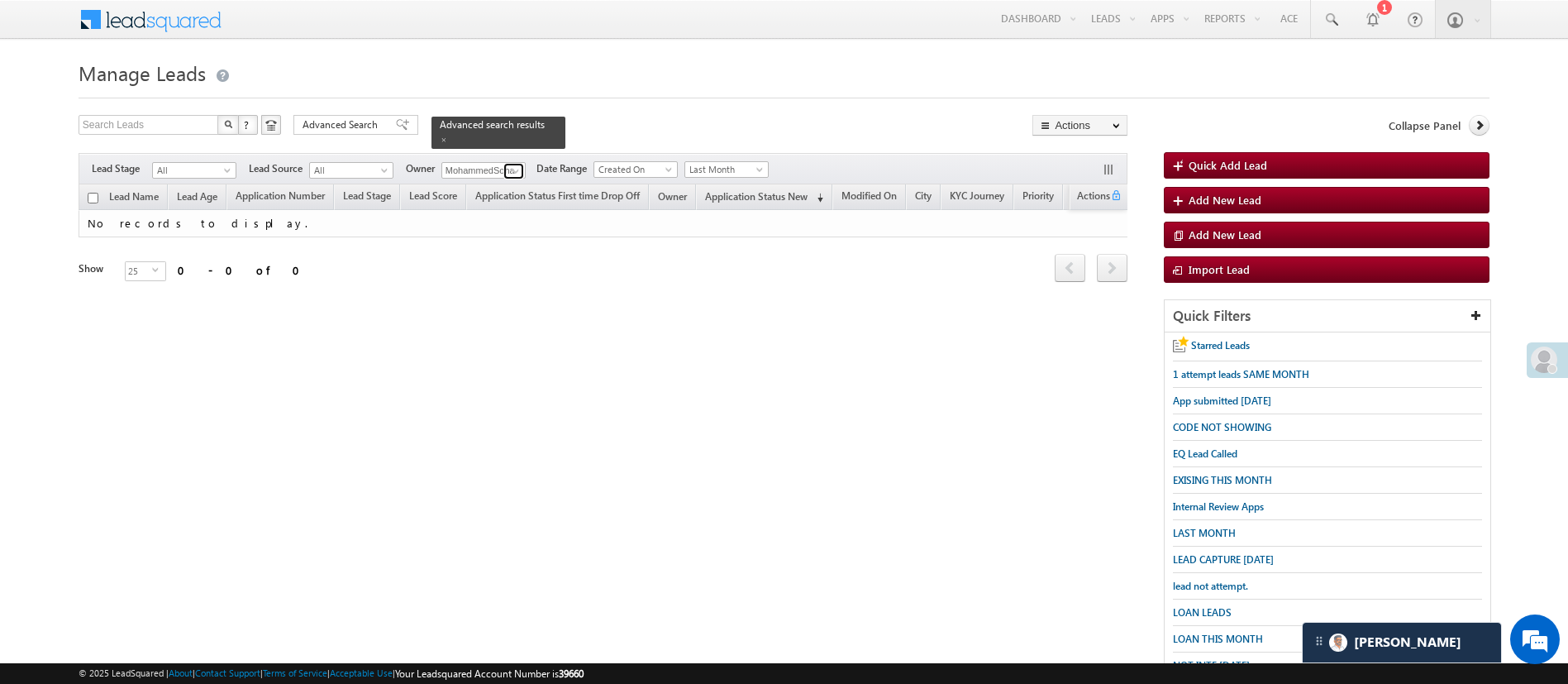
click at [522, 164] on span at bounding box center [516, 171] width 14 height 14
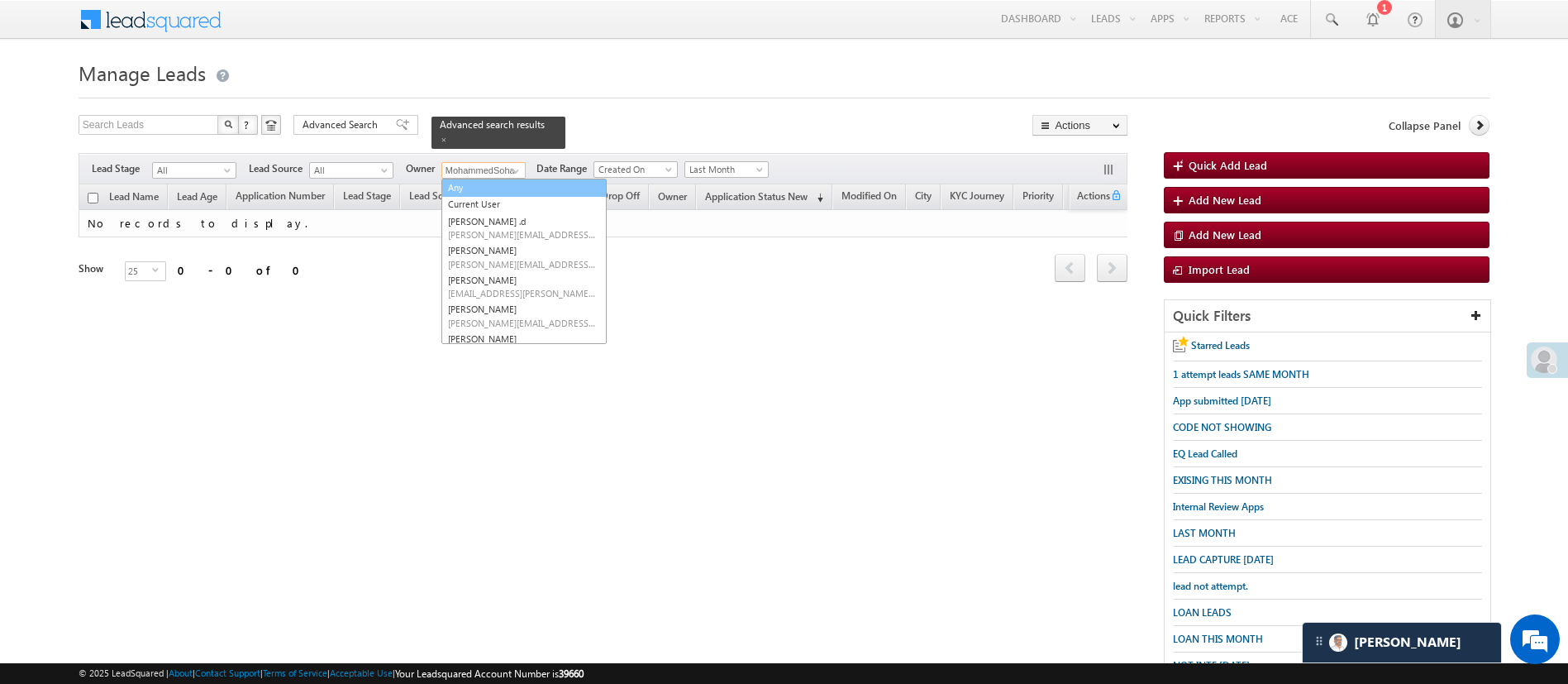
click at [508, 179] on link "Any" at bounding box center [524, 188] width 165 height 19
type input "Any"
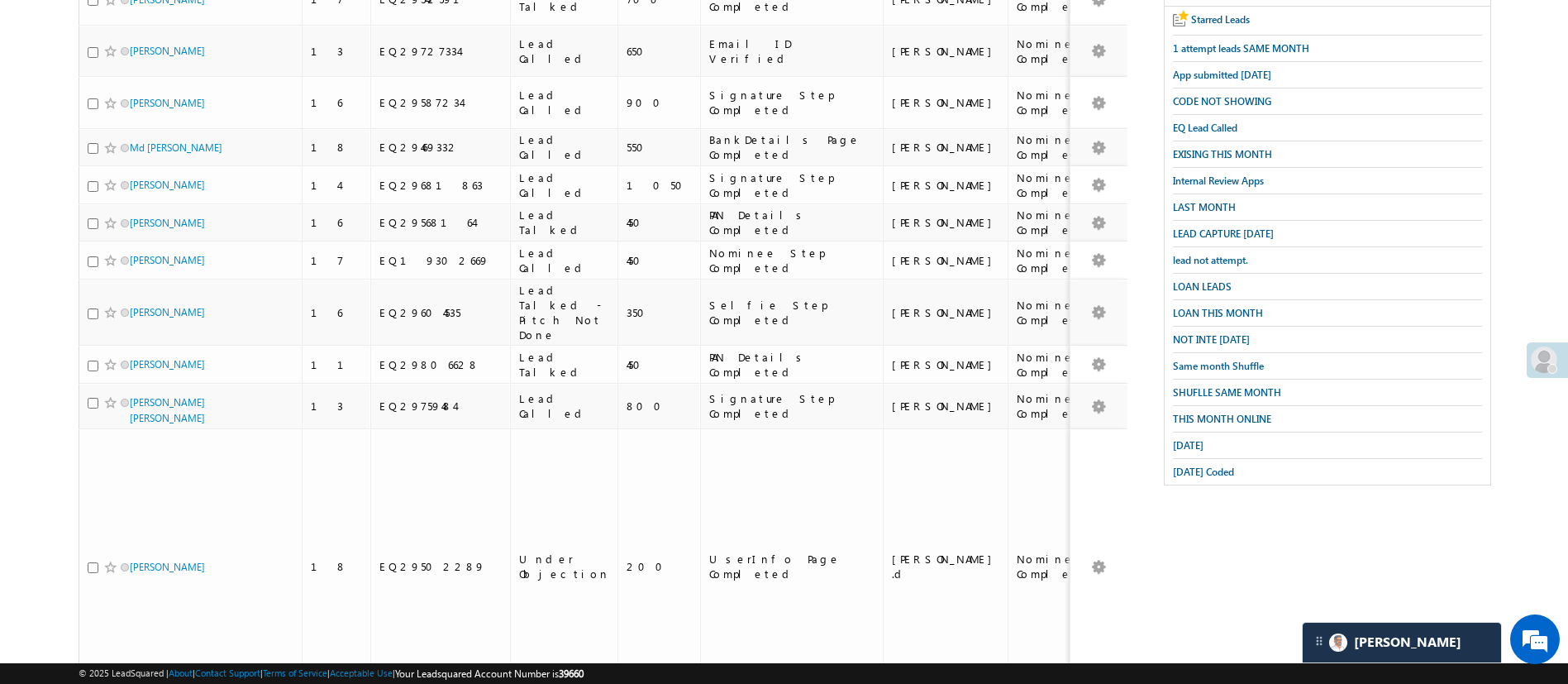
scroll to position [0, 0]
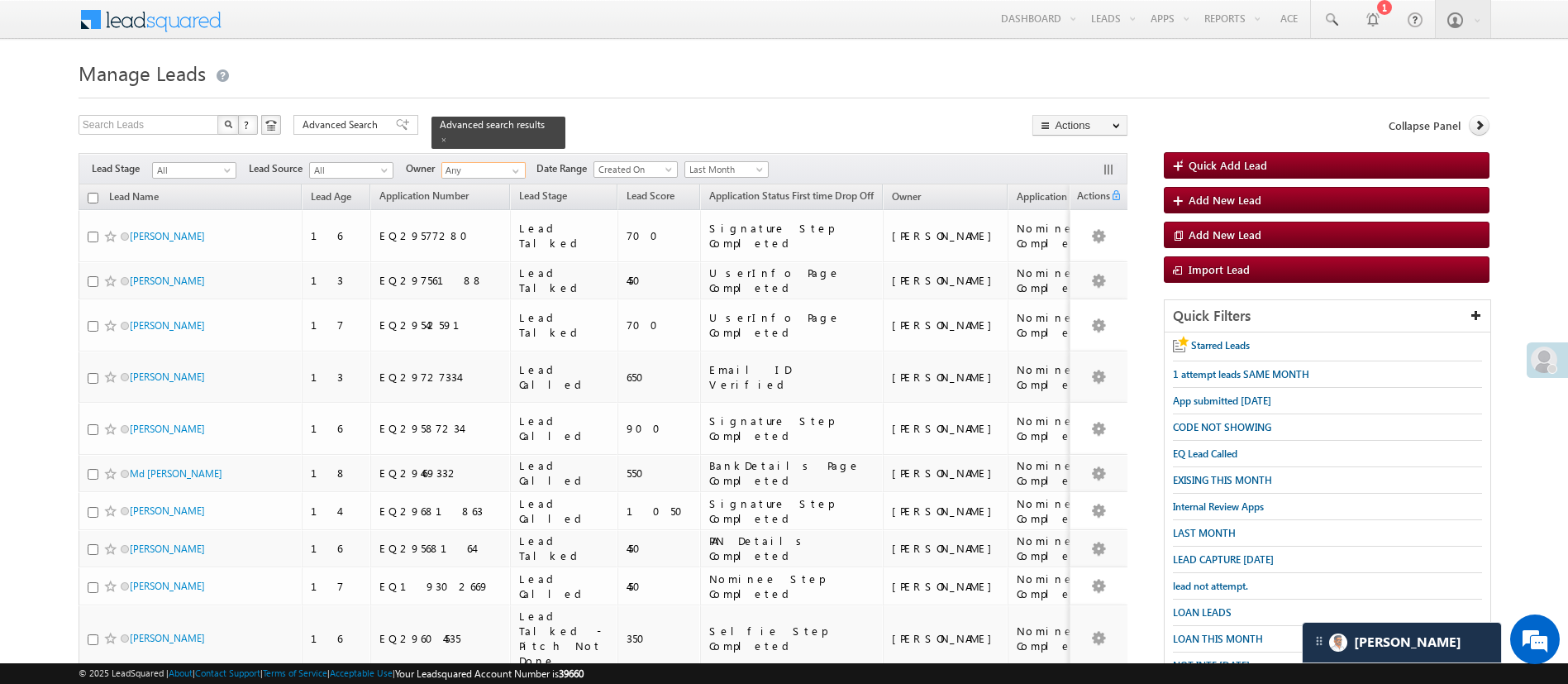
click at [93, 185] on th "Lead Name" at bounding box center [190, 197] width 223 height 25
click at [93, 192] on input "checkbox" at bounding box center [92, 197] width 11 height 11
checkbox input "true"
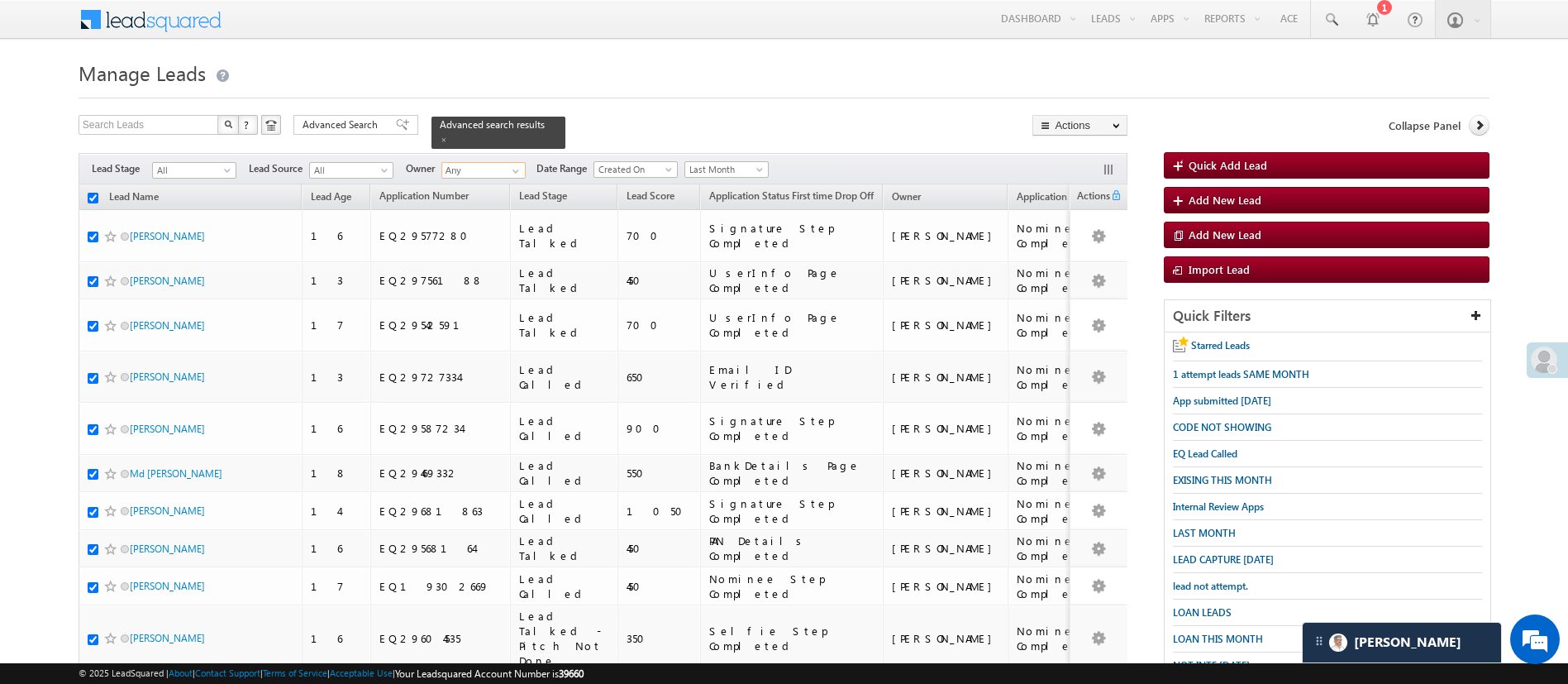
checkbox input "true"
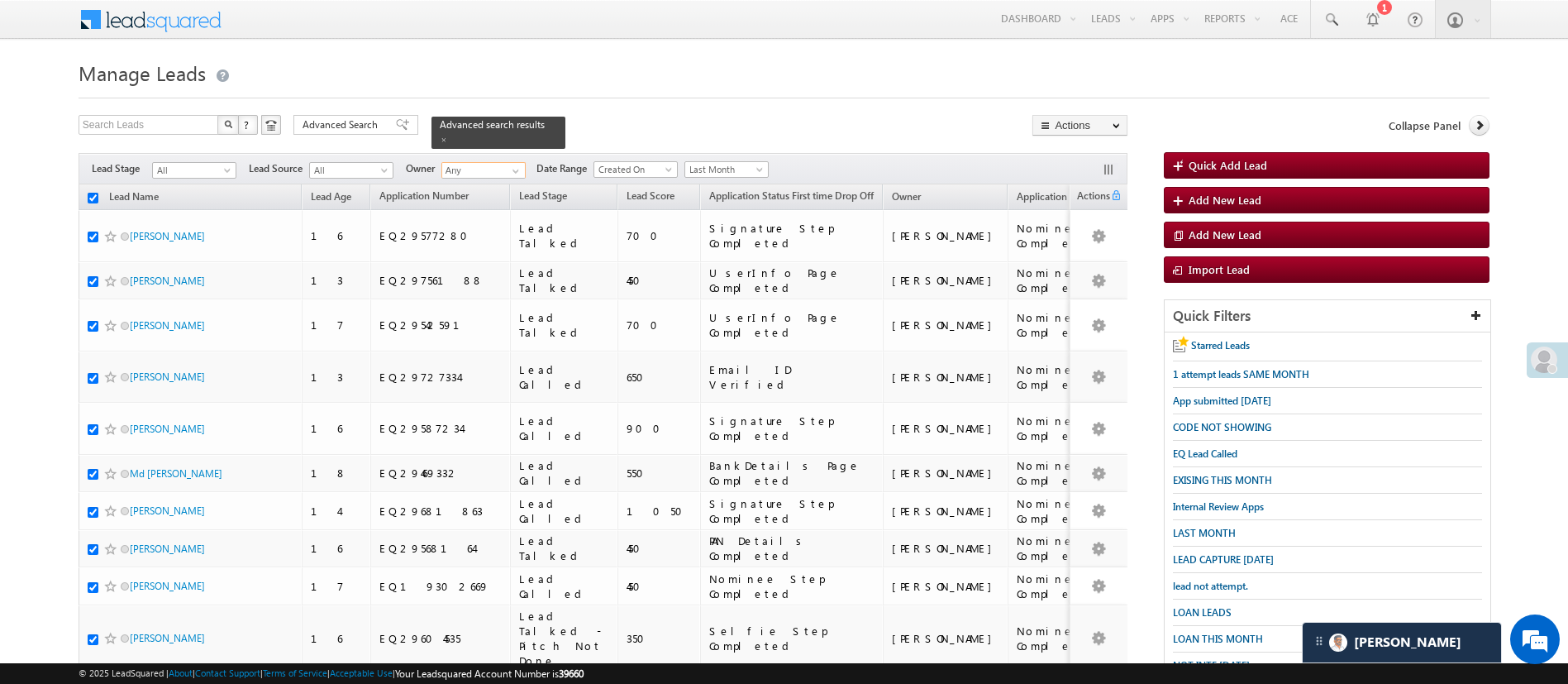
checkbox input "true"
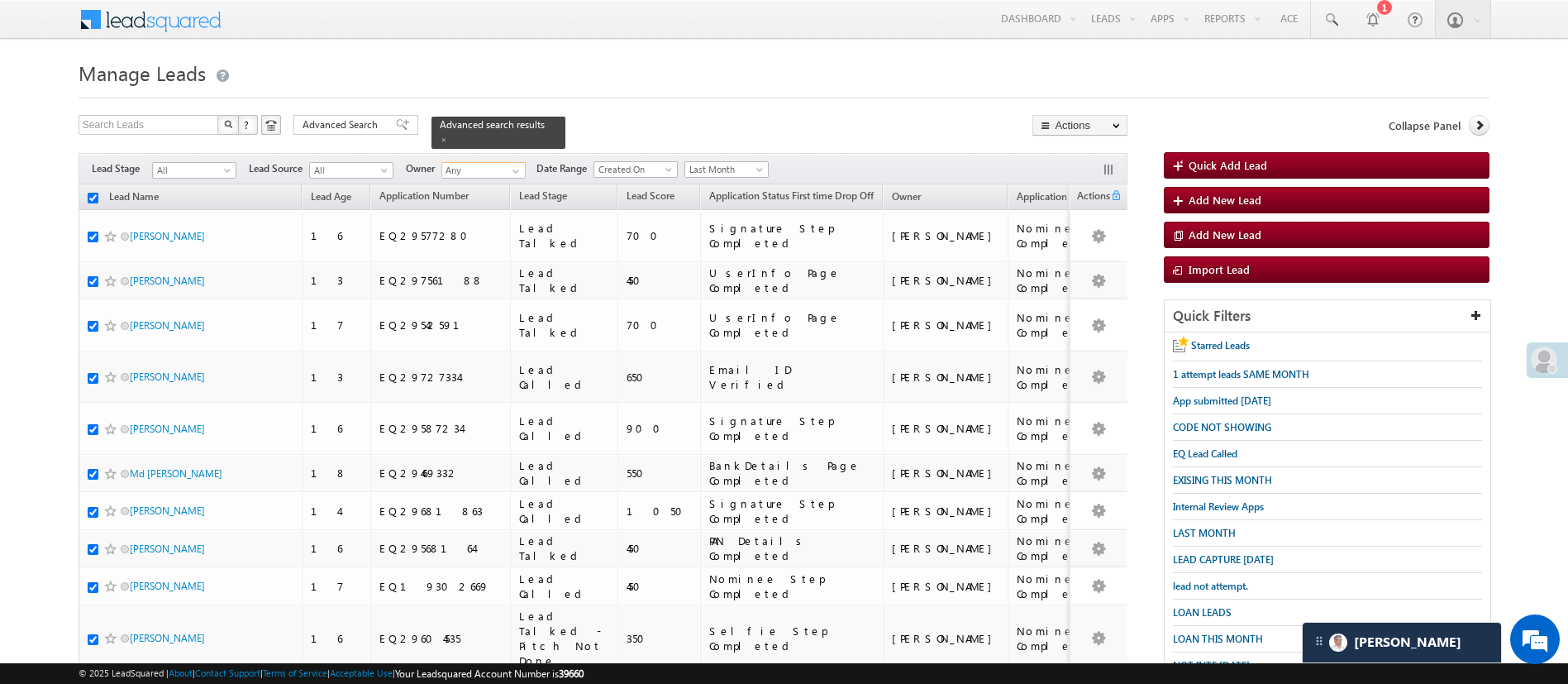
checkbox input "true"
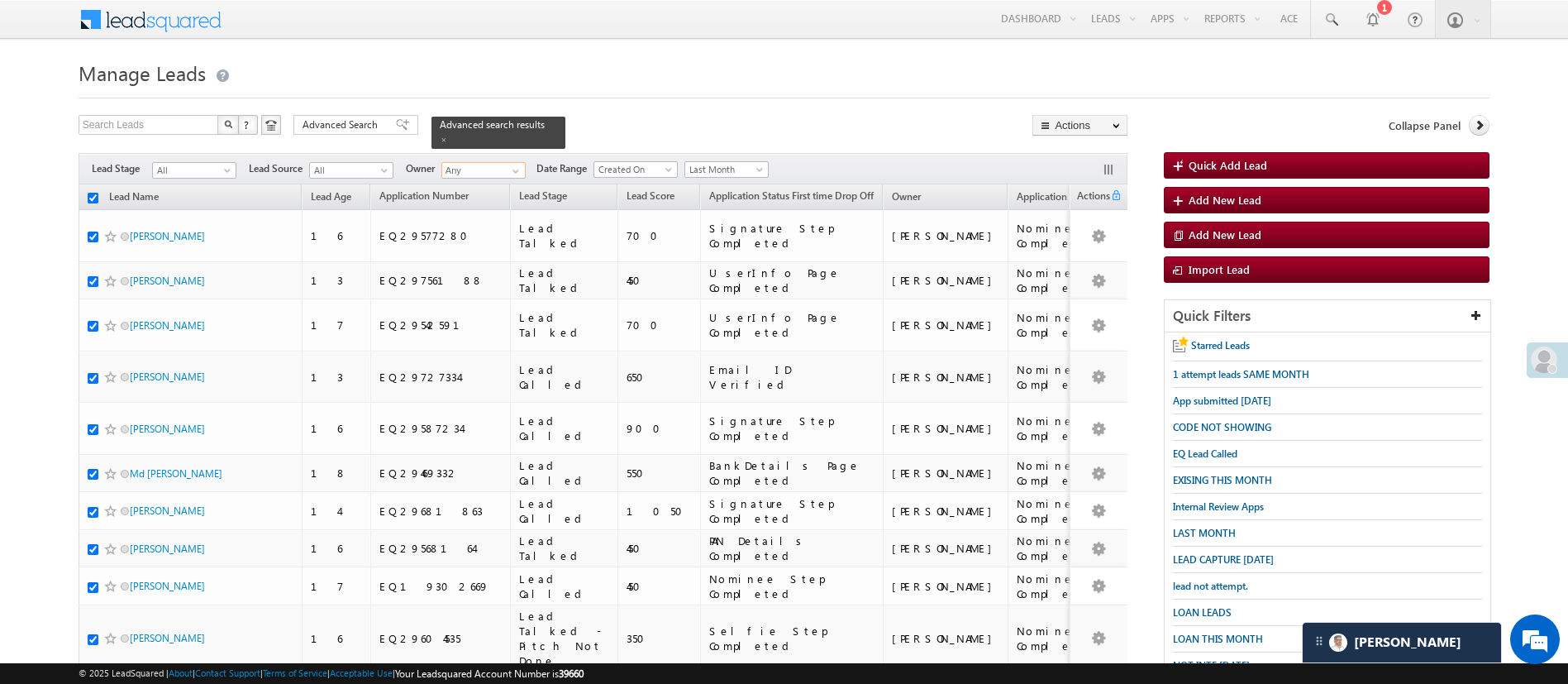
checkbox input "true"
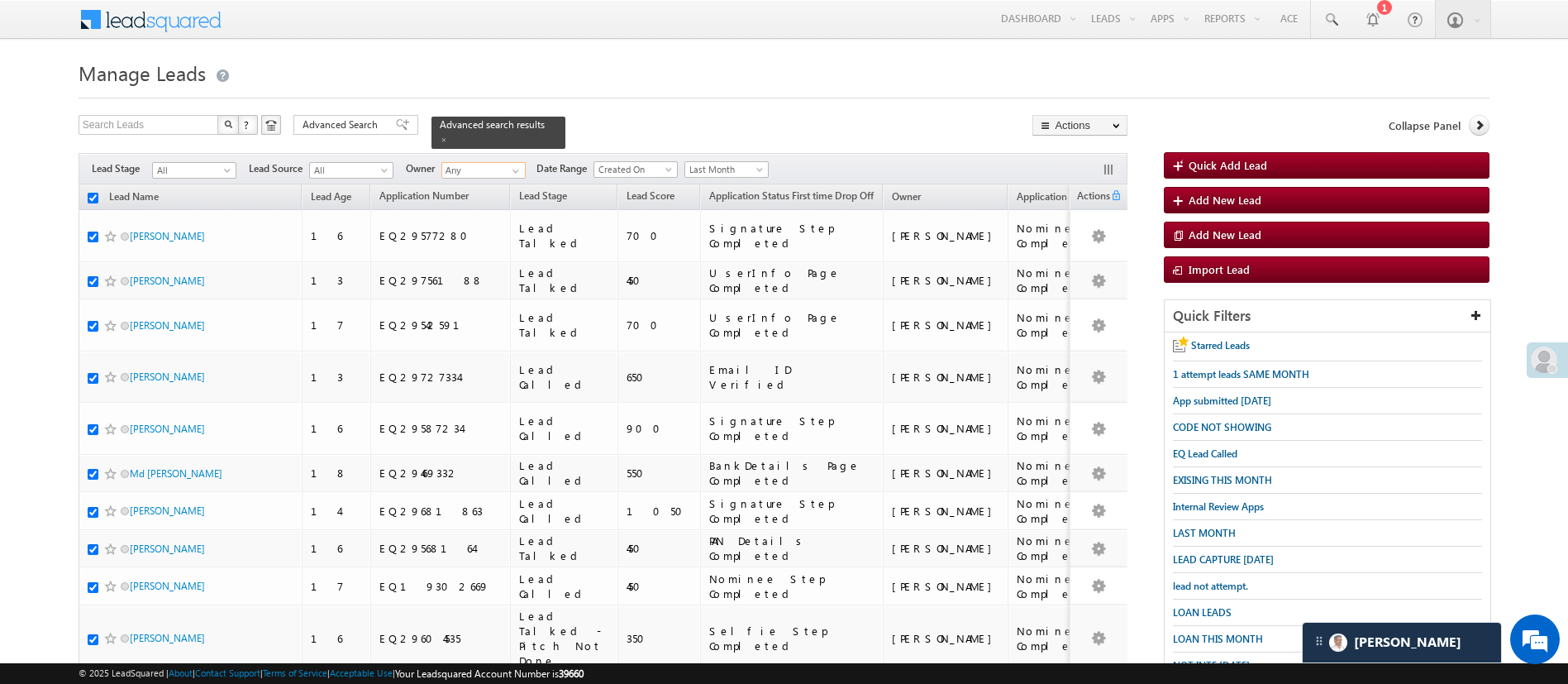
checkbox input "true"
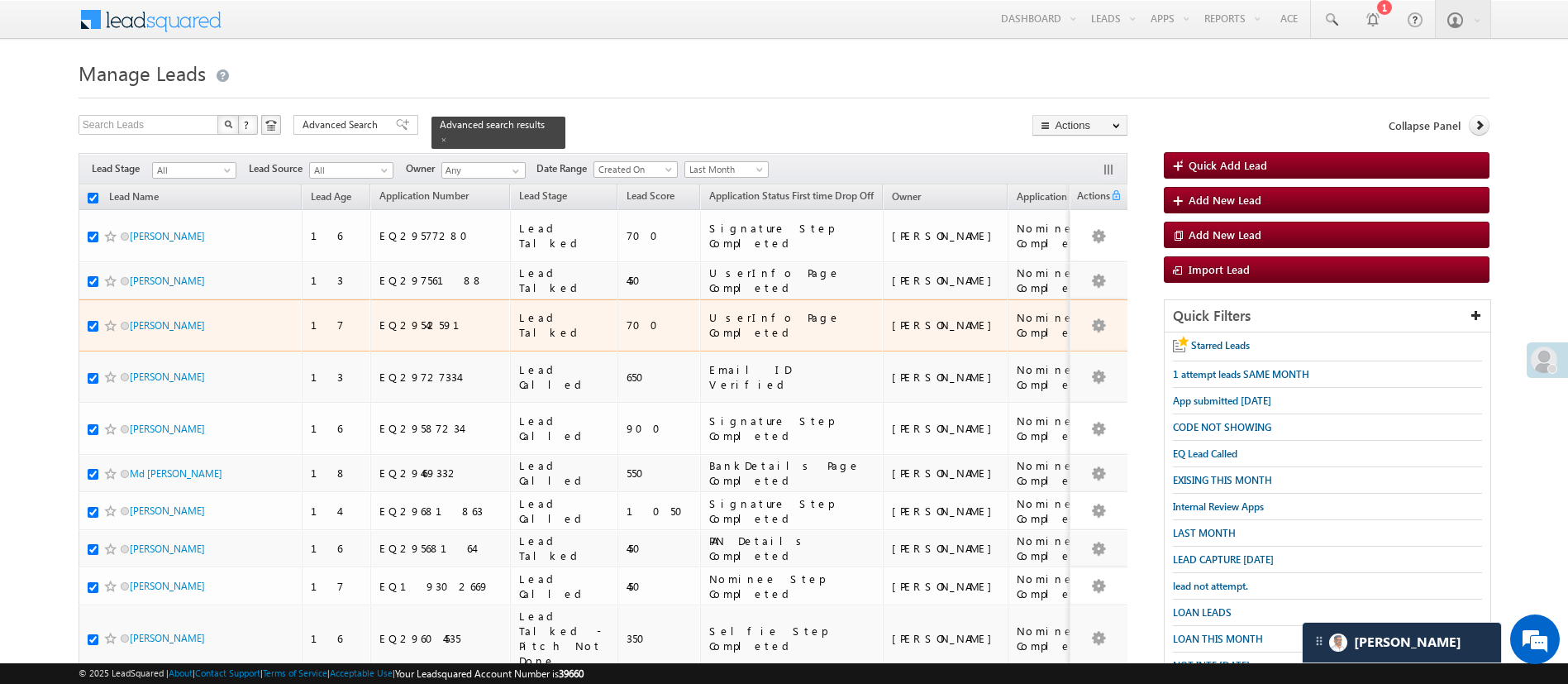
click at [91, 318] on div at bounding box center [113, 325] width 51 height 17
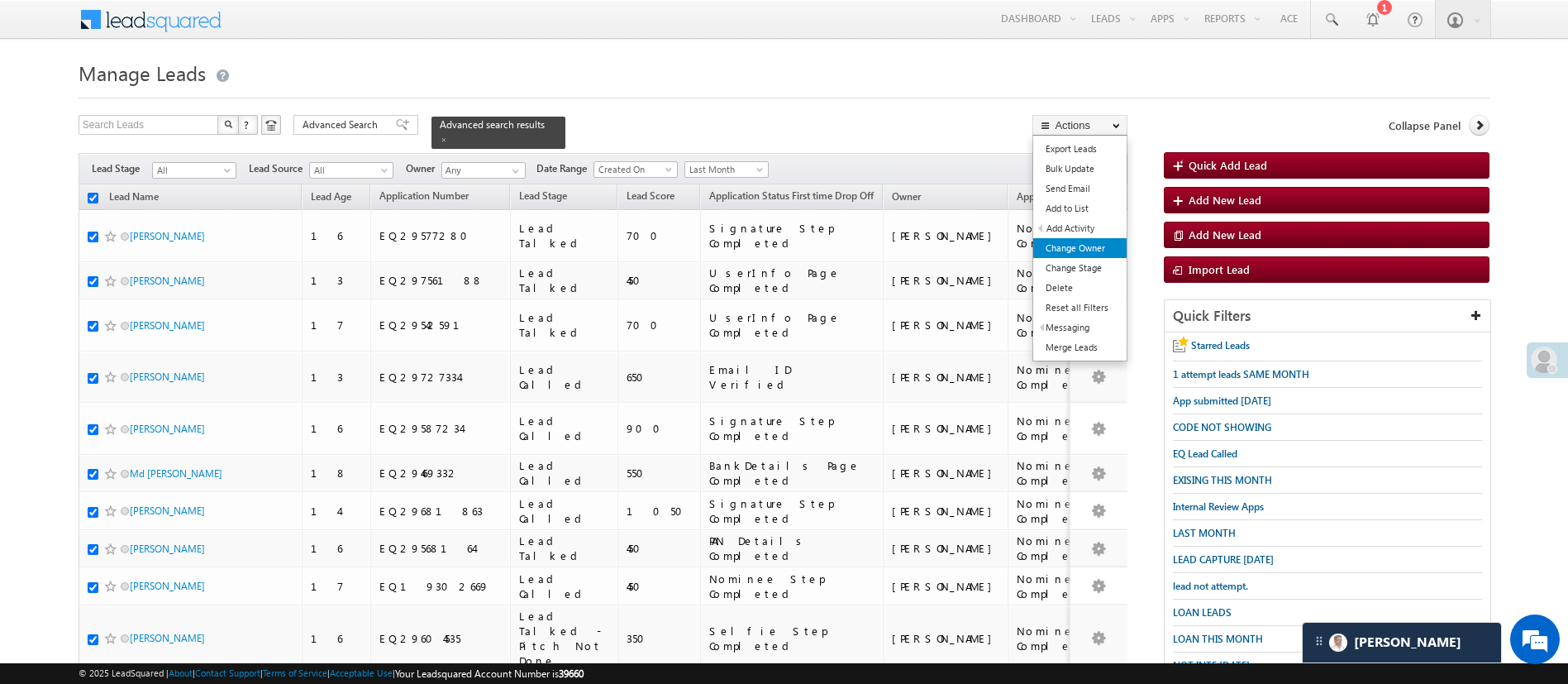
click at [1102, 252] on link "Change Owner" at bounding box center [1080, 248] width 93 height 19
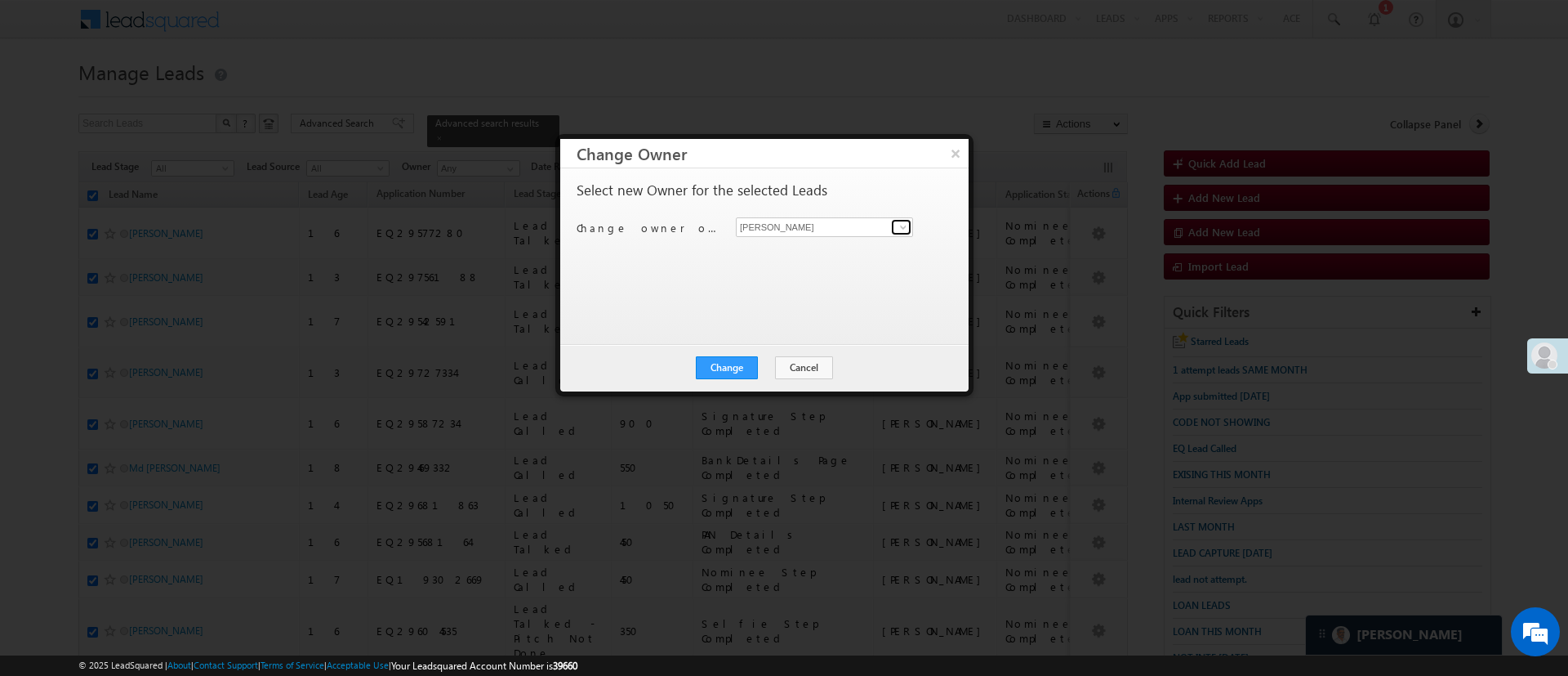
click at [898, 229] on span at bounding box center [903, 228] width 13 height 13
click at [853, 243] on link "Himanshu Sharma HIMANSHU.SHARMA@ANGELBROKING.COM" at bounding box center [824, 253] width 178 height 31
type input "[PERSON_NAME]"
click at [724, 359] on button "Change" at bounding box center [726, 368] width 62 height 23
